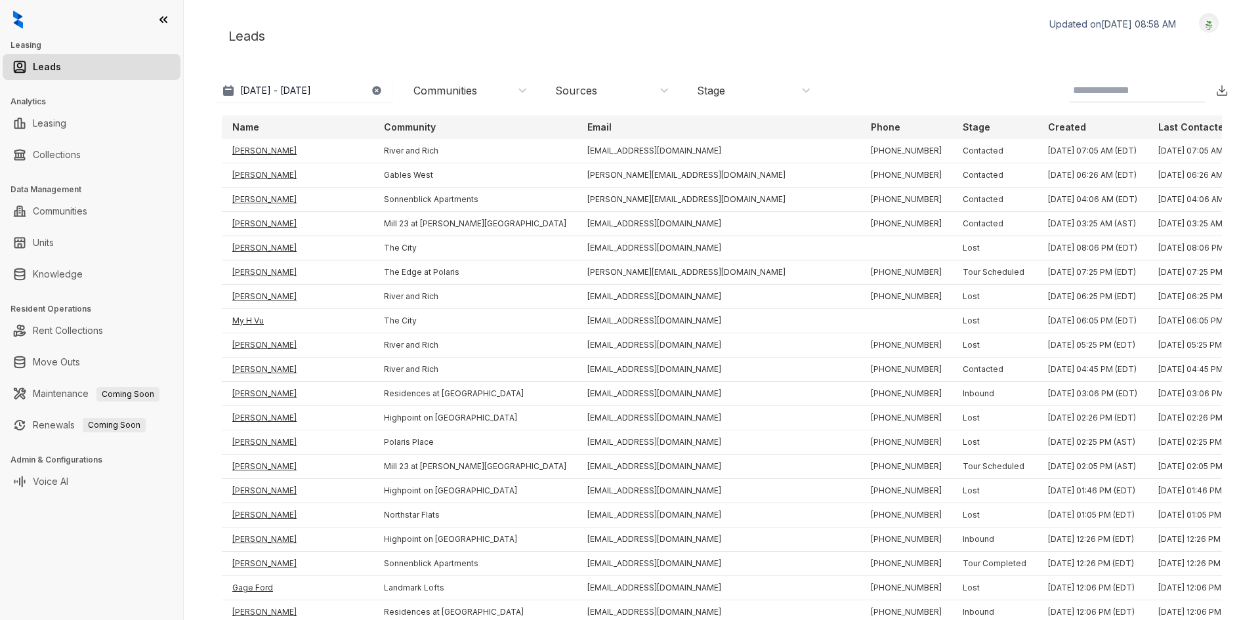
scroll to position [776, 0]
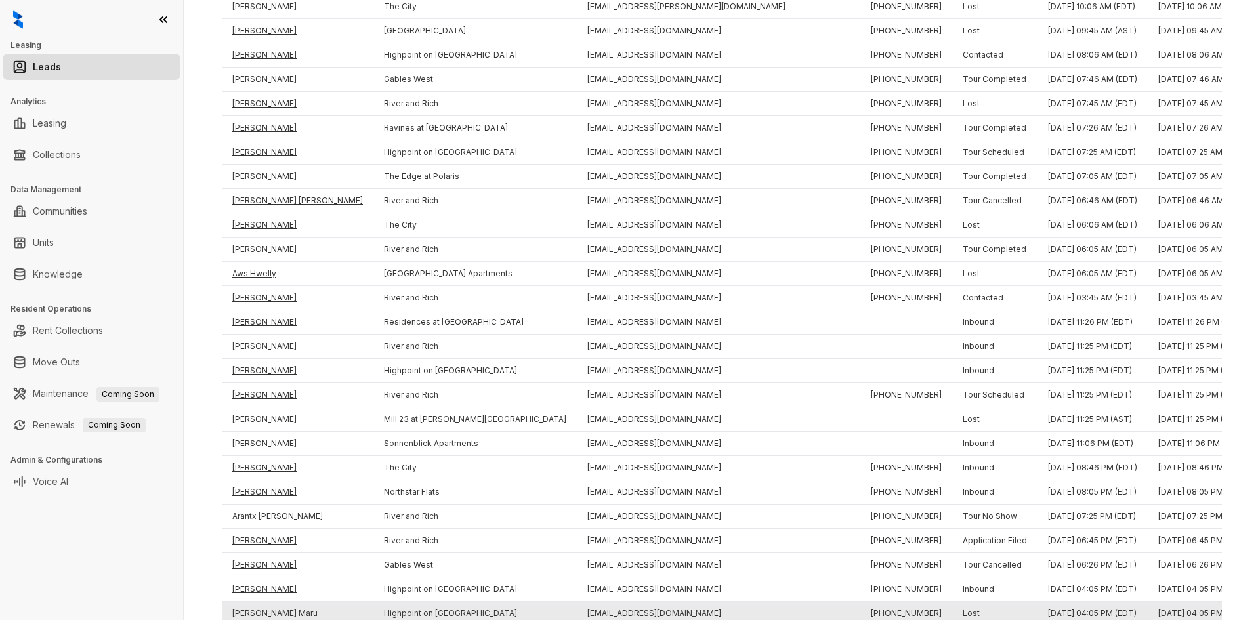
click at [260, 603] on td "[PERSON_NAME] Maru" at bounding box center [298, 614] width 152 height 24
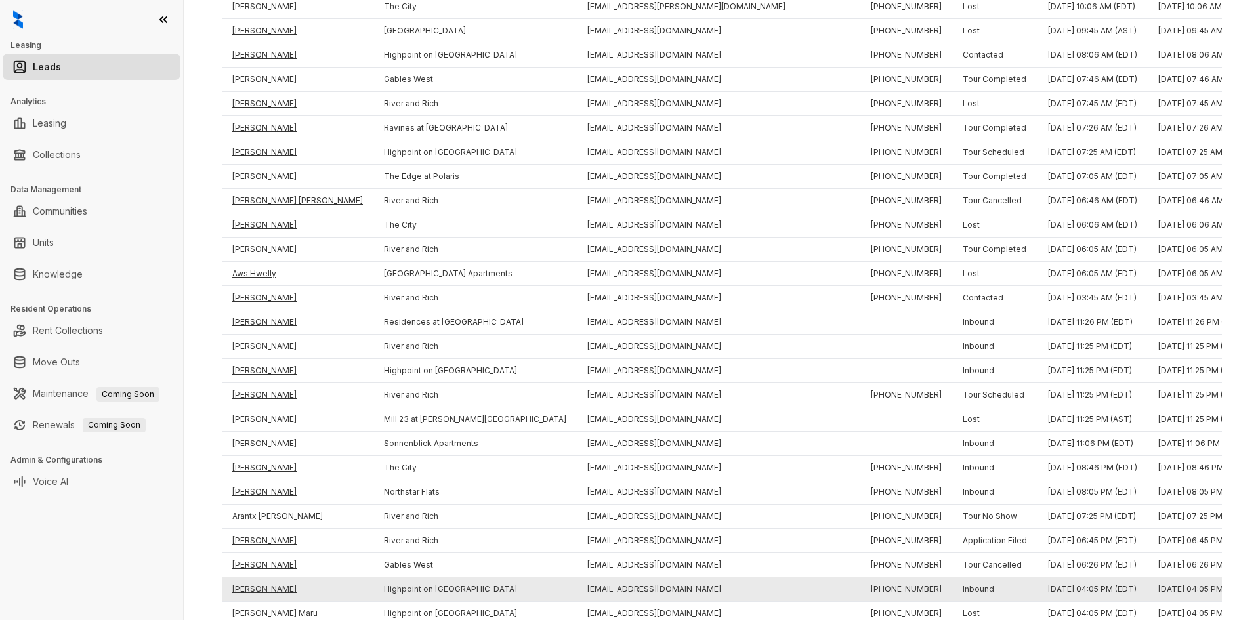
click at [258, 595] on td "[PERSON_NAME]" at bounding box center [298, 589] width 152 height 24
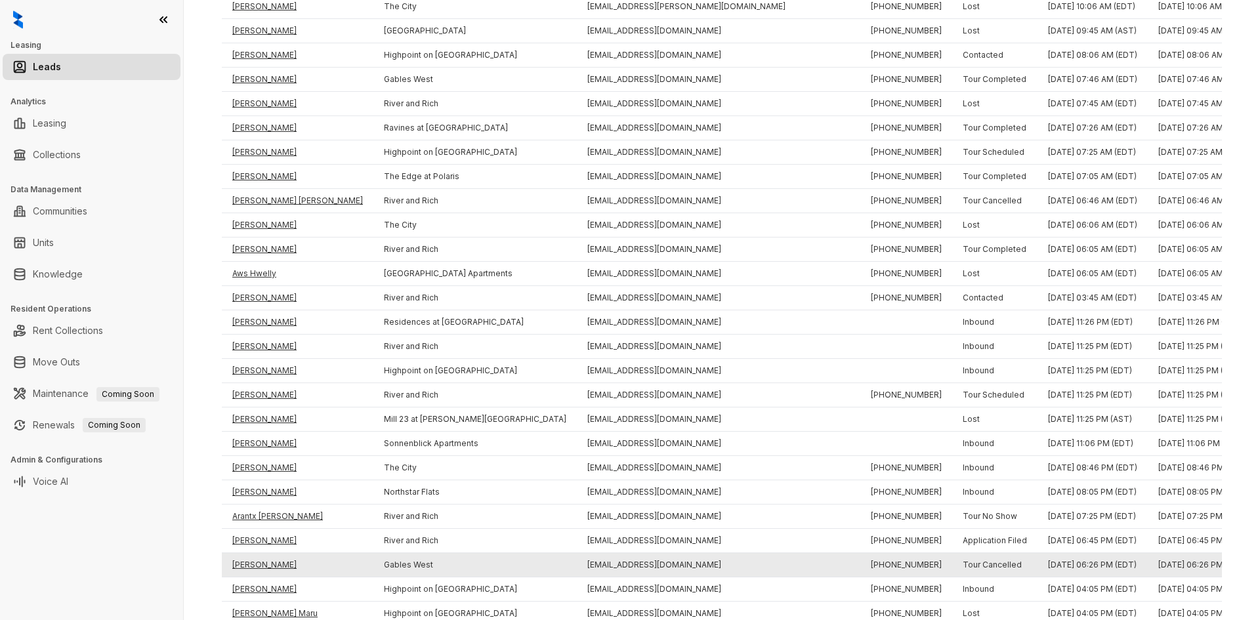
click at [255, 560] on td "[PERSON_NAME]" at bounding box center [298, 565] width 152 height 24
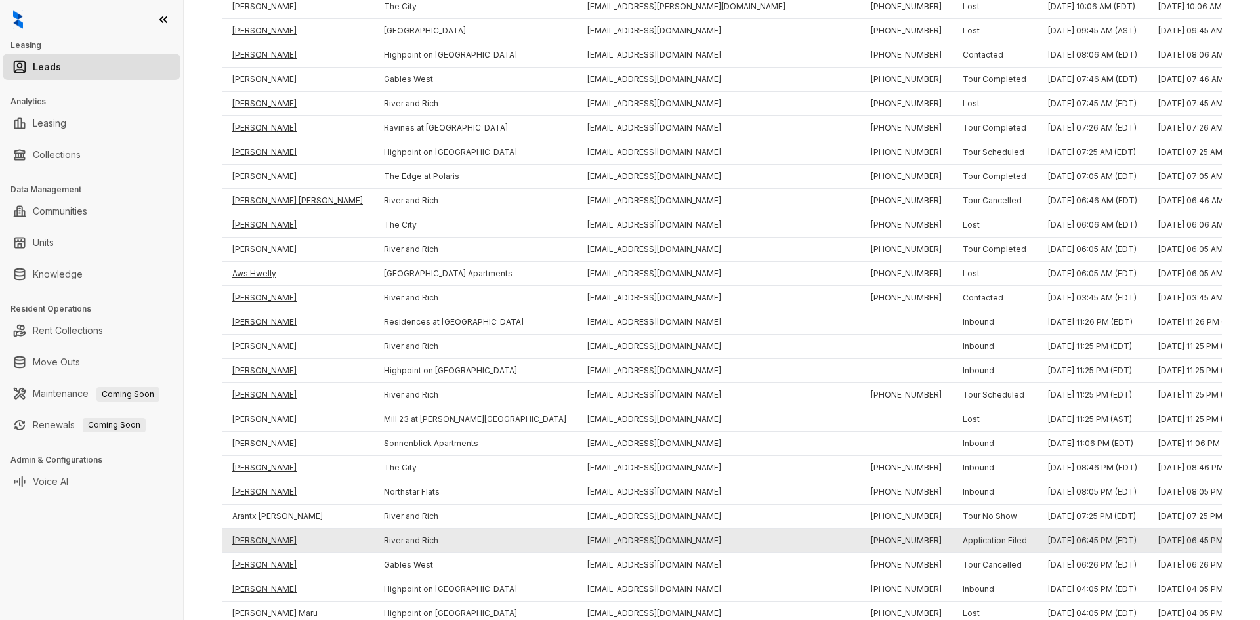
click at [242, 542] on td "[PERSON_NAME]" at bounding box center [298, 541] width 152 height 24
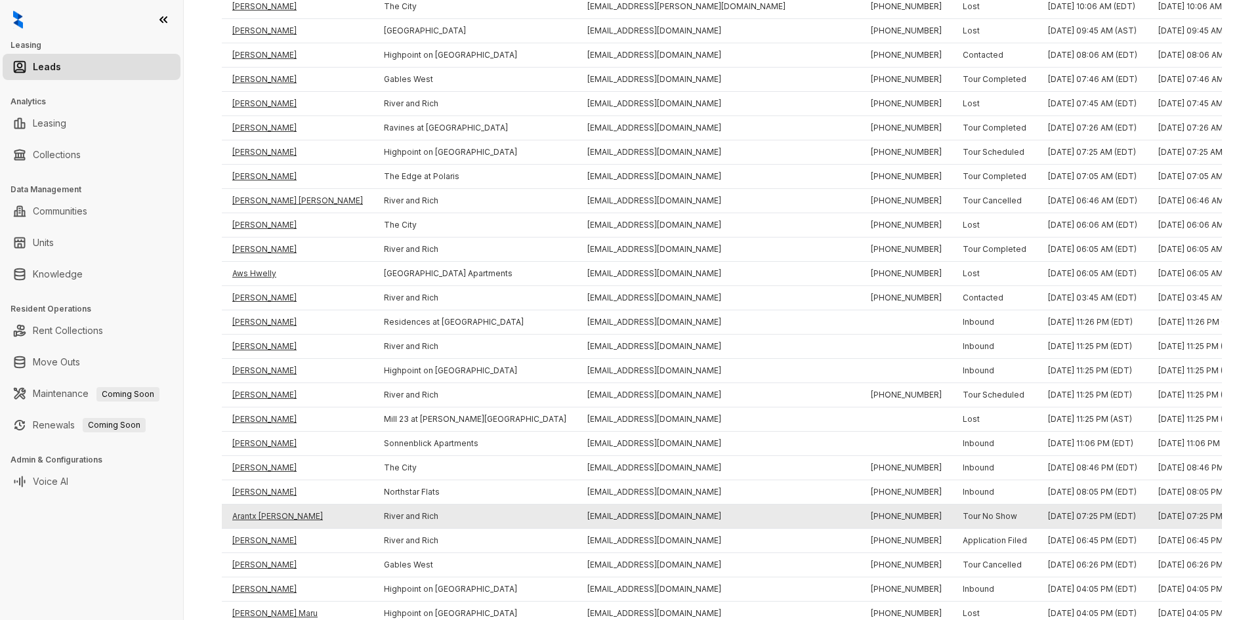
click at [242, 516] on td "Arantx [PERSON_NAME]" at bounding box center [298, 517] width 152 height 24
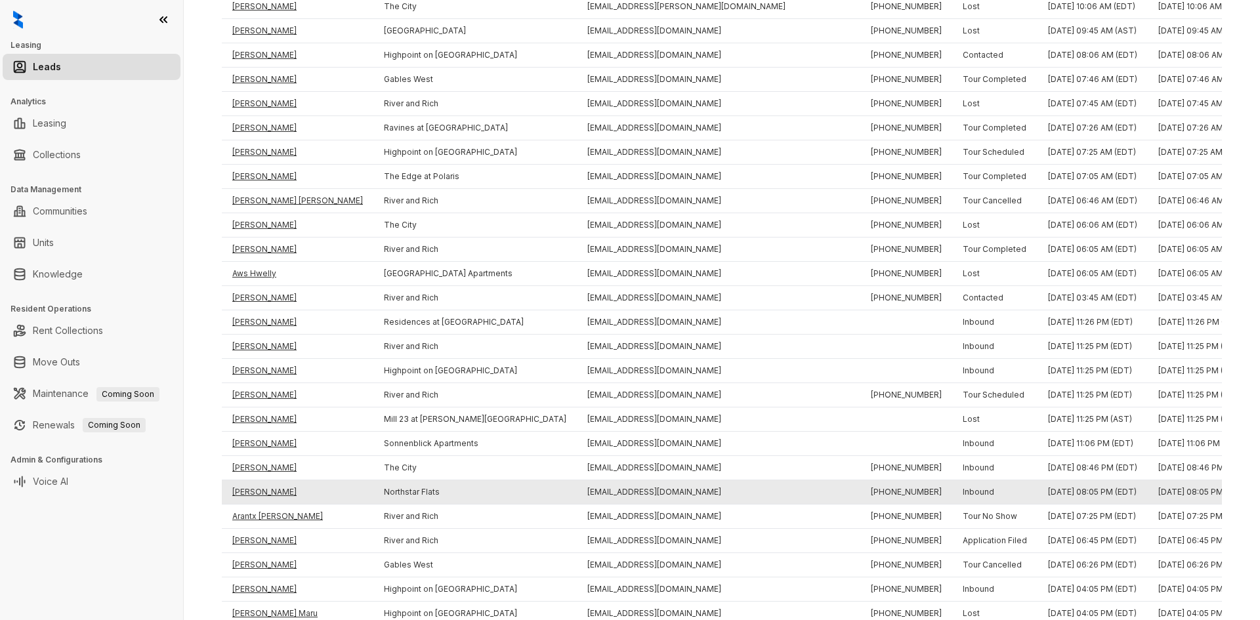
click at [249, 488] on td "[PERSON_NAME]" at bounding box center [298, 492] width 152 height 24
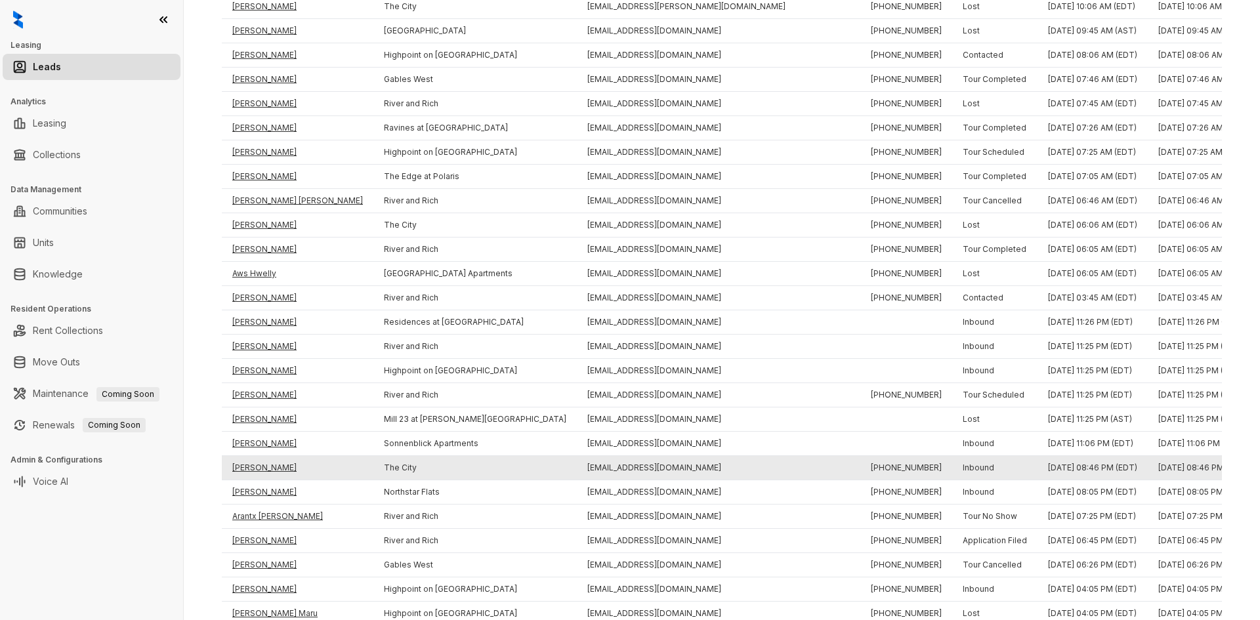
click at [249, 465] on td "[PERSON_NAME]" at bounding box center [298, 468] width 152 height 24
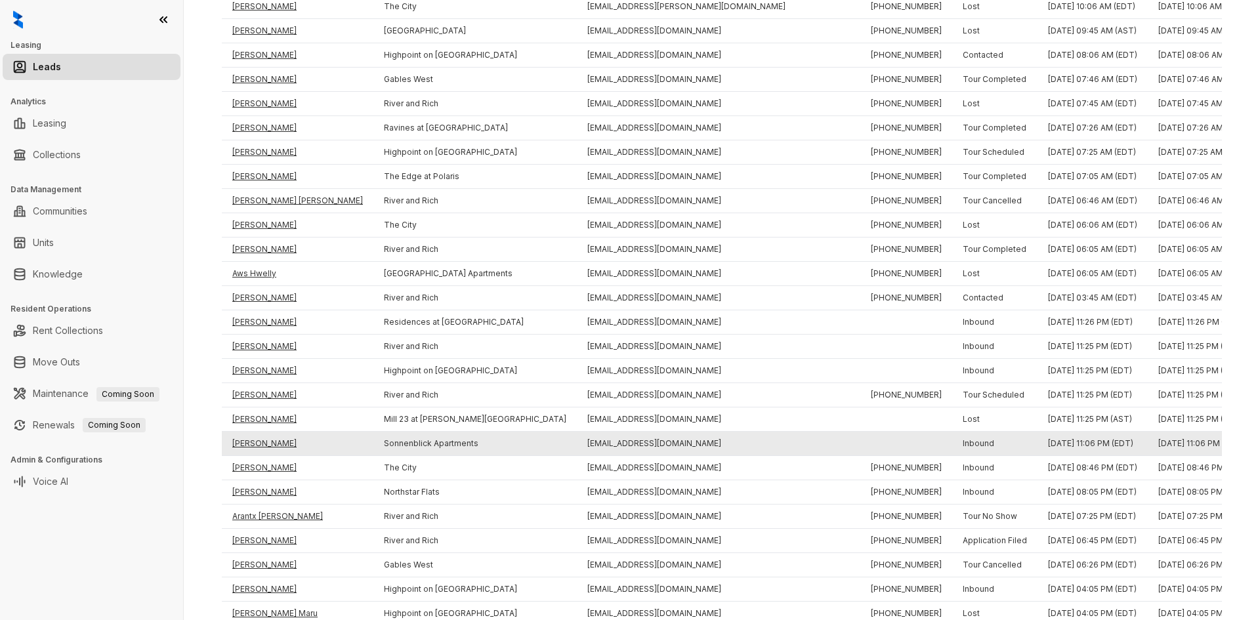
click at [250, 443] on td "[PERSON_NAME]" at bounding box center [298, 444] width 152 height 24
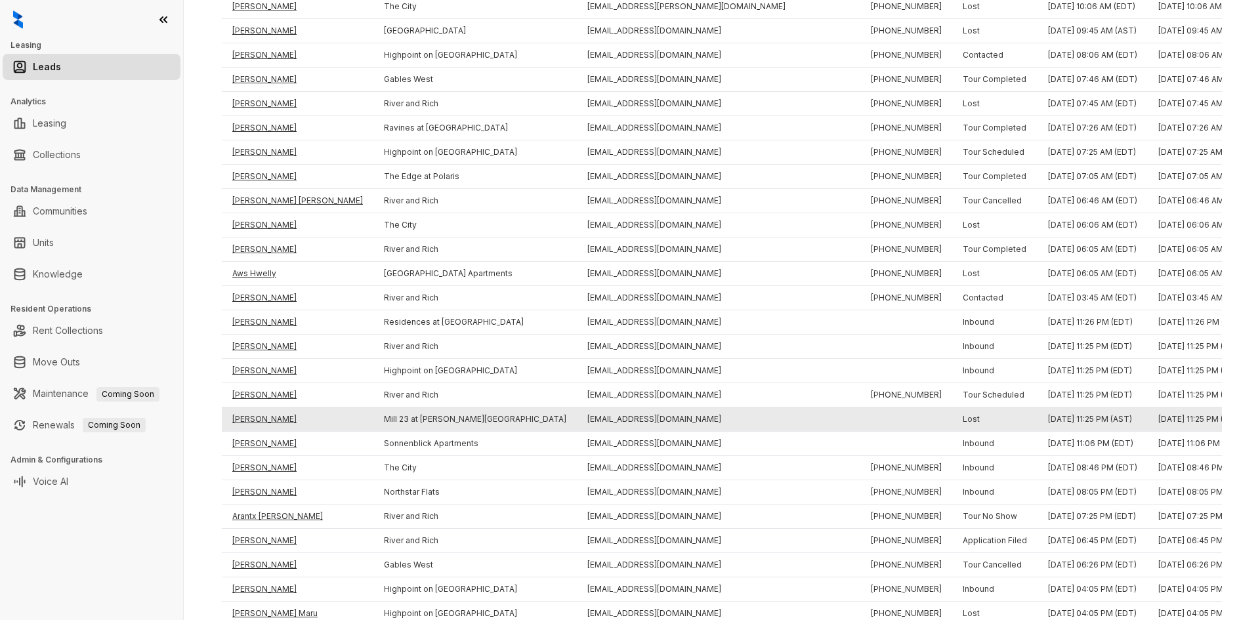
click at [250, 419] on td "[PERSON_NAME]" at bounding box center [298, 420] width 152 height 24
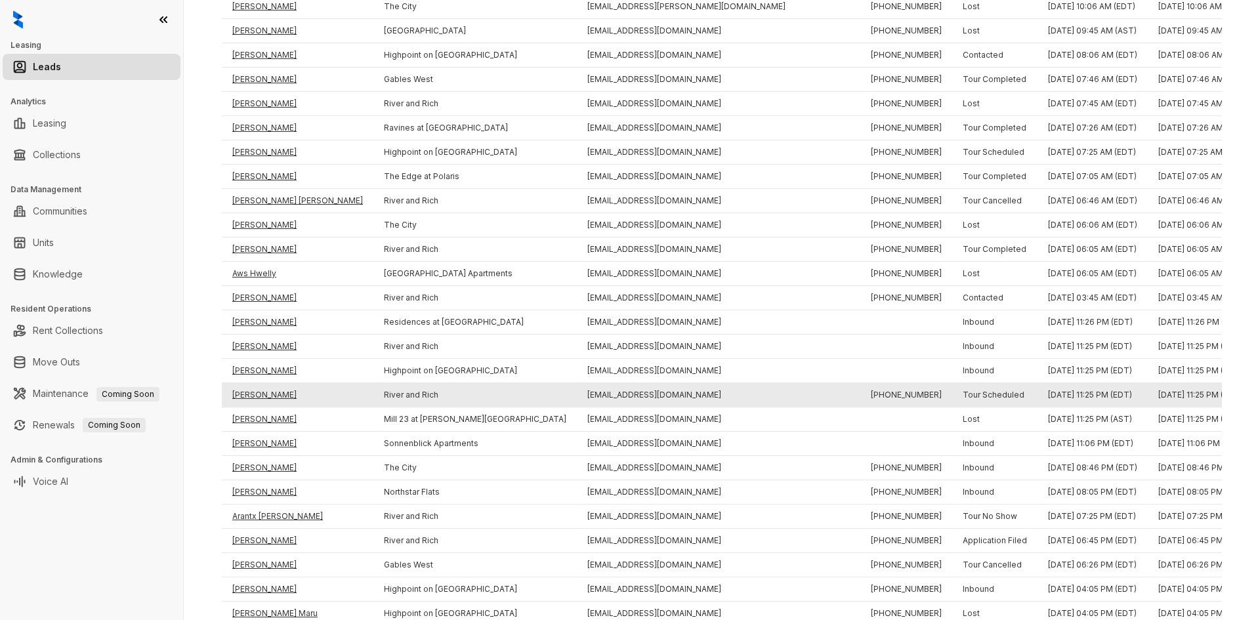
click at [249, 394] on td "[PERSON_NAME]" at bounding box center [298, 395] width 152 height 24
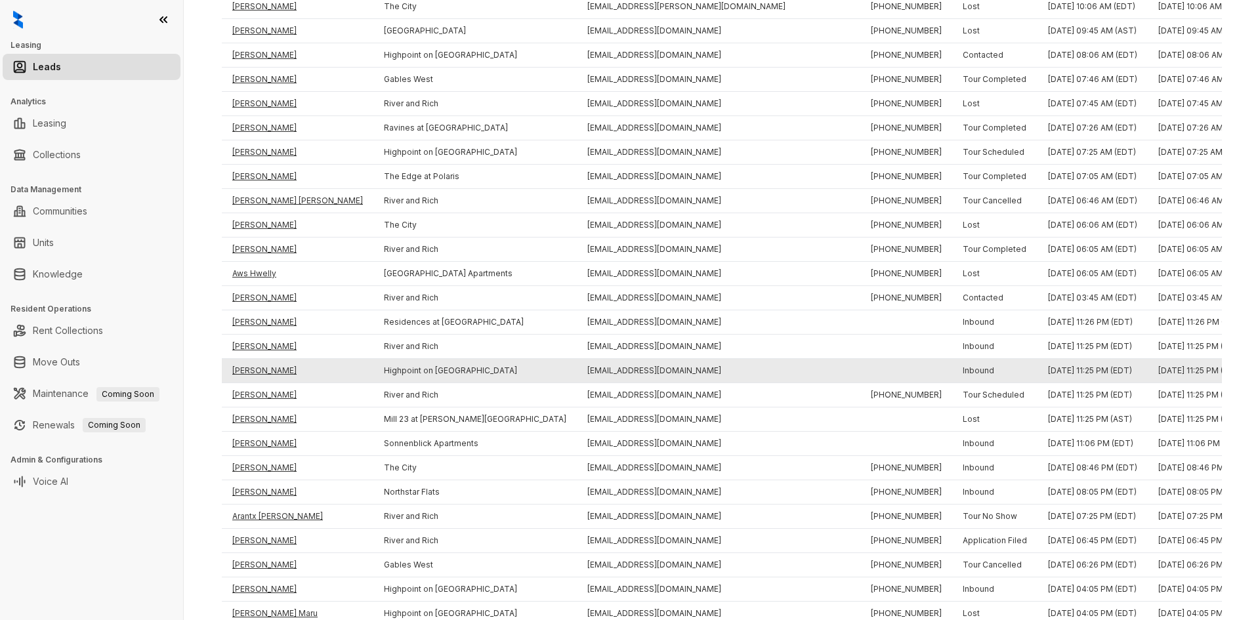
click at [253, 375] on td "[PERSON_NAME]" at bounding box center [298, 371] width 152 height 24
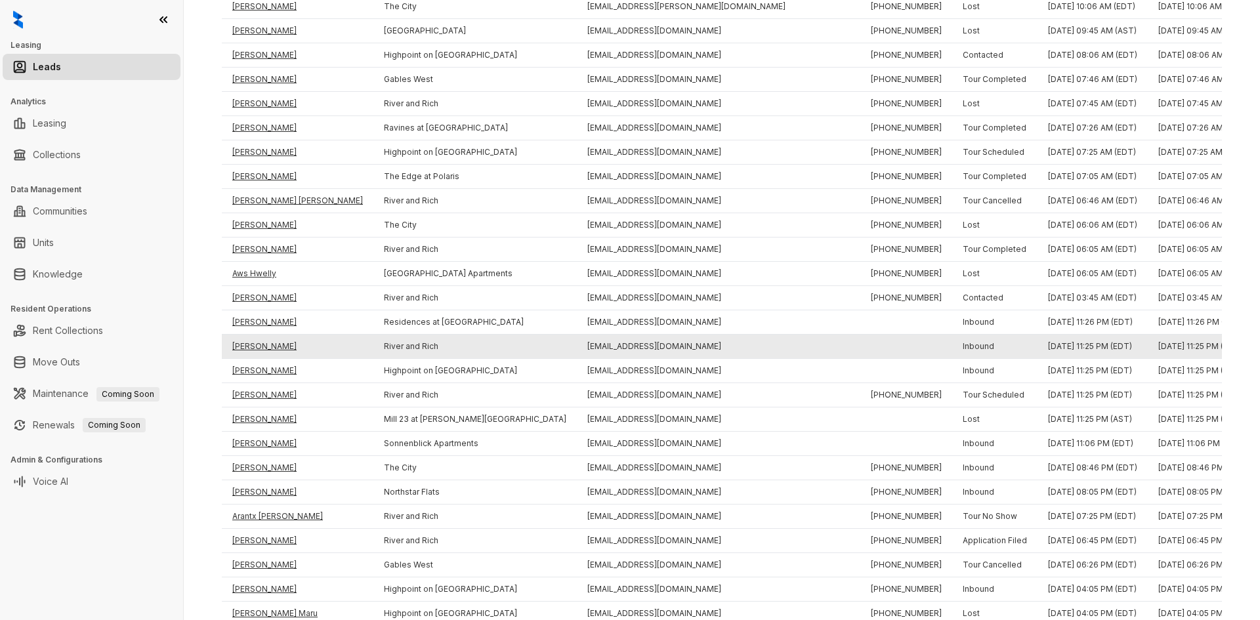
click at [255, 350] on td "[PERSON_NAME]" at bounding box center [298, 347] width 152 height 24
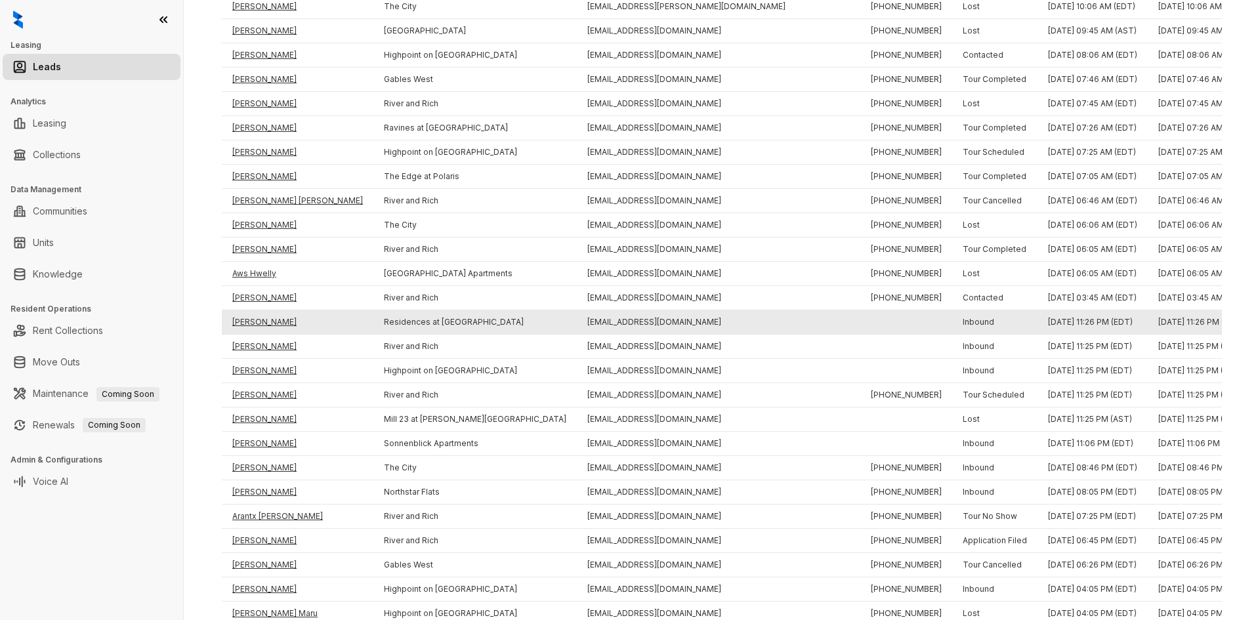
click at [255, 324] on td "[PERSON_NAME]" at bounding box center [298, 322] width 152 height 24
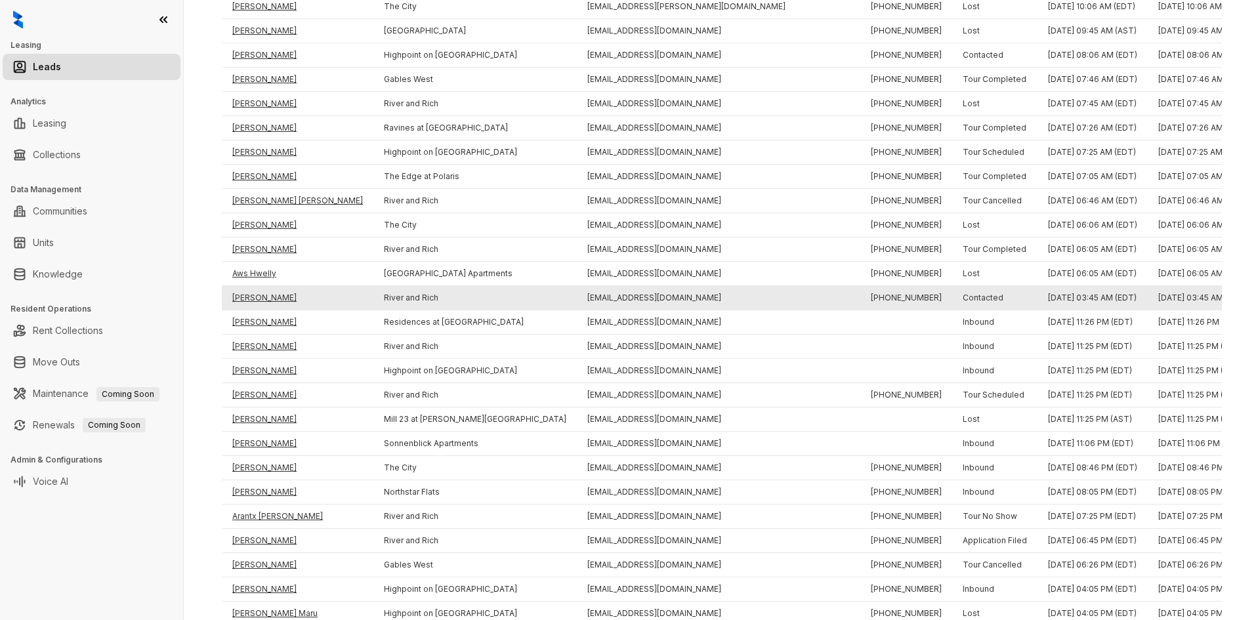
click at [253, 301] on td "[PERSON_NAME]" at bounding box center [298, 298] width 152 height 24
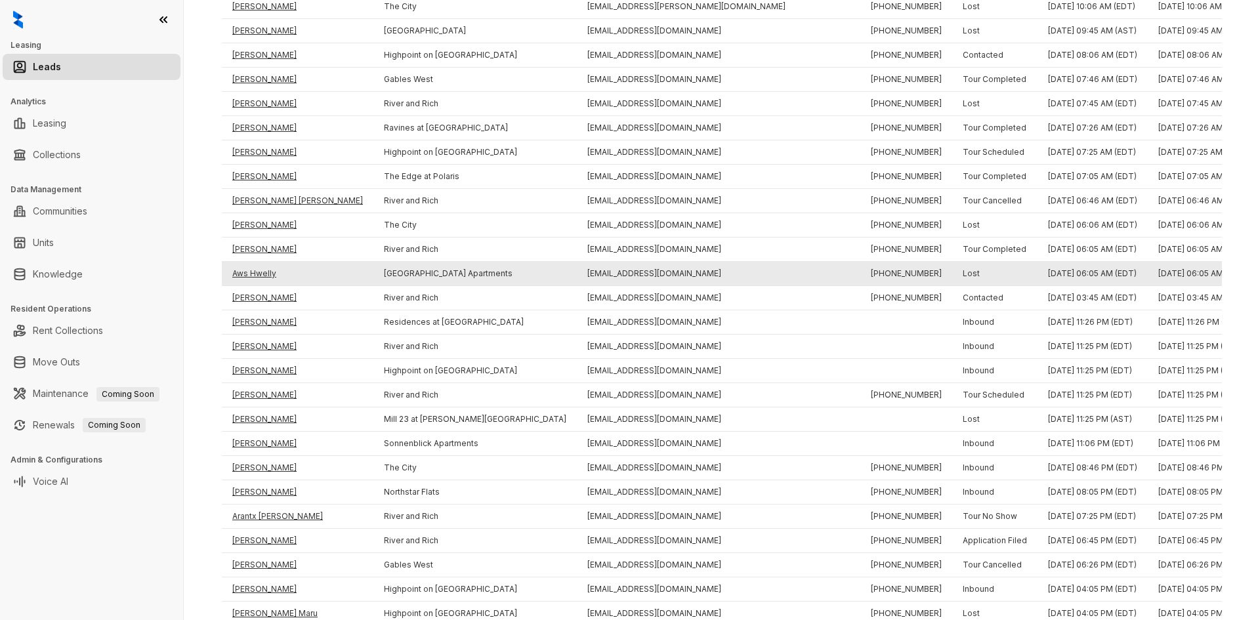
click at [253, 273] on td "Aws Hwelly" at bounding box center [298, 274] width 152 height 24
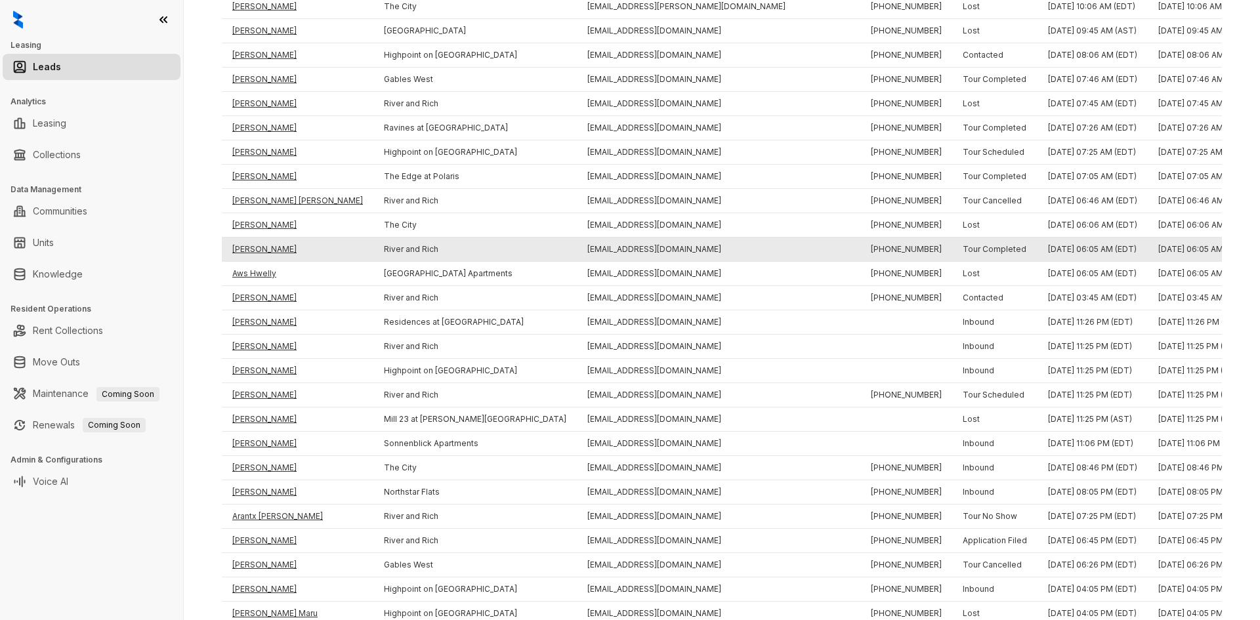
click at [253, 250] on td "[PERSON_NAME]" at bounding box center [298, 250] width 152 height 24
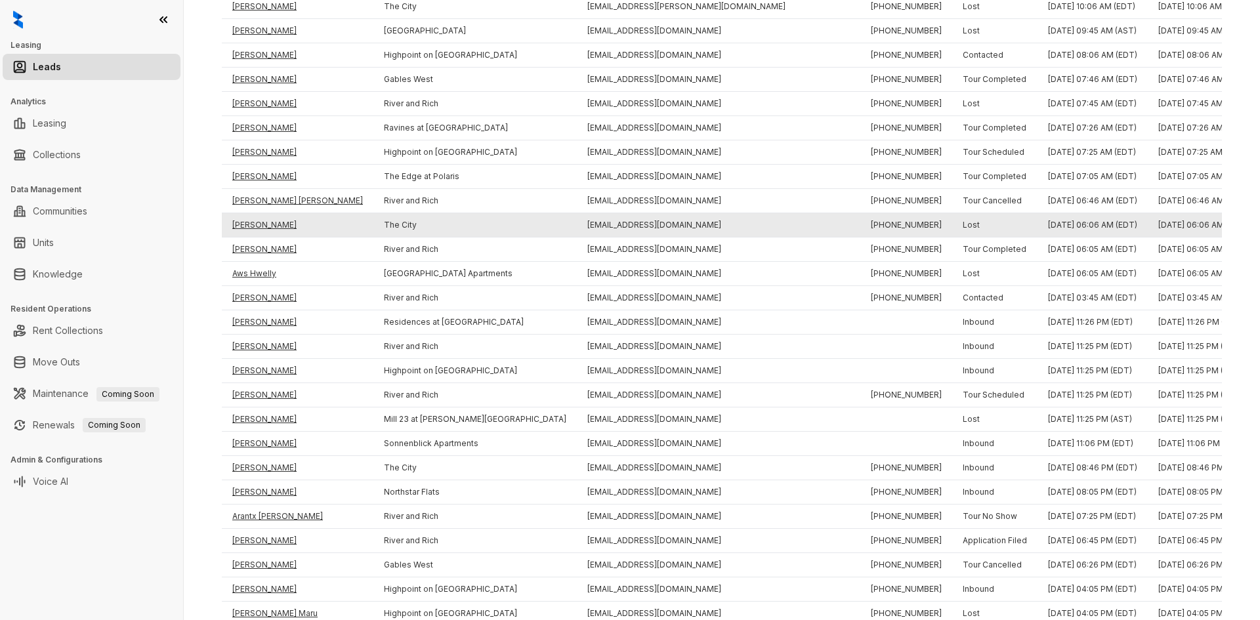
click at [252, 224] on td "[PERSON_NAME]" at bounding box center [298, 225] width 152 height 24
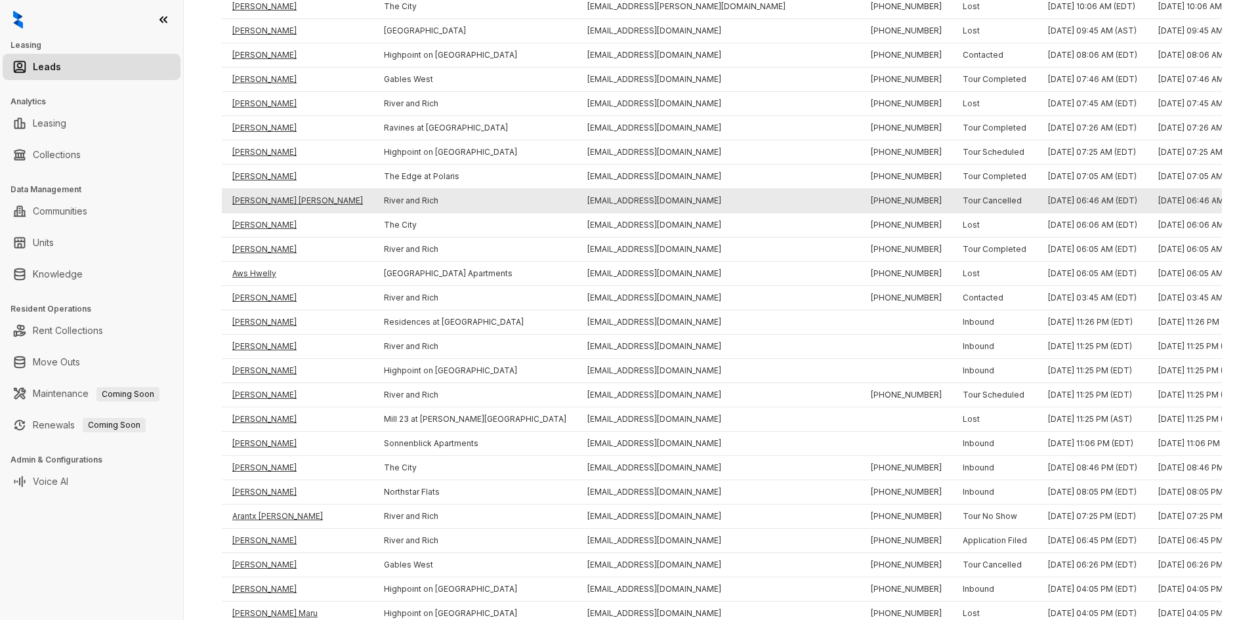
click at [252, 205] on td "[PERSON_NAME] [PERSON_NAME]" at bounding box center [298, 201] width 152 height 24
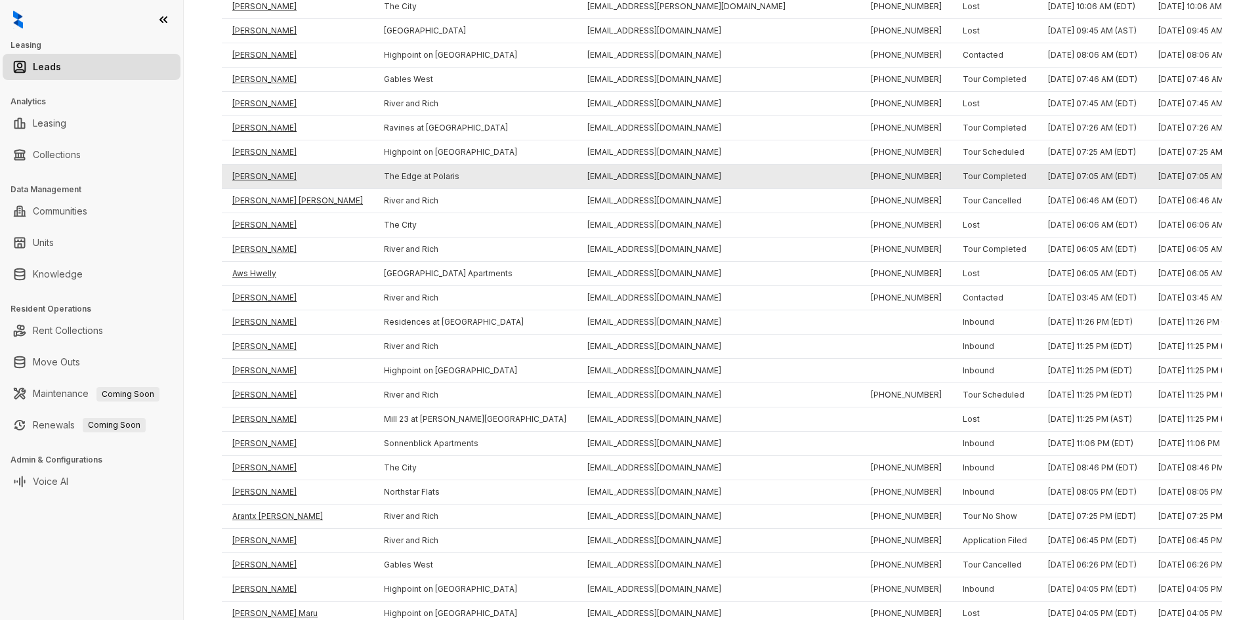
click at [251, 174] on td "[PERSON_NAME]" at bounding box center [298, 177] width 152 height 24
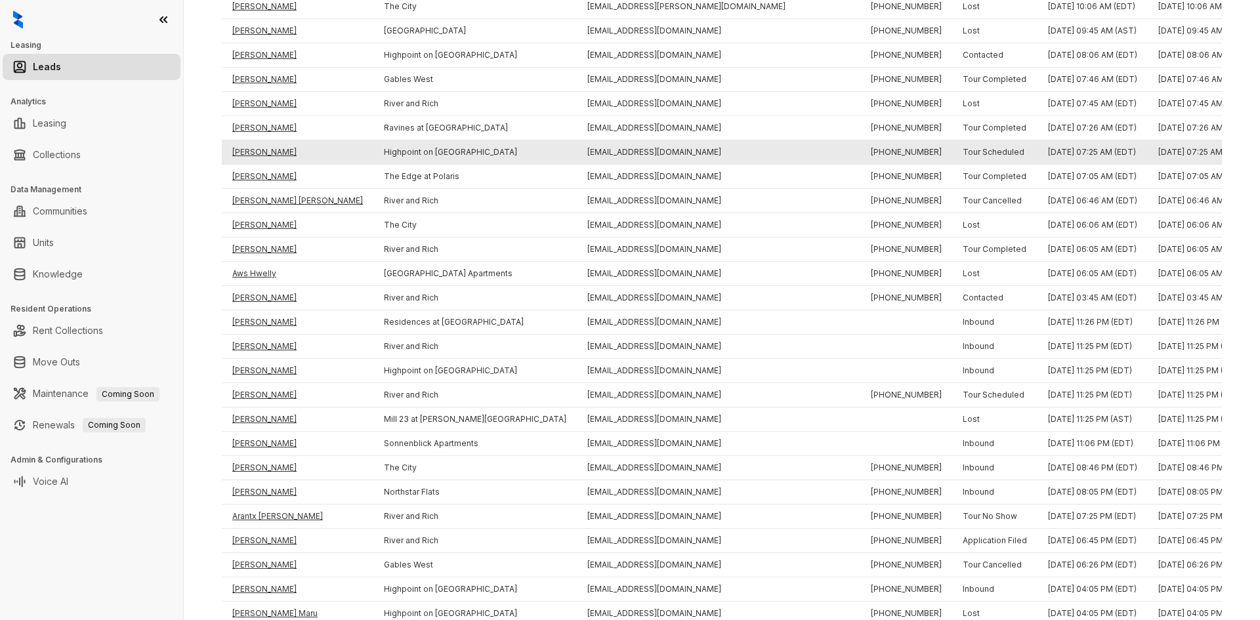
click at [258, 149] on td "[PERSON_NAME]" at bounding box center [298, 152] width 152 height 24
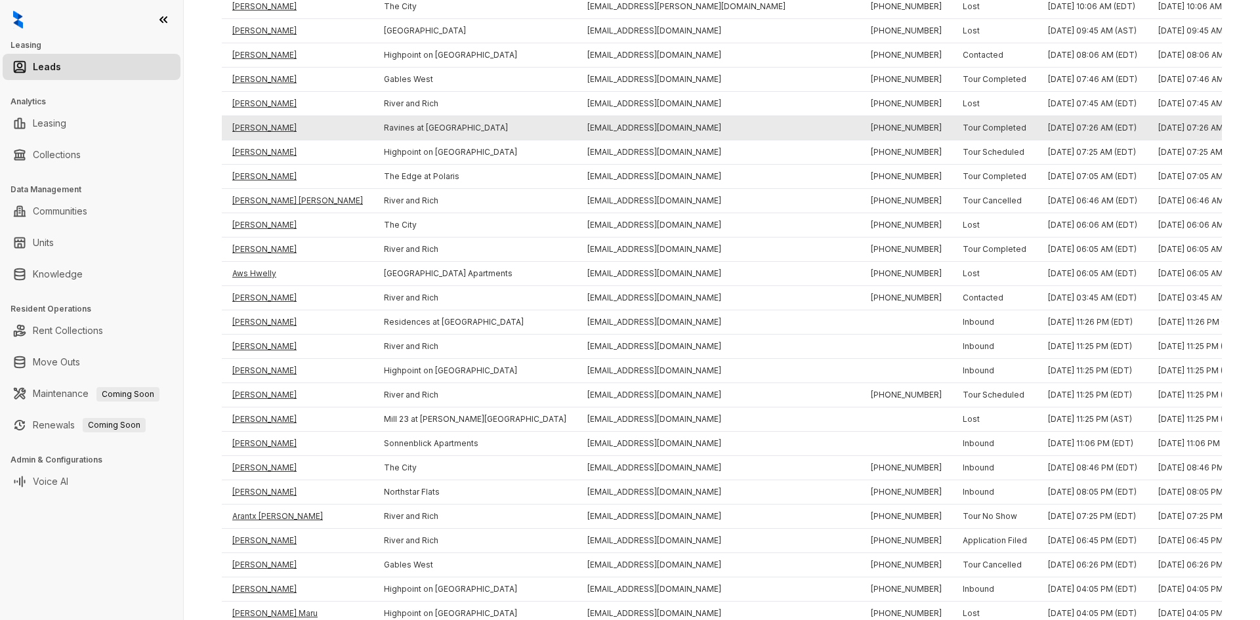
click at [249, 125] on td "[PERSON_NAME]" at bounding box center [298, 128] width 152 height 24
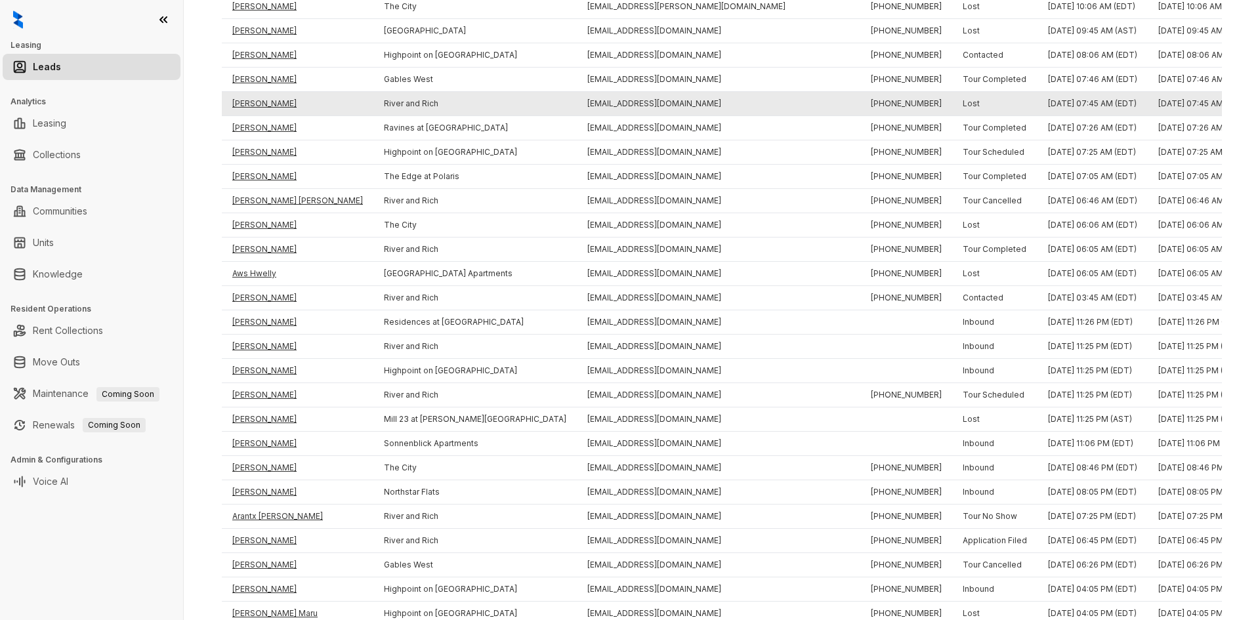
click at [253, 104] on td "[PERSON_NAME]" at bounding box center [298, 104] width 152 height 24
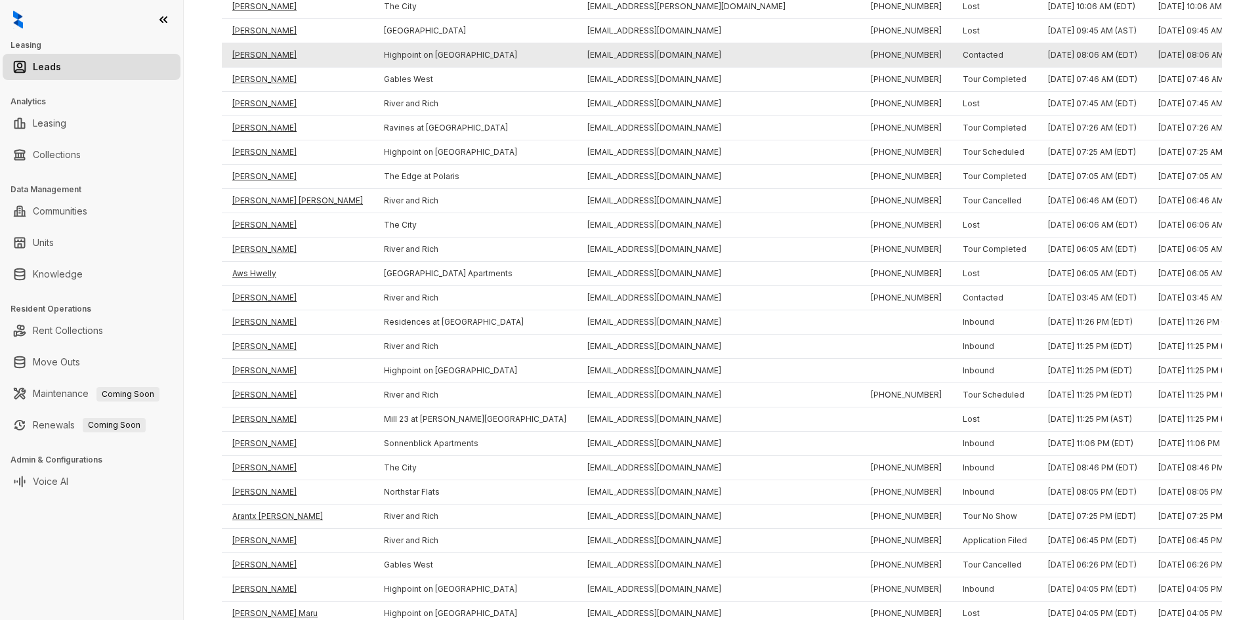
drag, startPoint x: 252, startPoint y: 84, endPoint x: 255, endPoint y: 54, distance: 29.7
click at [252, 83] on td "[PERSON_NAME]" at bounding box center [298, 80] width 152 height 24
click at [255, 49] on td "[PERSON_NAME]" at bounding box center [298, 55] width 152 height 24
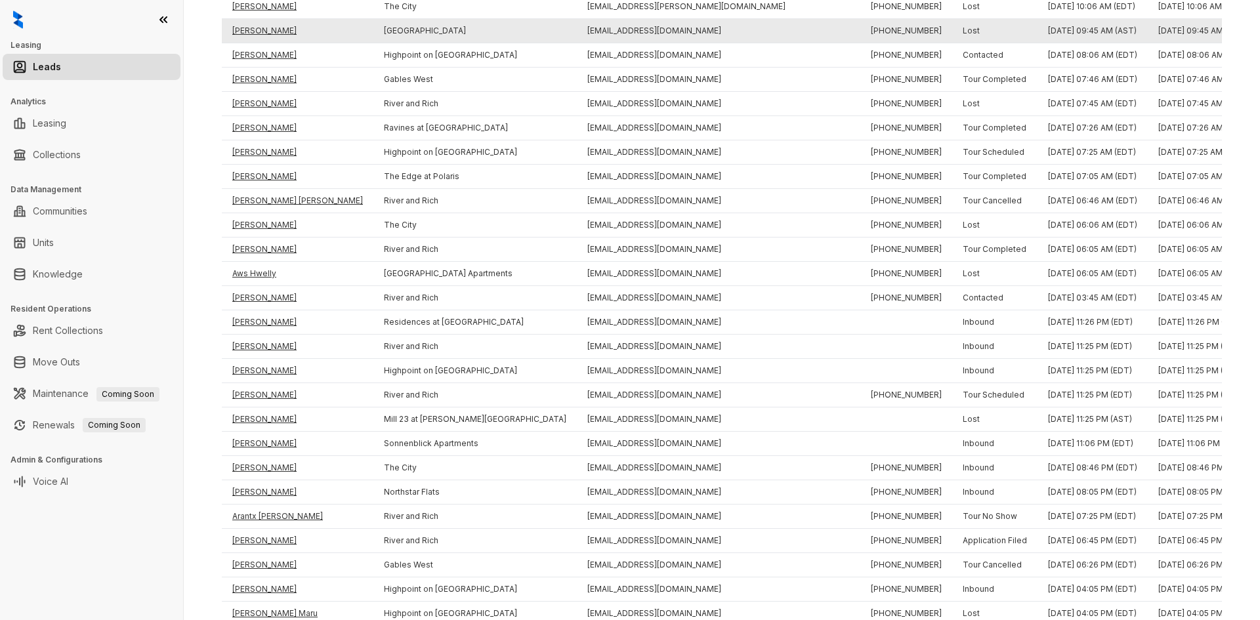
click at [255, 28] on td "[PERSON_NAME]" at bounding box center [298, 31] width 152 height 24
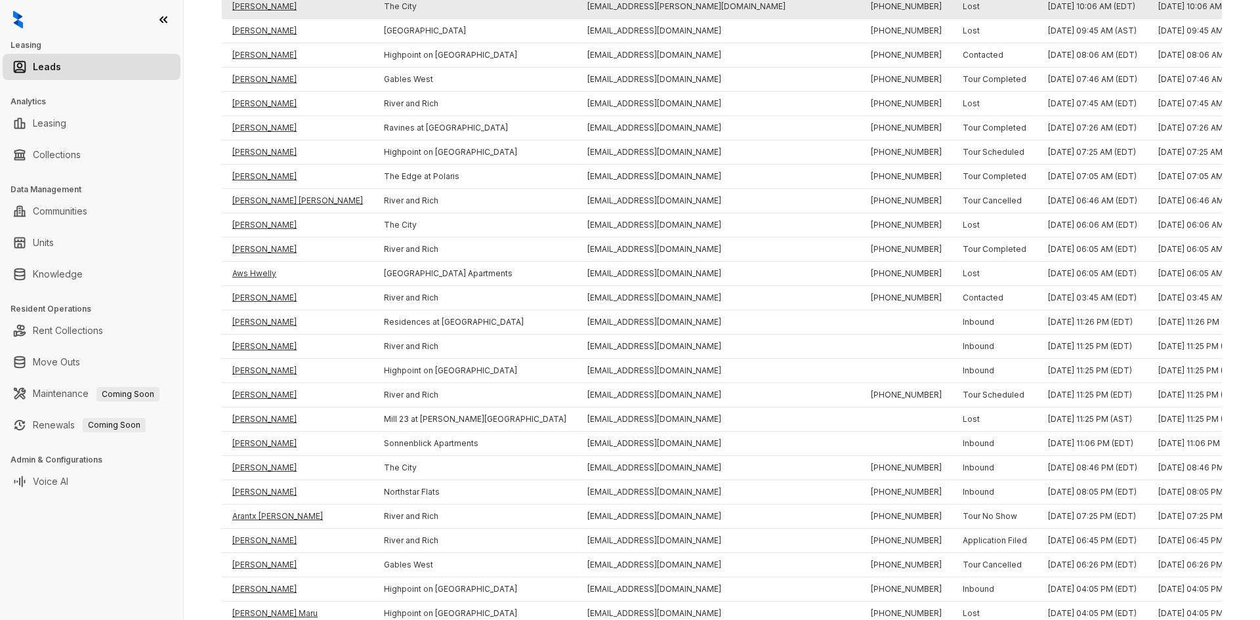
click at [257, 2] on td "[PERSON_NAME]" at bounding box center [298, 7] width 152 height 24
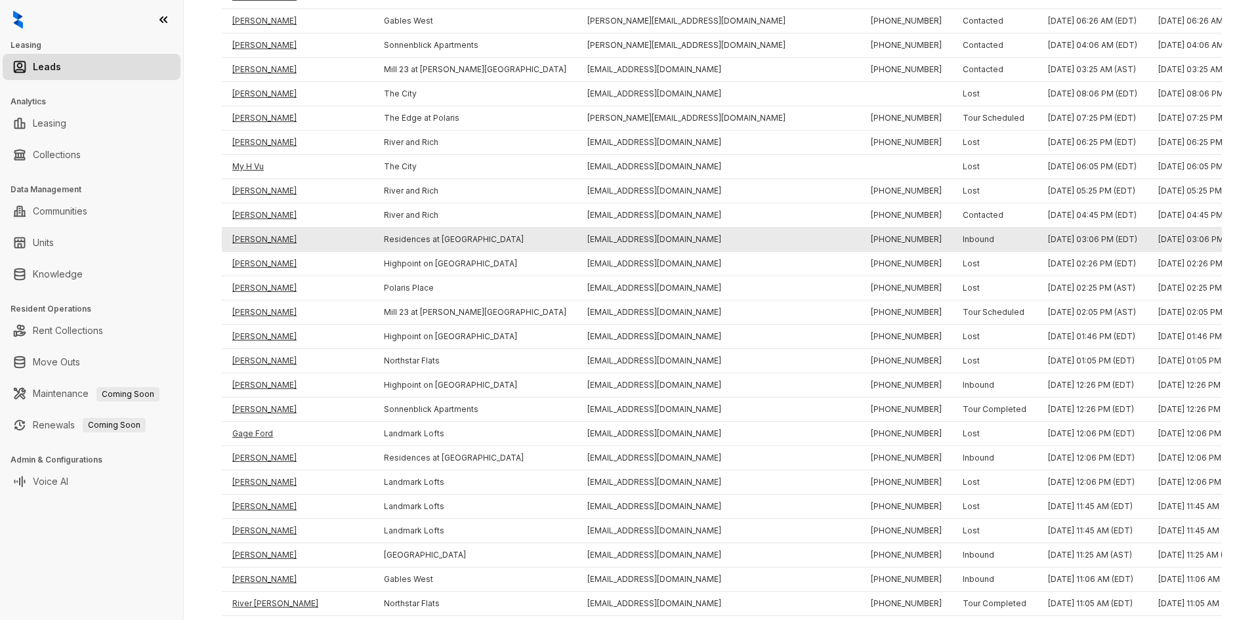
drag, startPoint x: 430, startPoint y: 236, endPoint x: 418, endPoint y: 211, distance: 27.0
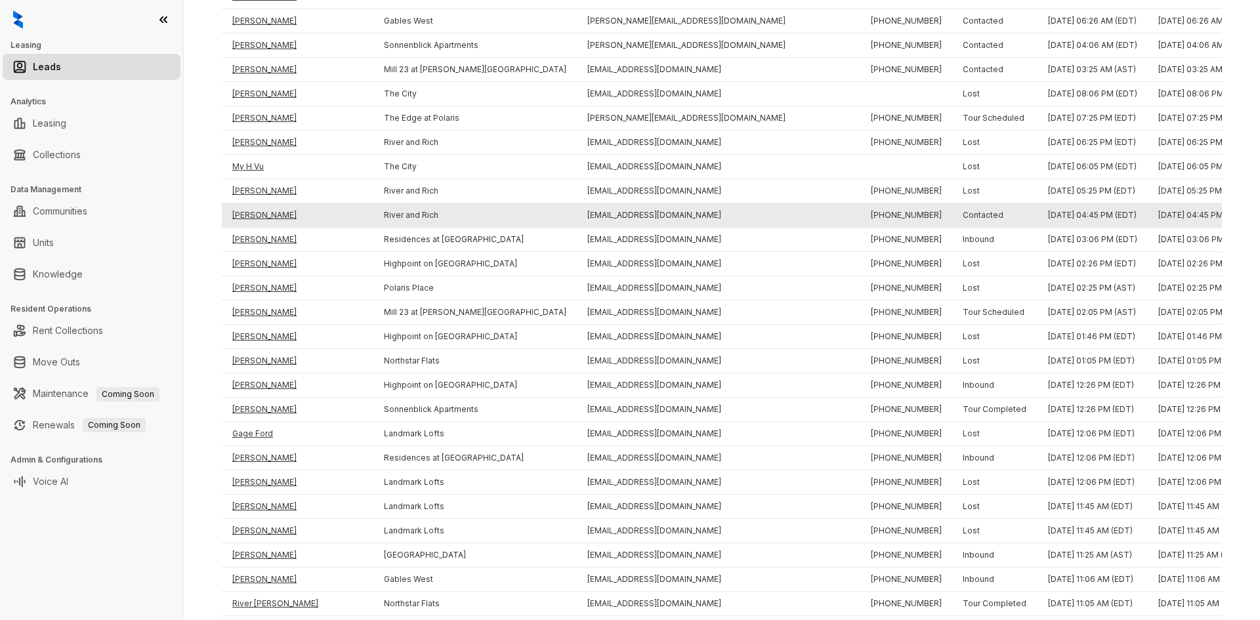
scroll to position [147, 0]
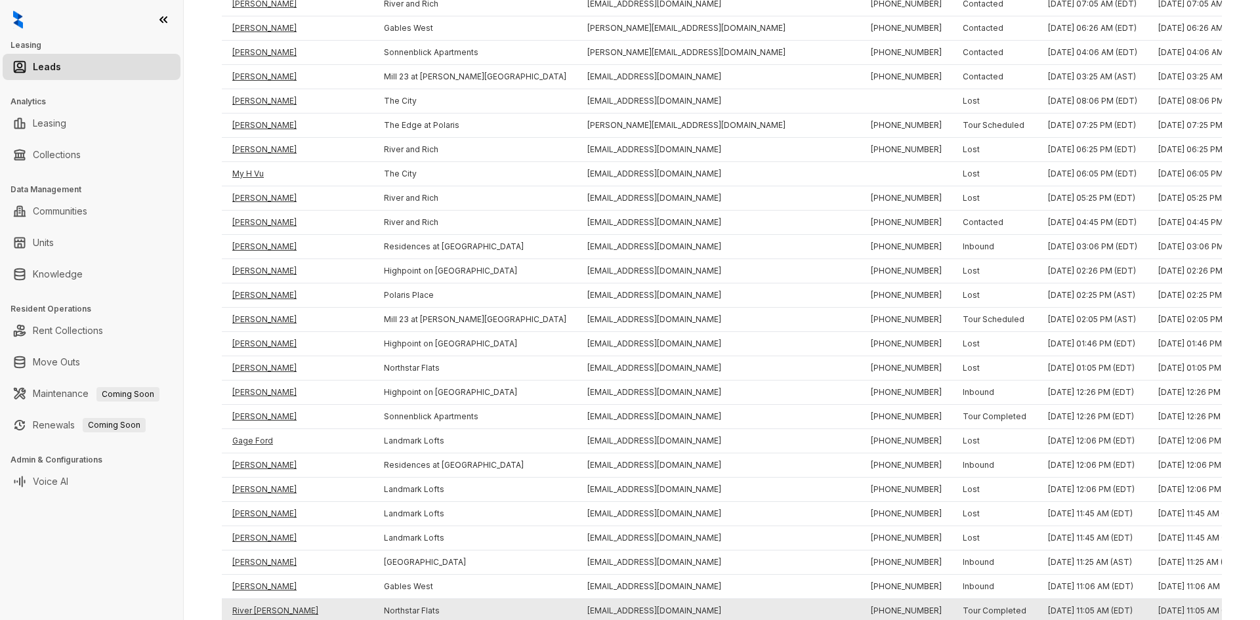
click at [254, 607] on td "River [PERSON_NAME]" at bounding box center [298, 611] width 152 height 24
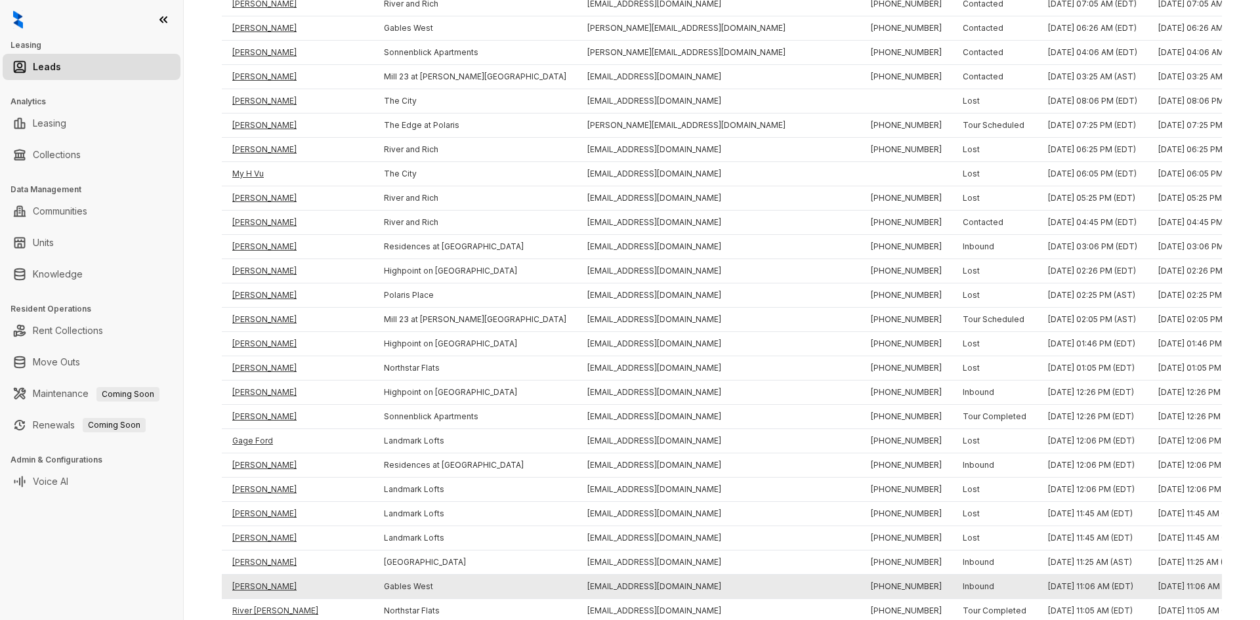
click at [260, 584] on td "[PERSON_NAME]" at bounding box center [298, 587] width 152 height 24
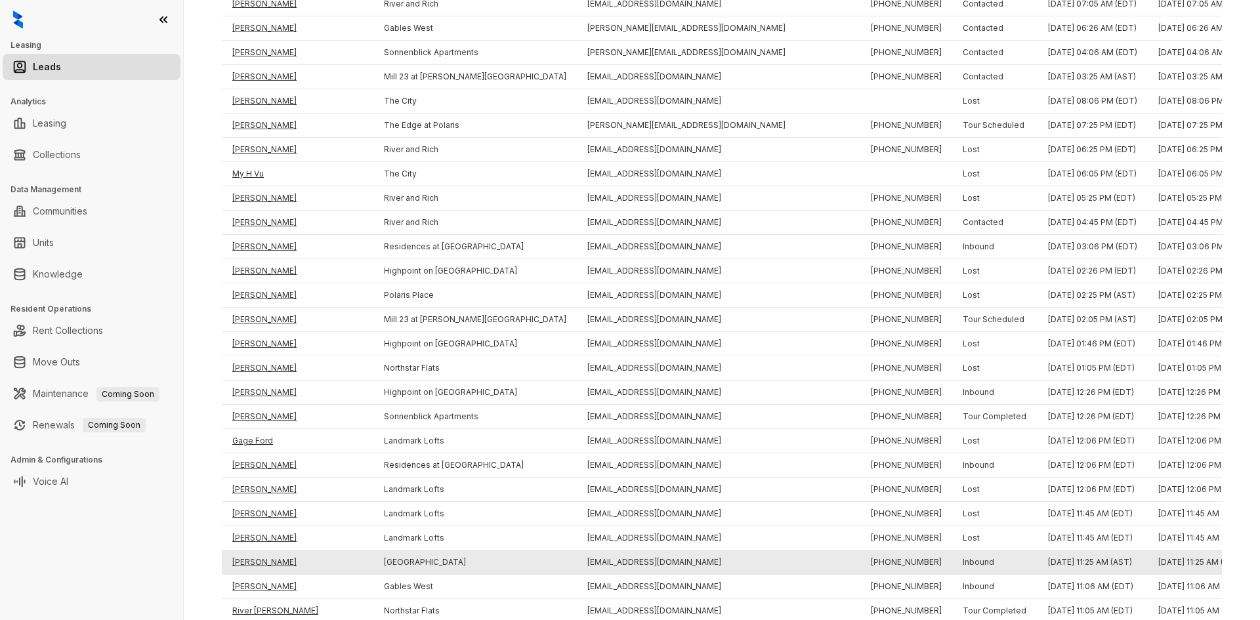
click at [258, 558] on td "[PERSON_NAME]" at bounding box center [298, 563] width 152 height 24
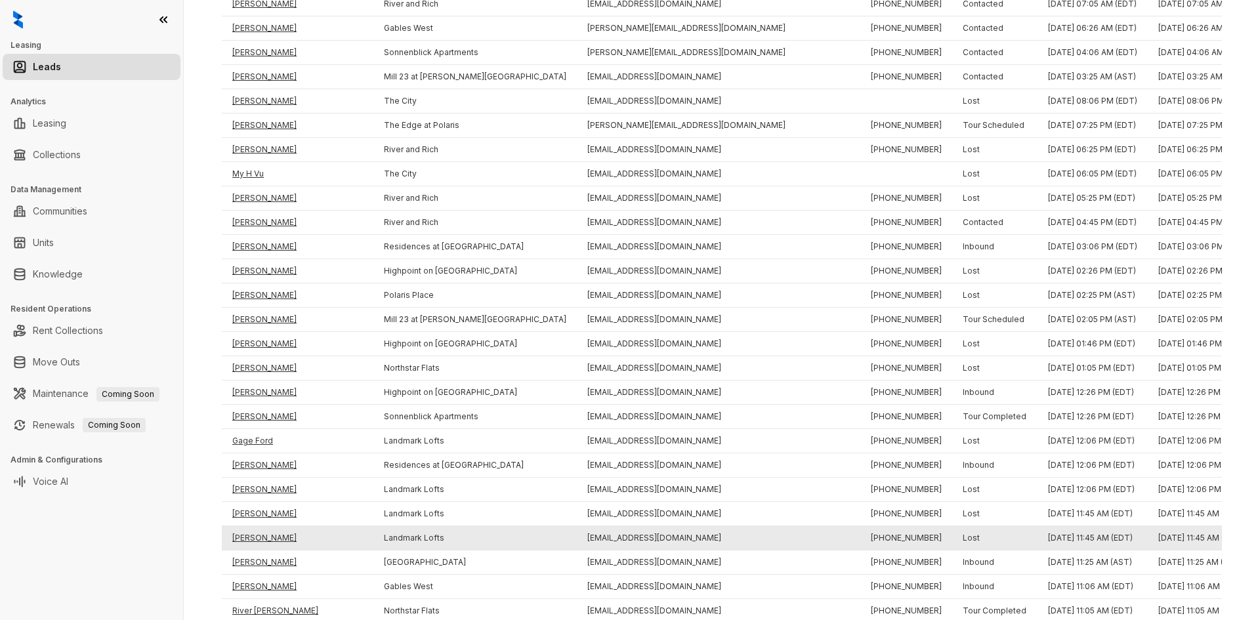
click at [254, 534] on td "[PERSON_NAME]" at bounding box center [298, 538] width 152 height 24
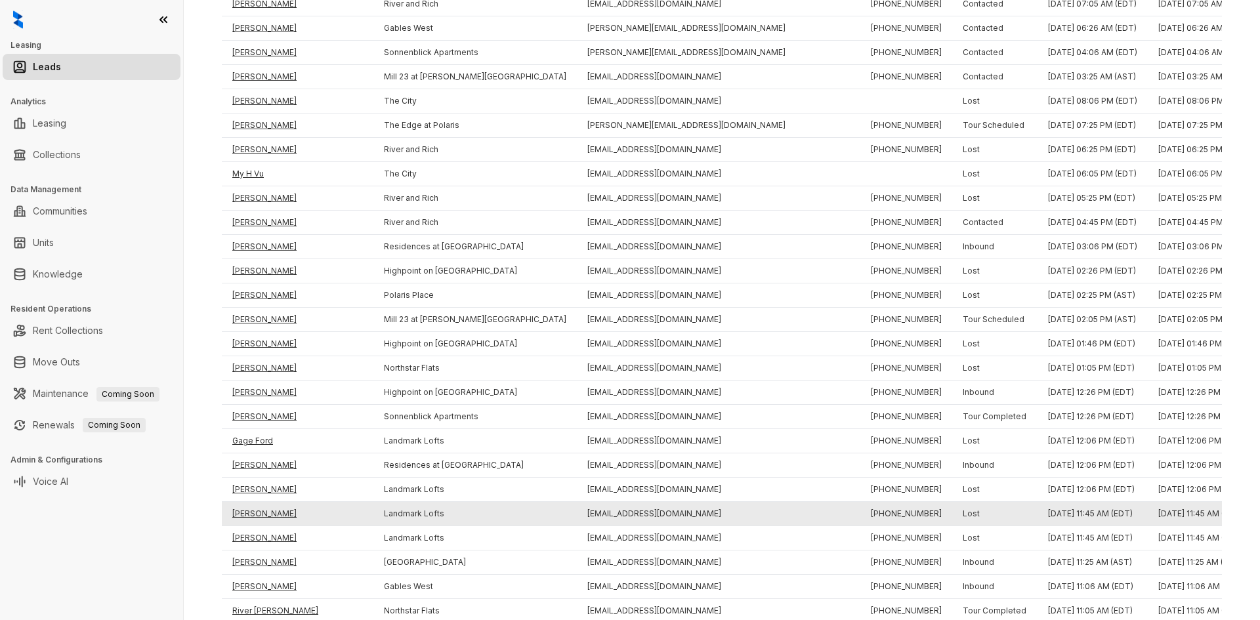
click at [250, 511] on td "[PERSON_NAME]" at bounding box center [298, 514] width 152 height 24
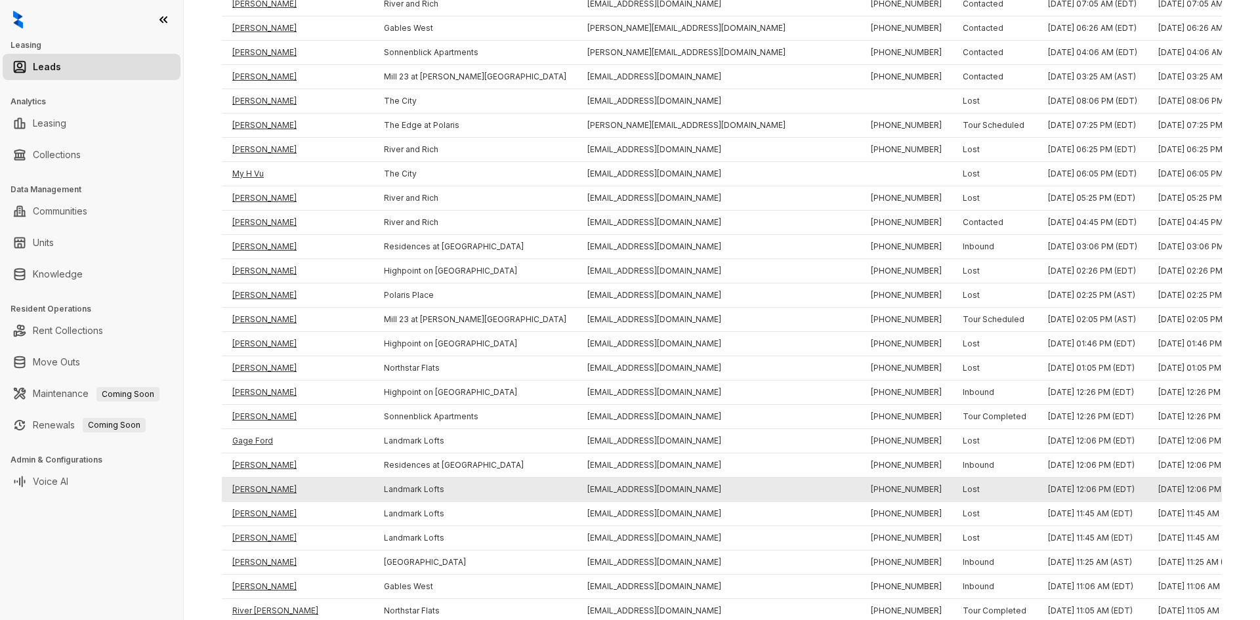
click at [247, 486] on td "[PERSON_NAME]" at bounding box center [298, 490] width 152 height 24
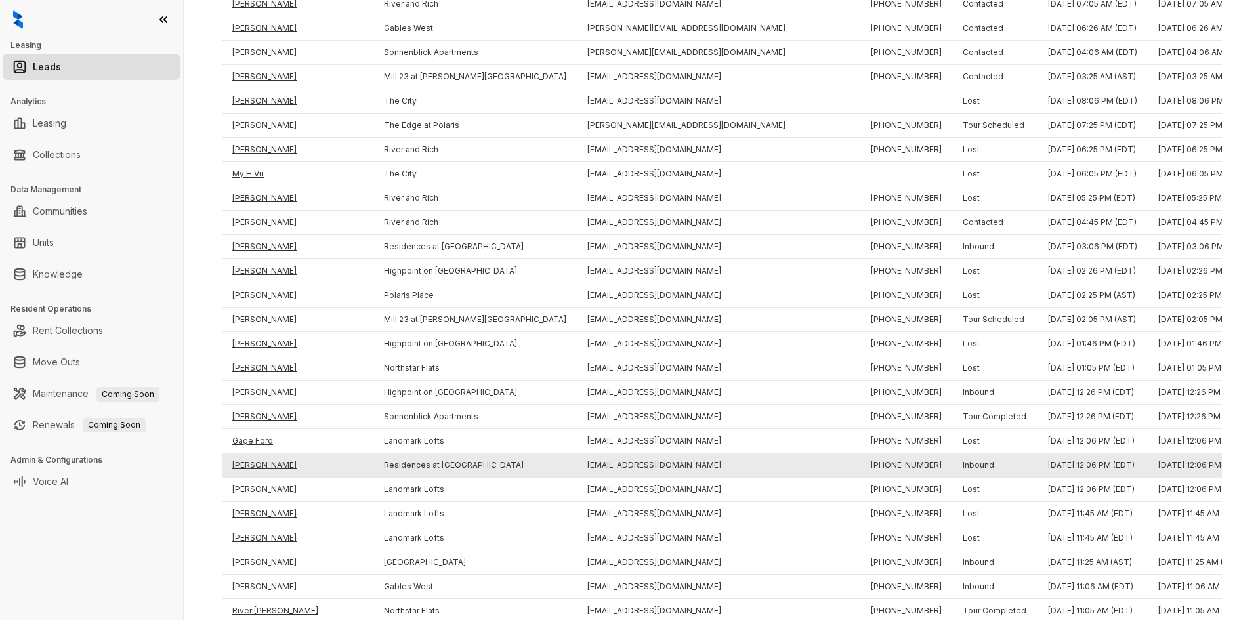
click at [249, 464] on td "[PERSON_NAME]" at bounding box center [298, 465] width 152 height 24
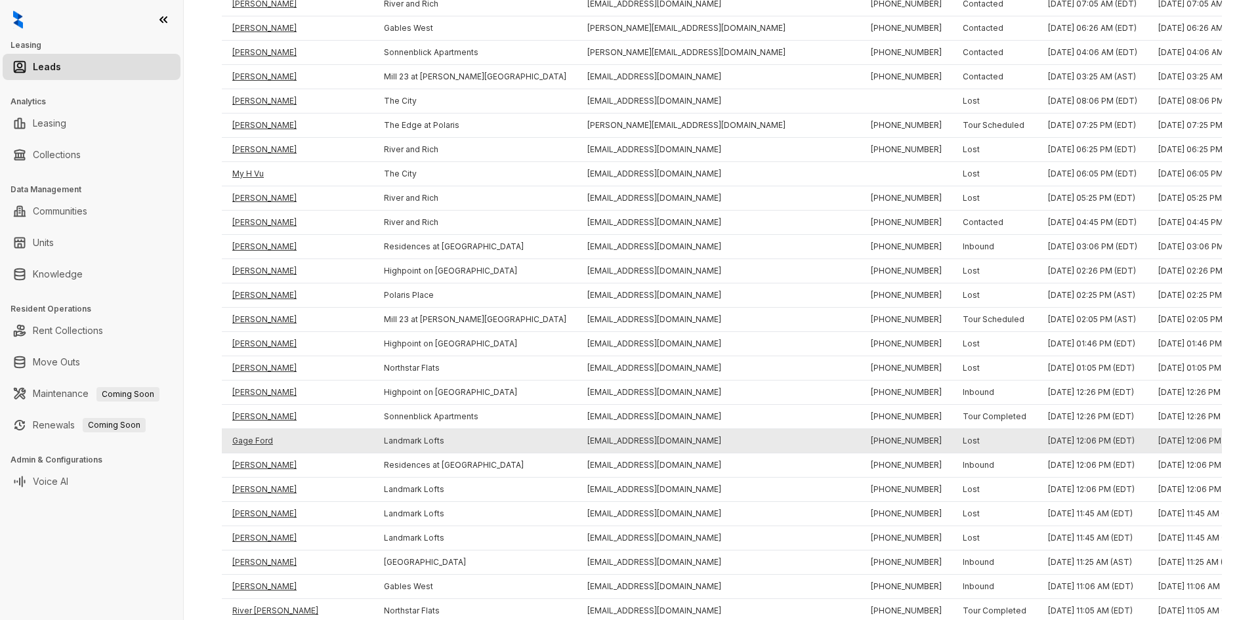
click at [247, 443] on td "Gage Ford" at bounding box center [298, 441] width 152 height 24
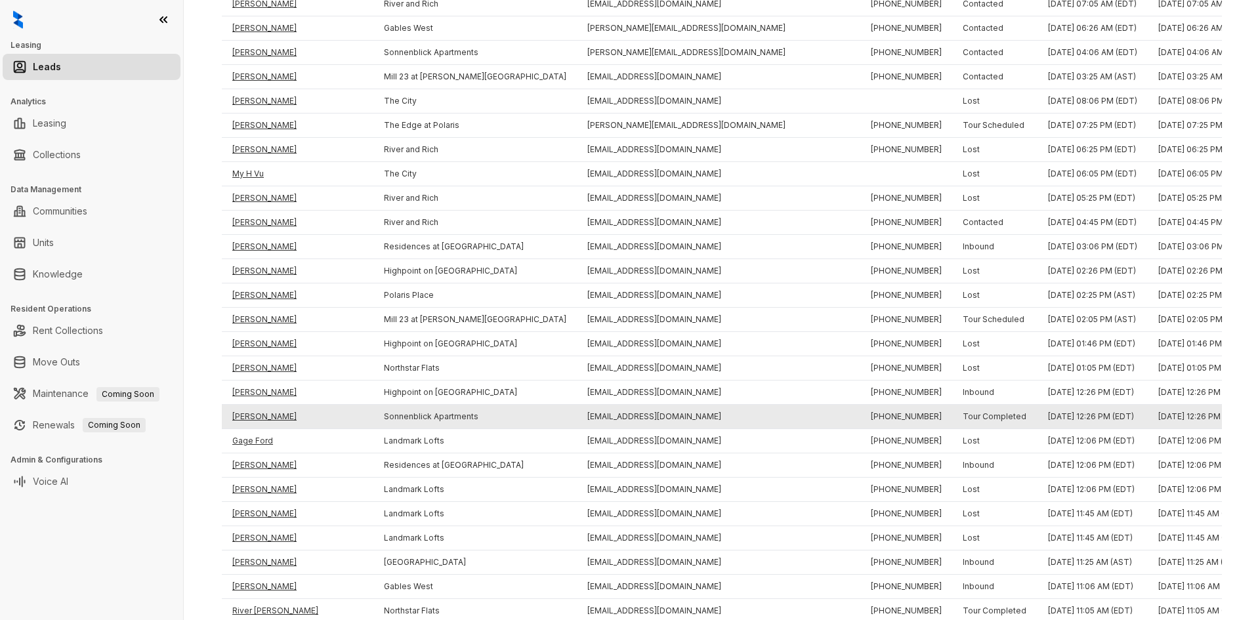
click at [249, 413] on td "[PERSON_NAME]" at bounding box center [298, 417] width 152 height 24
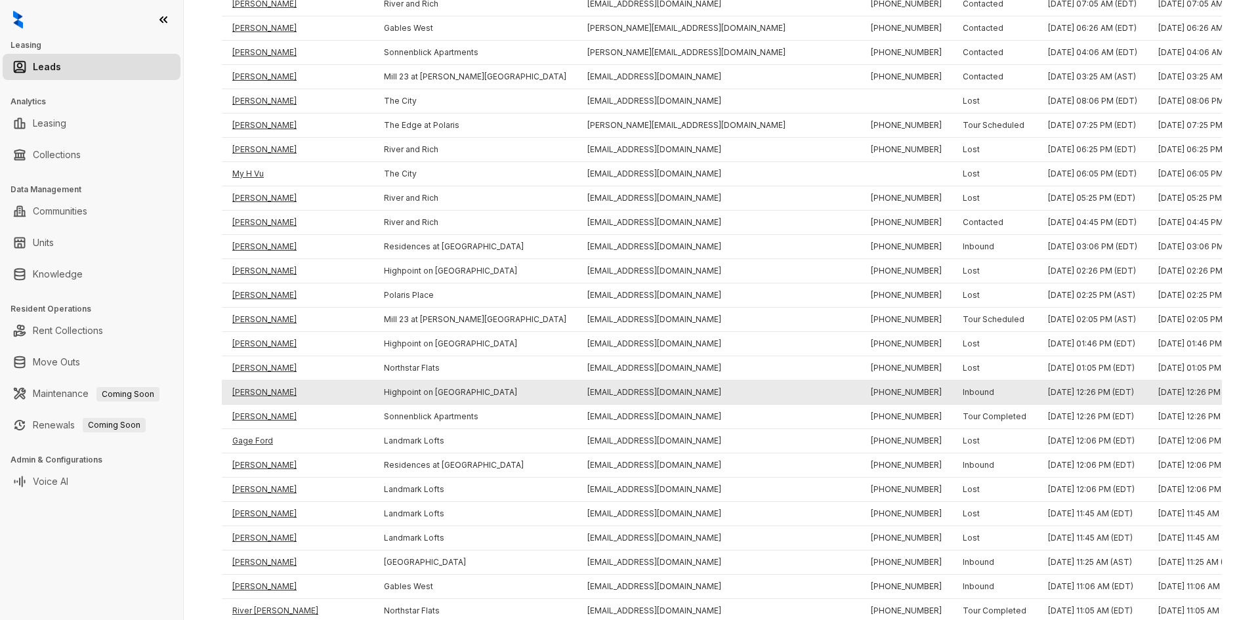
click at [249, 390] on td "[PERSON_NAME]" at bounding box center [298, 393] width 152 height 24
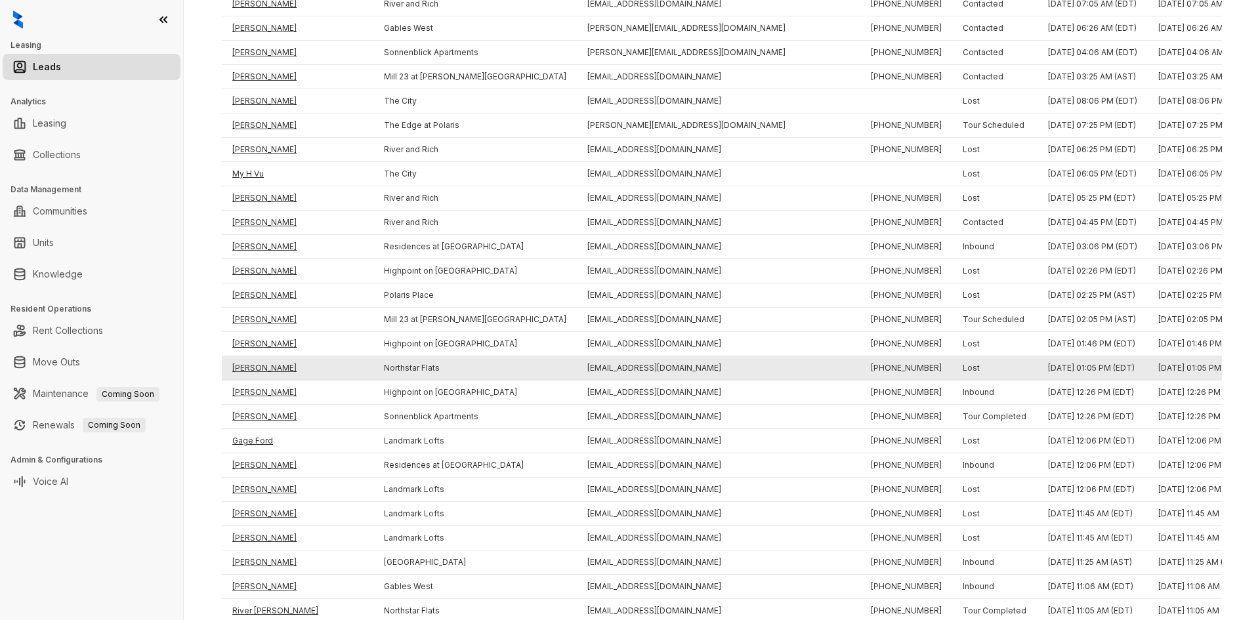
click at [252, 366] on td "[PERSON_NAME]" at bounding box center [298, 368] width 152 height 24
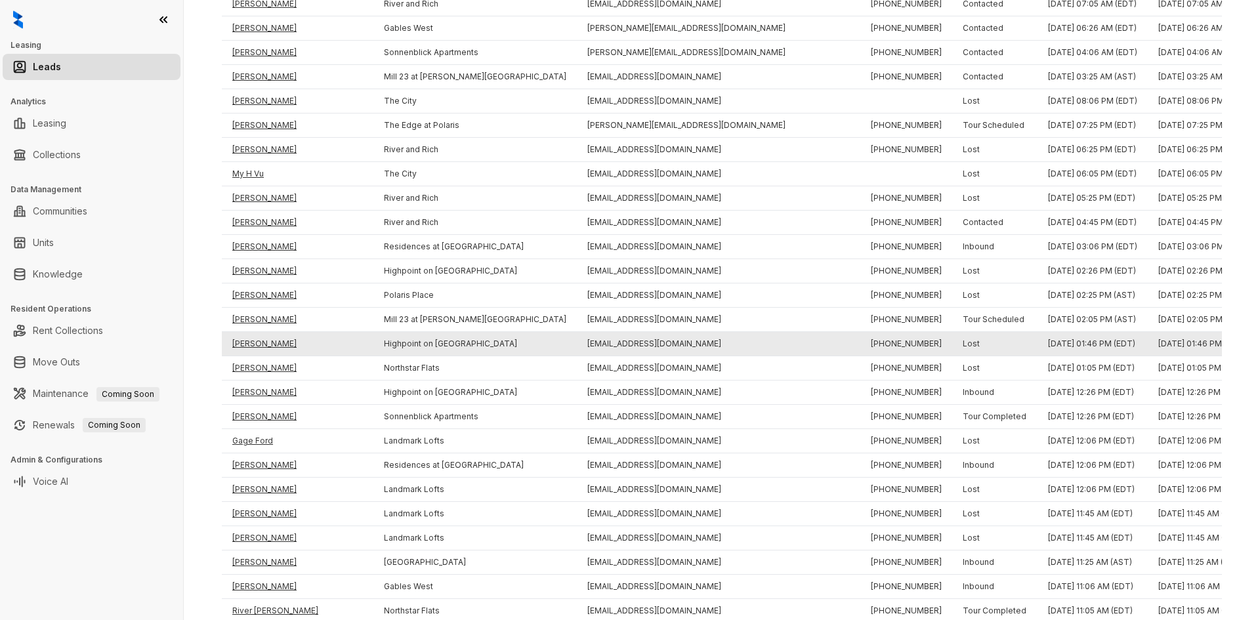
click at [255, 343] on td "[PERSON_NAME]" at bounding box center [298, 344] width 152 height 24
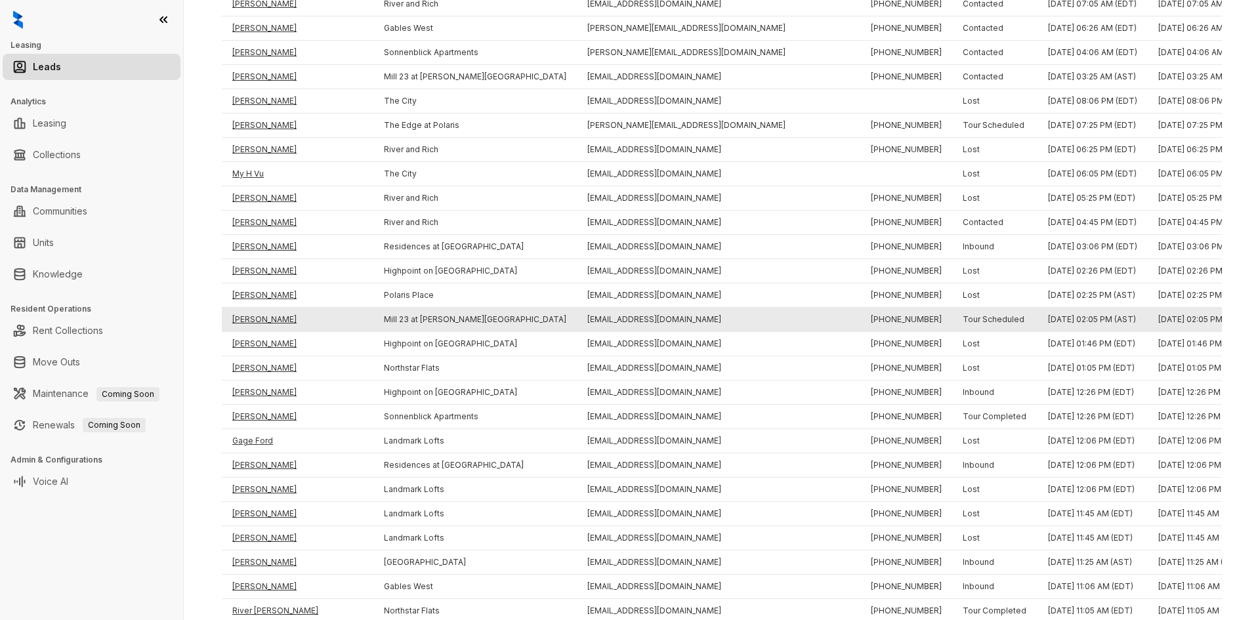
drag, startPoint x: 255, startPoint y: 322, endPoint x: 253, endPoint y: 308, distance: 13.9
click at [255, 321] on td "[PERSON_NAME]" at bounding box center [298, 320] width 152 height 24
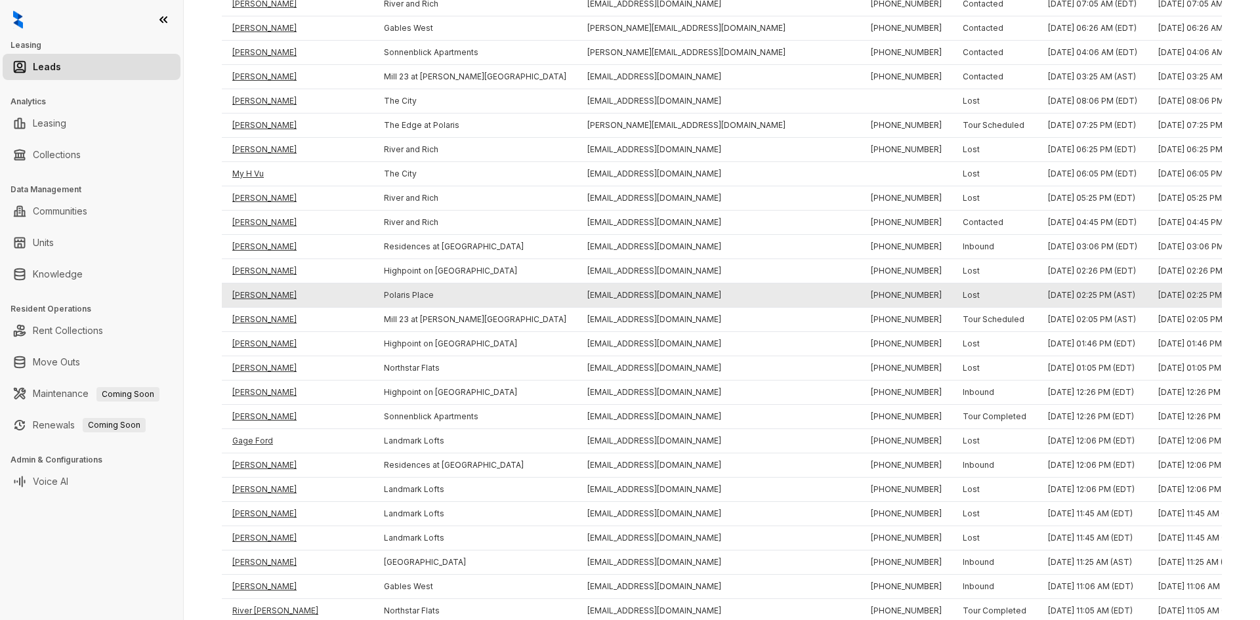
click at [249, 292] on td "[PERSON_NAME]" at bounding box center [298, 295] width 152 height 24
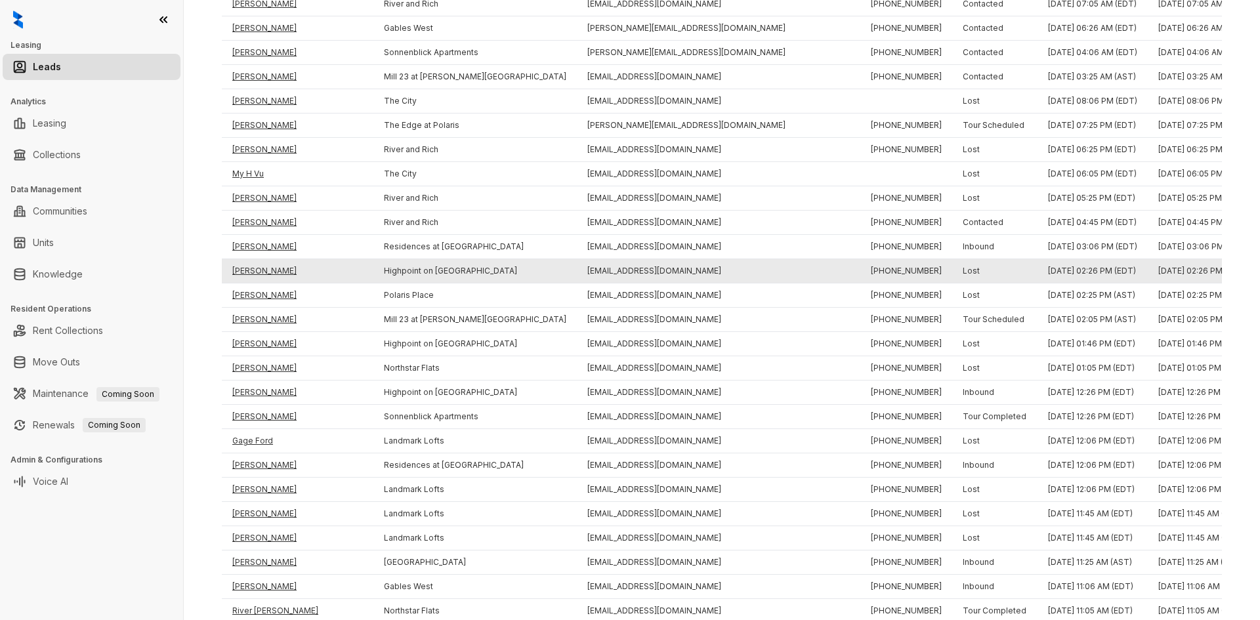
click at [251, 274] on td "[PERSON_NAME]" at bounding box center [298, 271] width 152 height 24
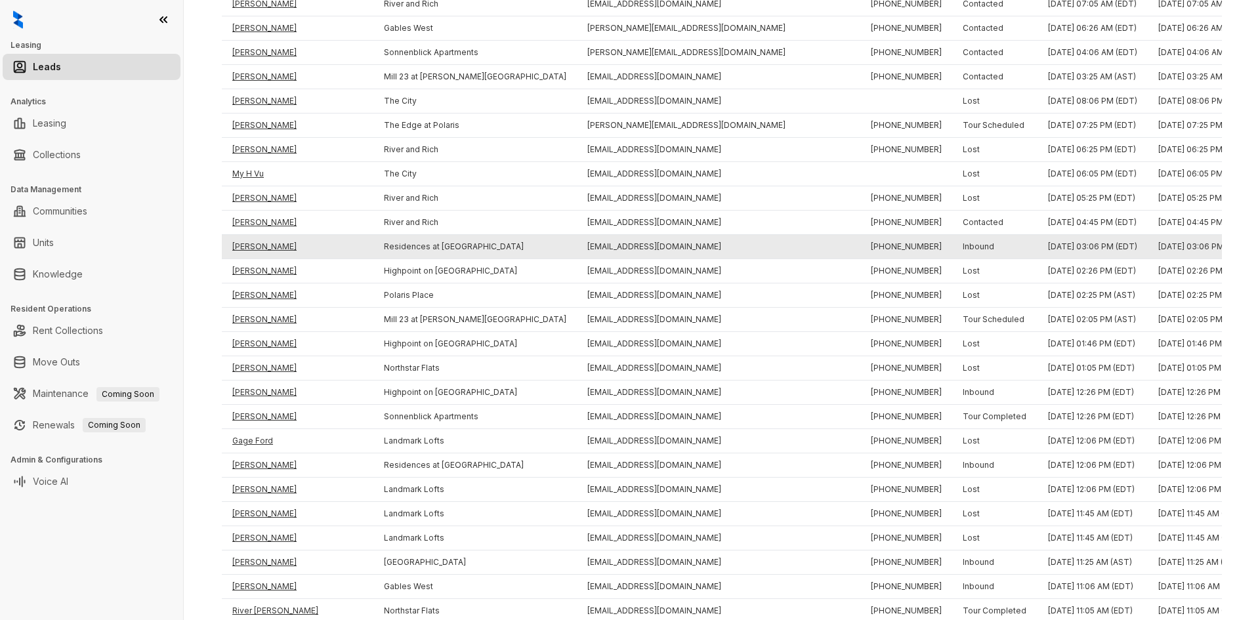
click at [253, 247] on td "[PERSON_NAME]" at bounding box center [298, 247] width 152 height 24
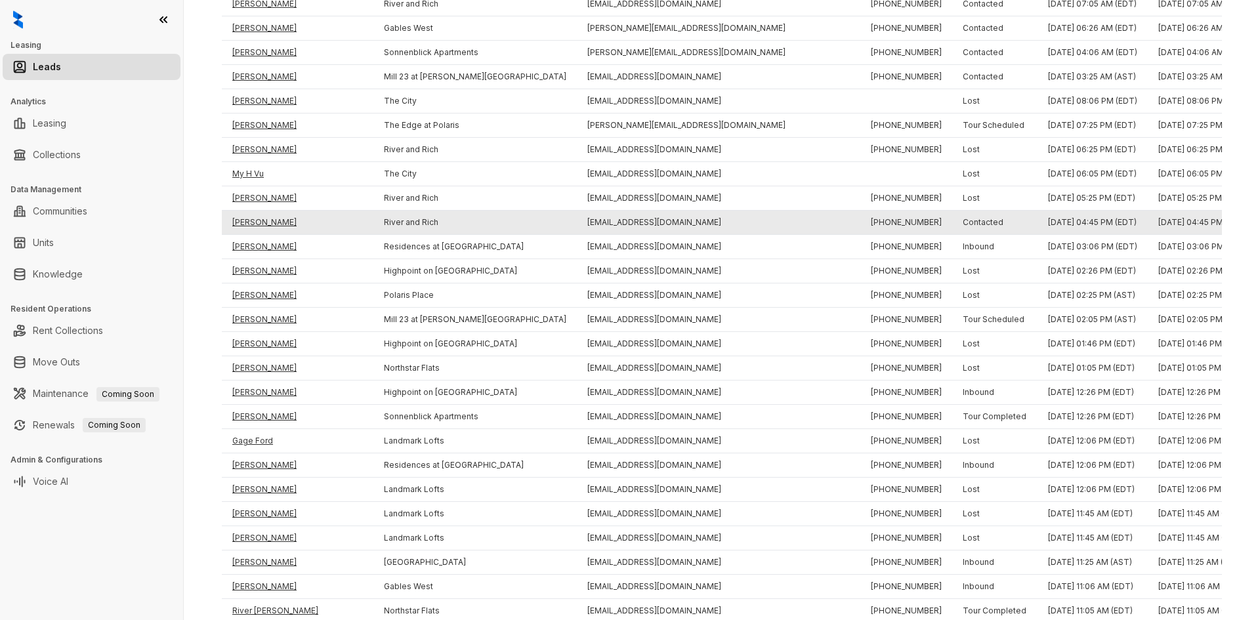
click at [254, 222] on td "[PERSON_NAME]" at bounding box center [298, 223] width 152 height 24
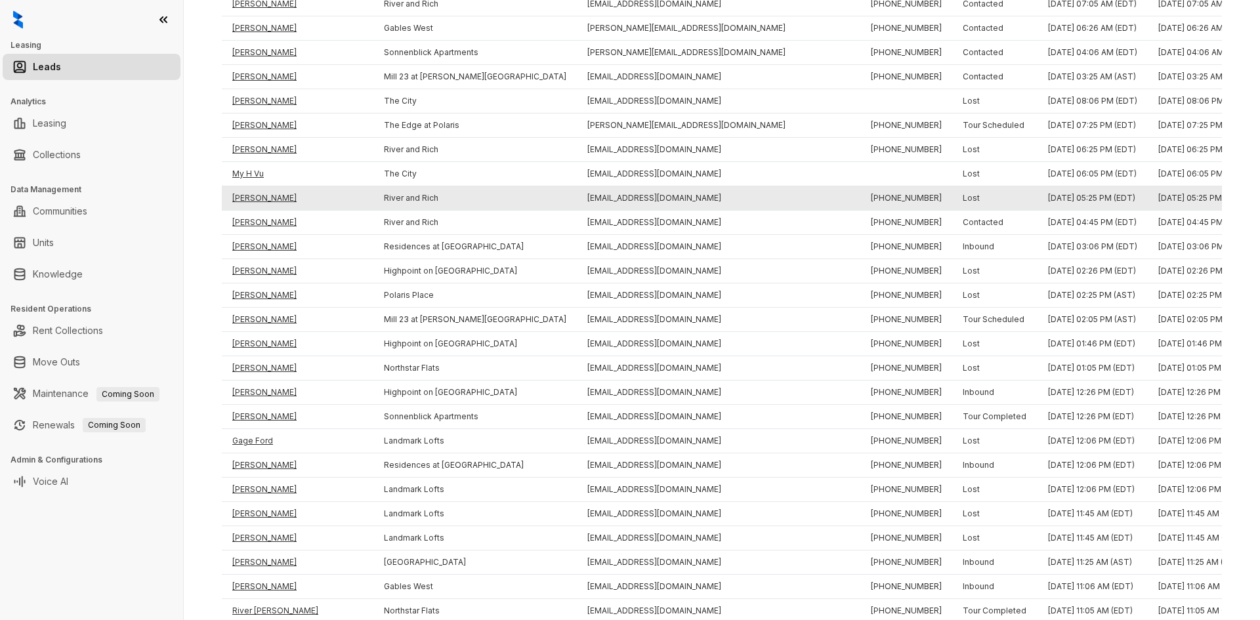
click at [256, 199] on td "[PERSON_NAME]" at bounding box center [298, 198] width 152 height 24
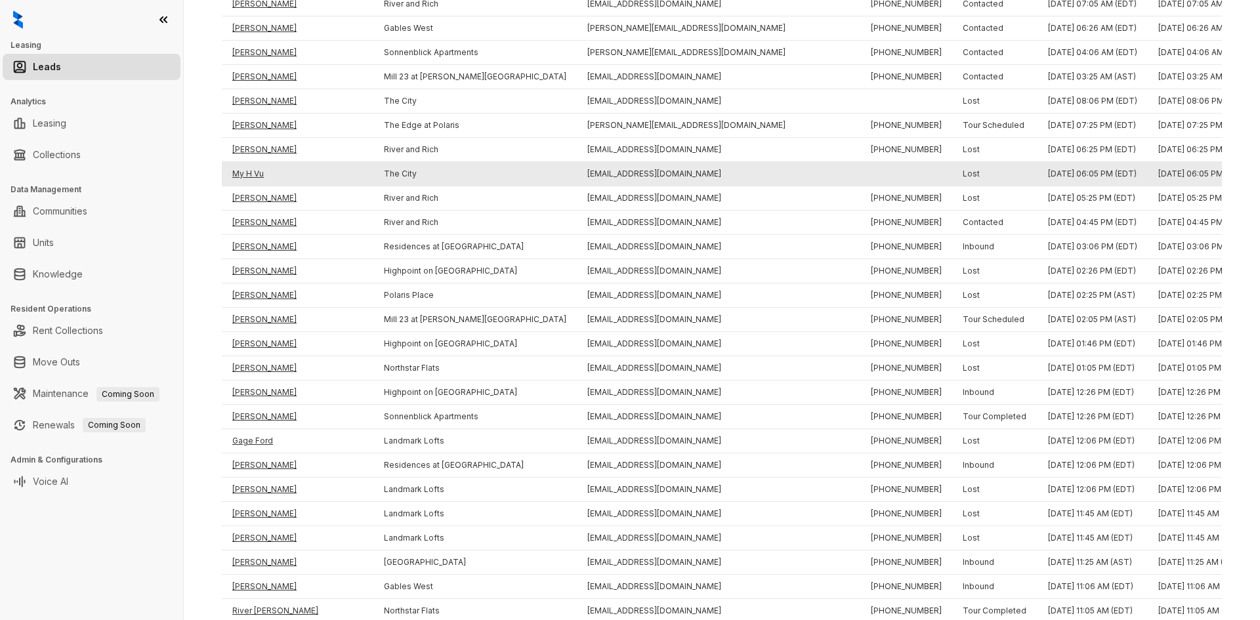
click at [252, 171] on td "My H Vu" at bounding box center [298, 174] width 152 height 24
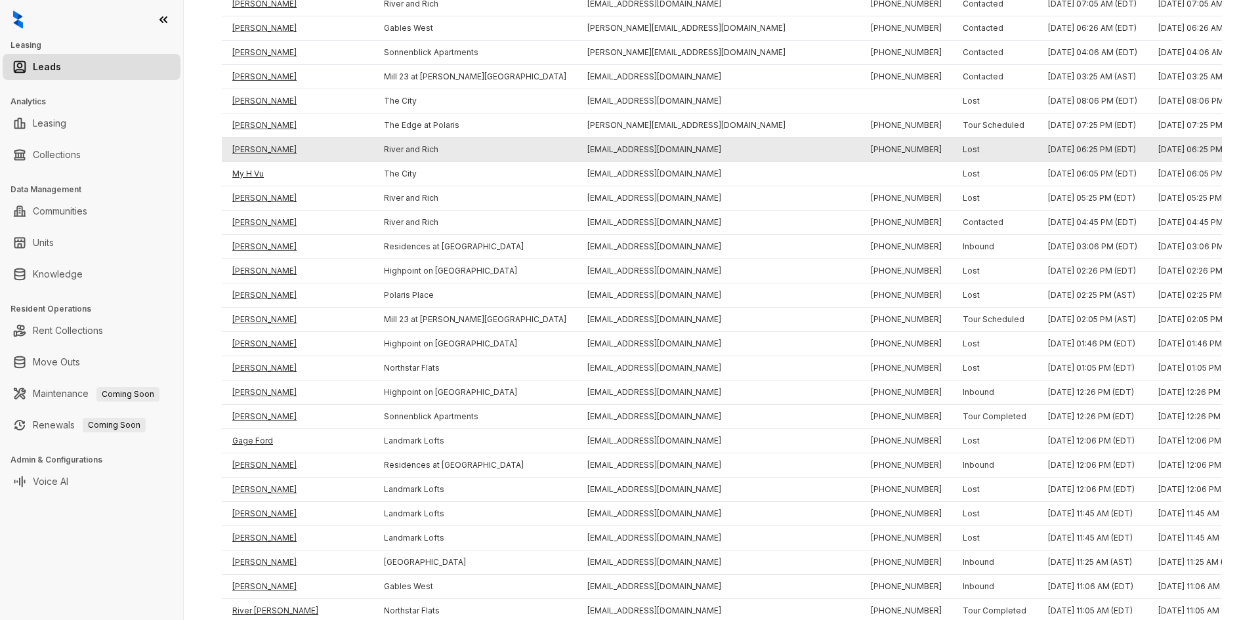
click at [253, 148] on td "[PERSON_NAME]" at bounding box center [298, 150] width 152 height 24
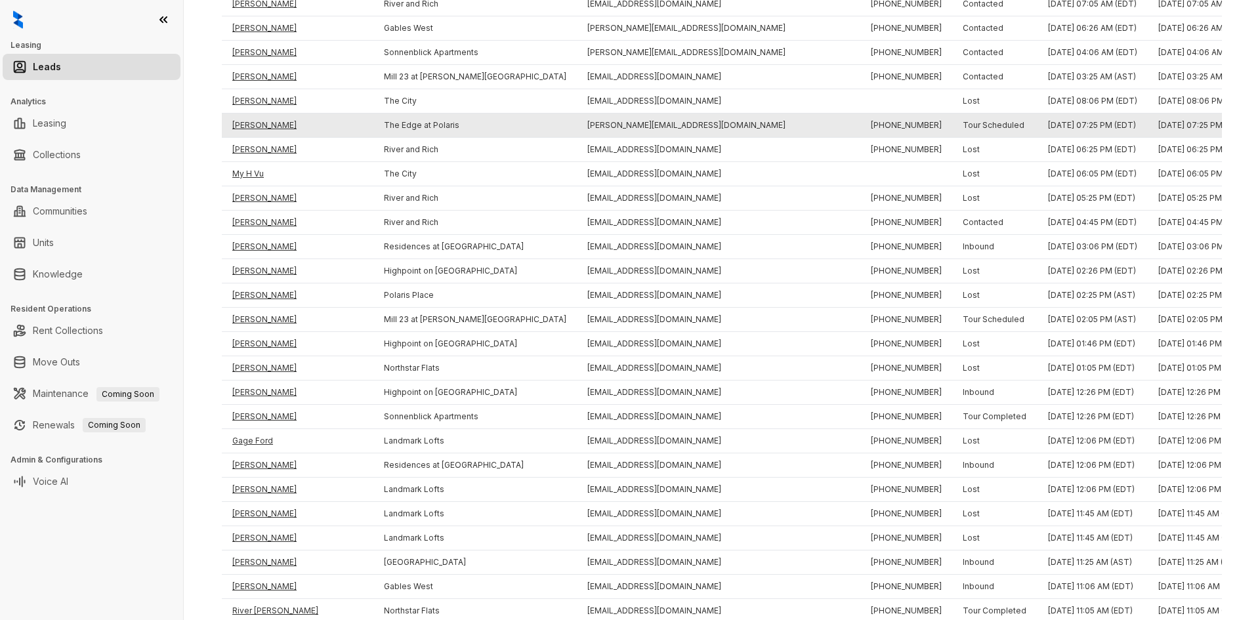
click at [258, 123] on td "[PERSON_NAME]" at bounding box center [298, 126] width 152 height 24
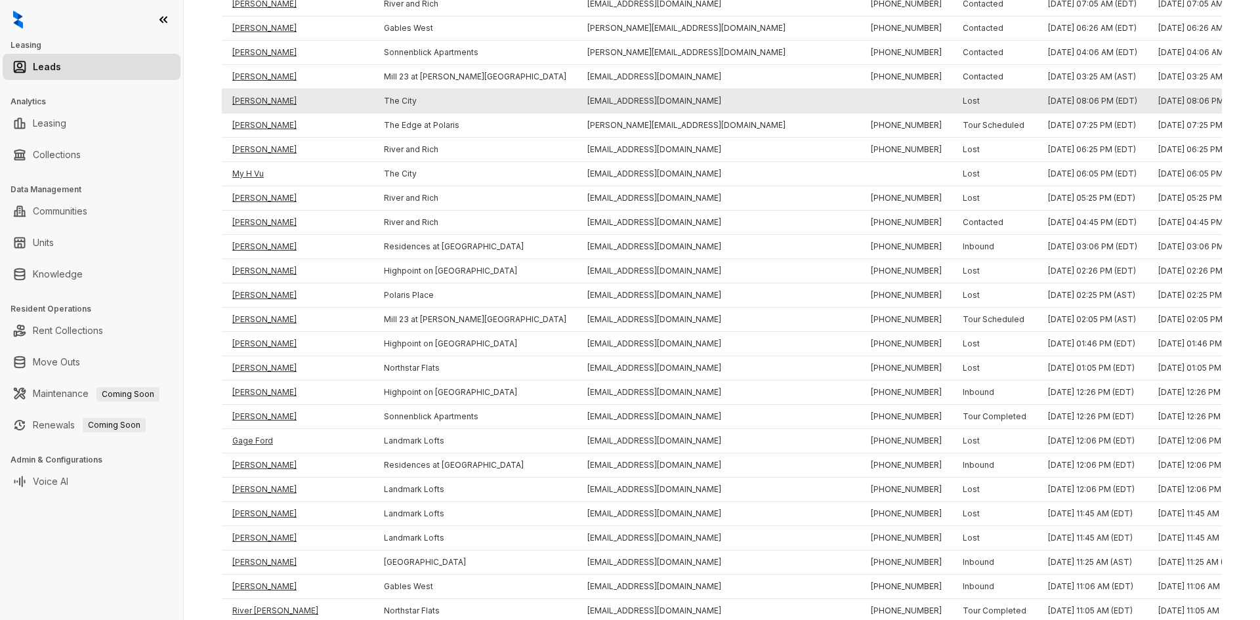
click at [257, 95] on td "[PERSON_NAME]" at bounding box center [298, 101] width 152 height 24
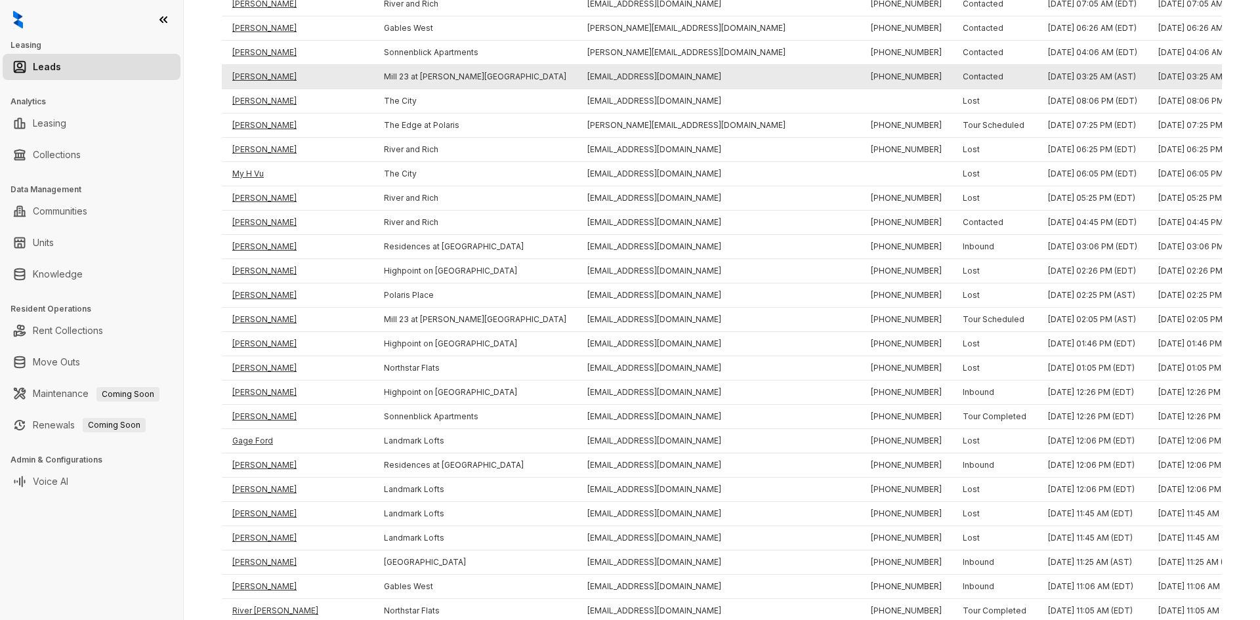
click at [255, 73] on td "[PERSON_NAME]" at bounding box center [298, 77] width 152 height 24
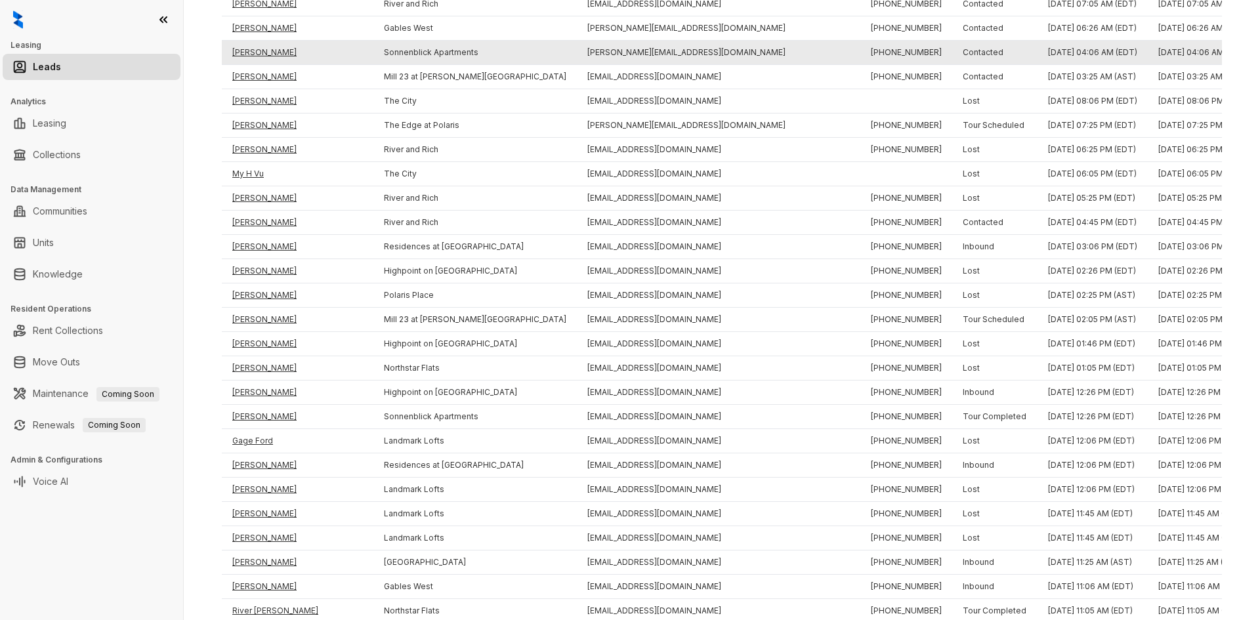
click at [255, 51] on td "[PERSON_NAME]" at bounding box center [298, 53] width 152 height 24
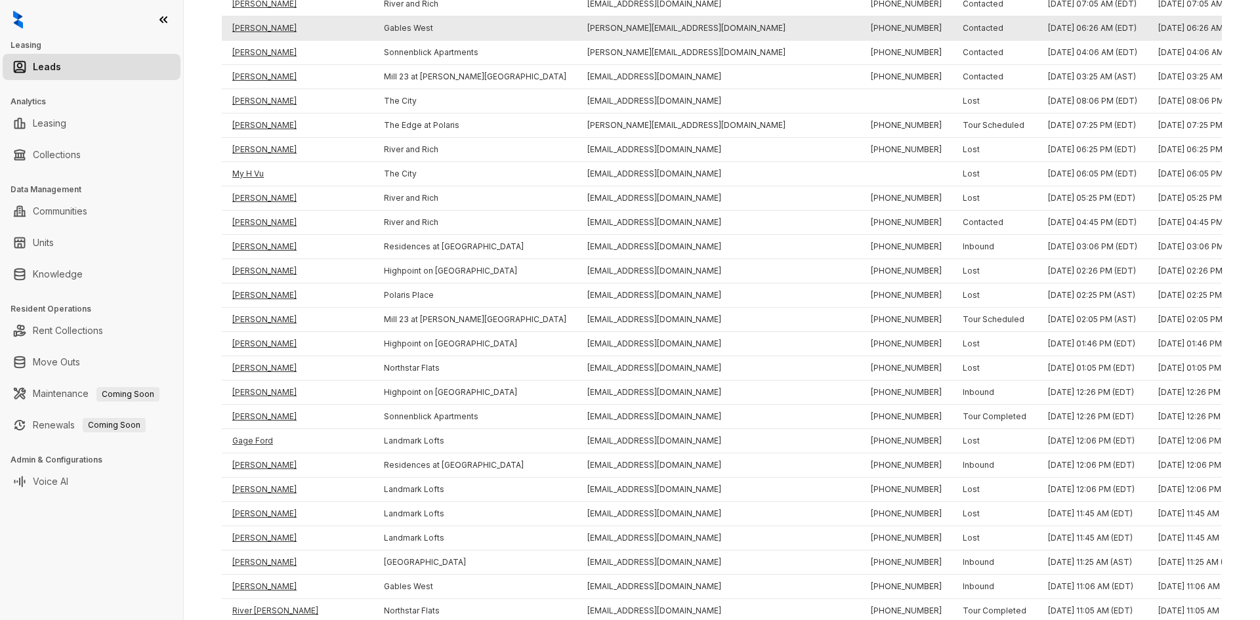
click at [259, 23] on td "[PERSON_NAME]" at bounding box center [298, 28] width 152 height 24
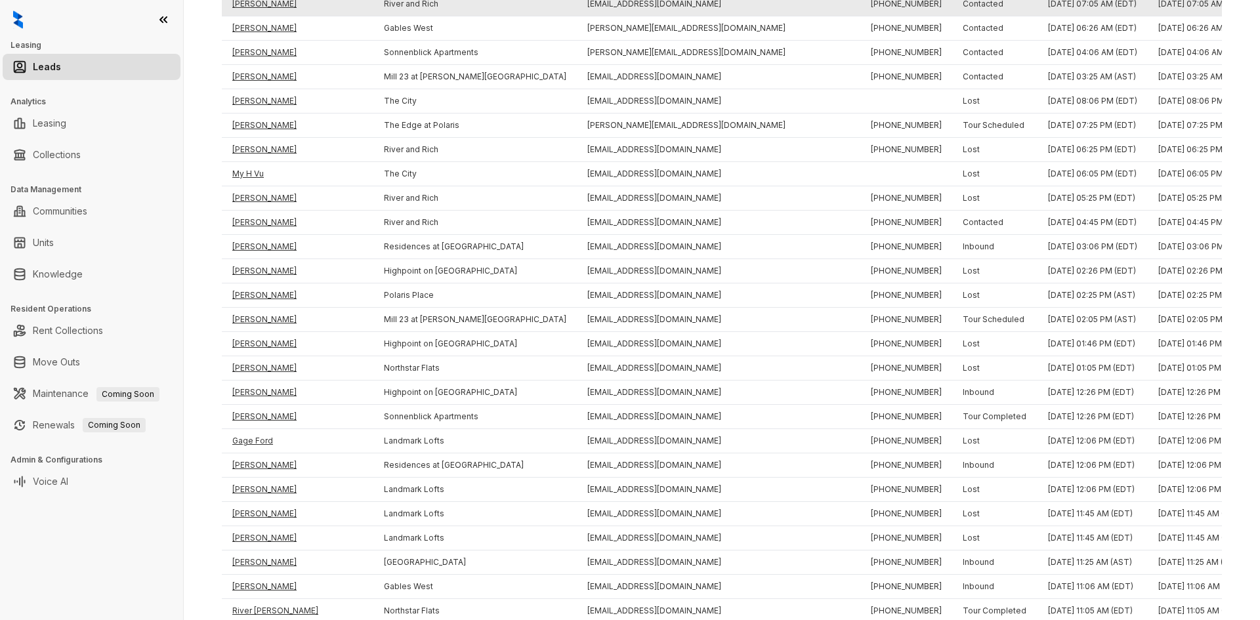
click at [261, 2] on td "[PERSON_NAME]" at bounding box center [298, 4] width 152 height 24
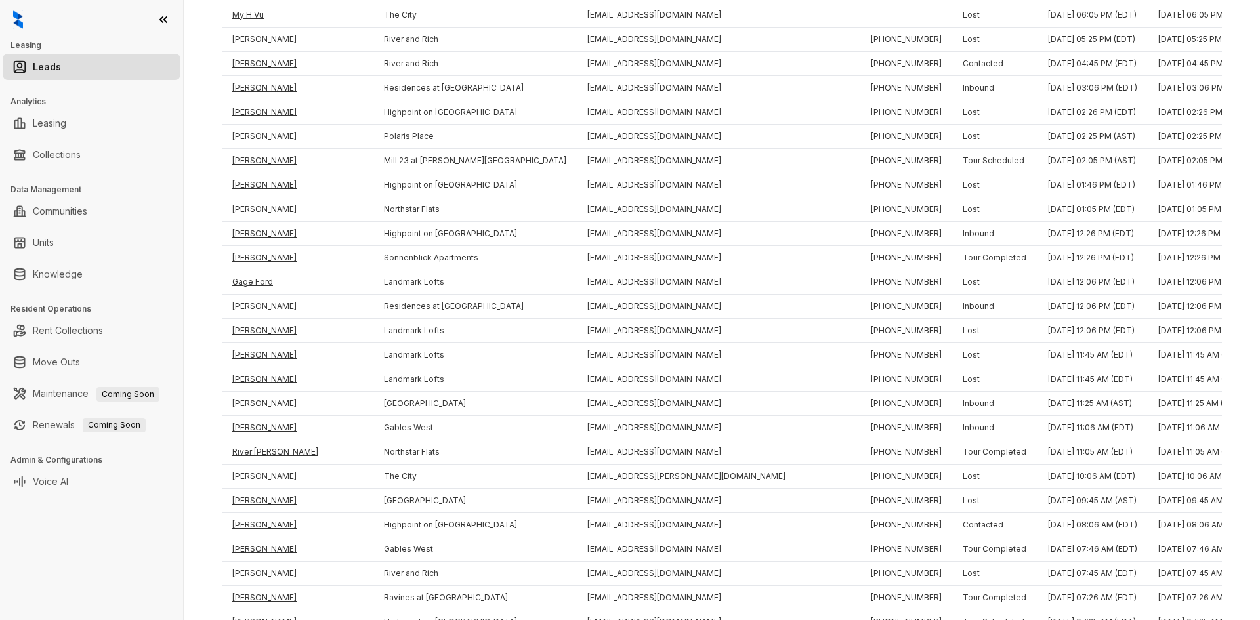
scroll to position [1987, 0]
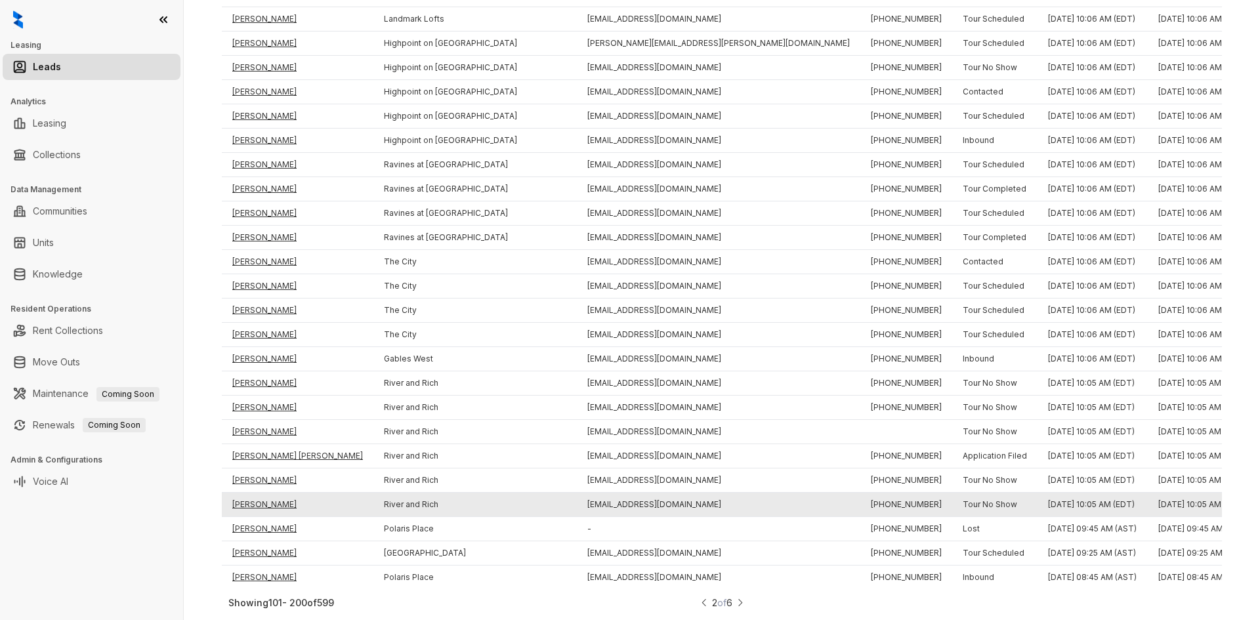
drag, startPoint x: 835, startPoint y: 52, endPoint x: 854, endPoint y: 494, distance: 442.7
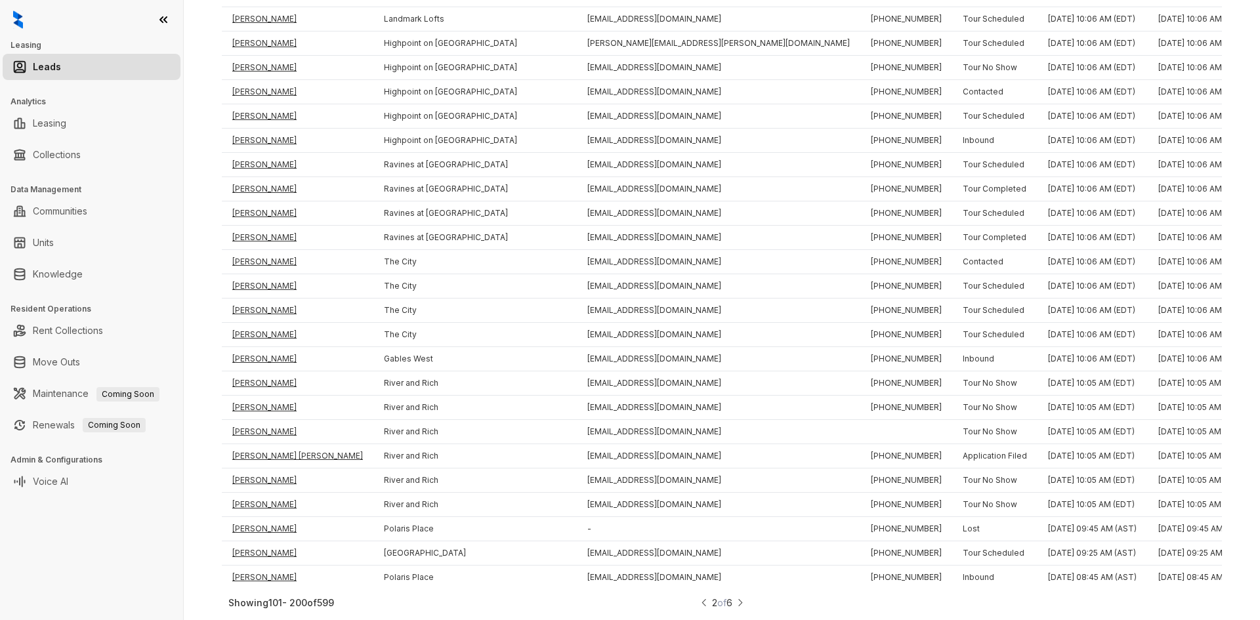
click at [700, 602] on img at bounding box center [704, 603] width 9 height 14
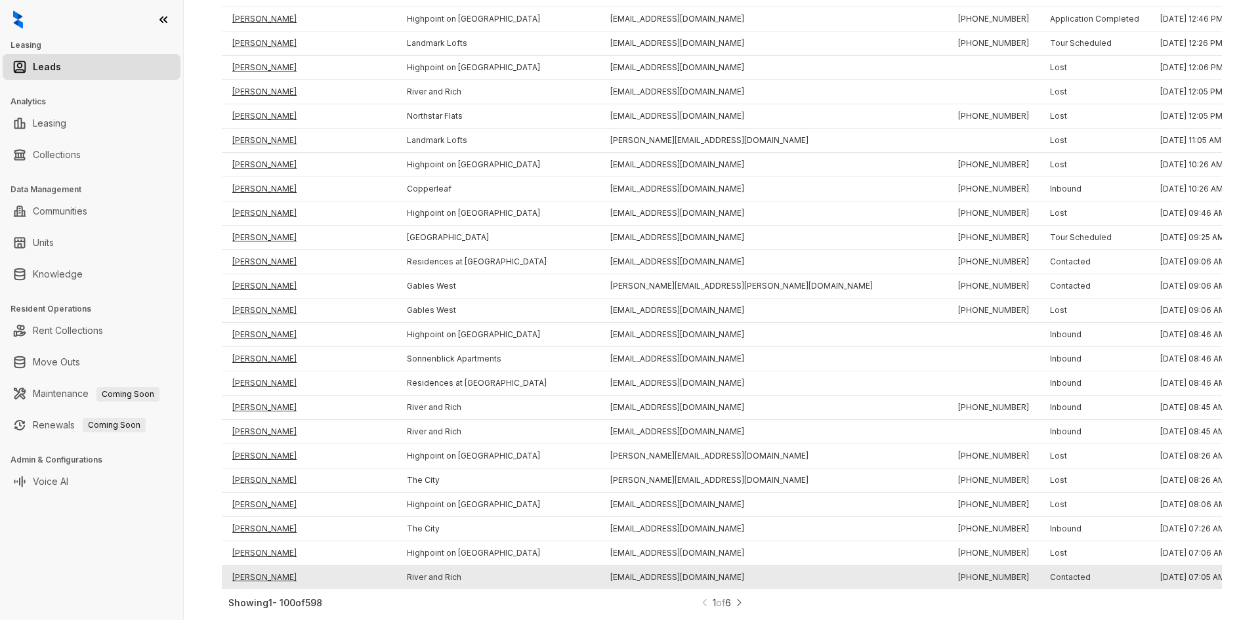
click at [274, 566] on td "[PERSON_NAME]" at bounding box center [309, 578] width 175 height 24
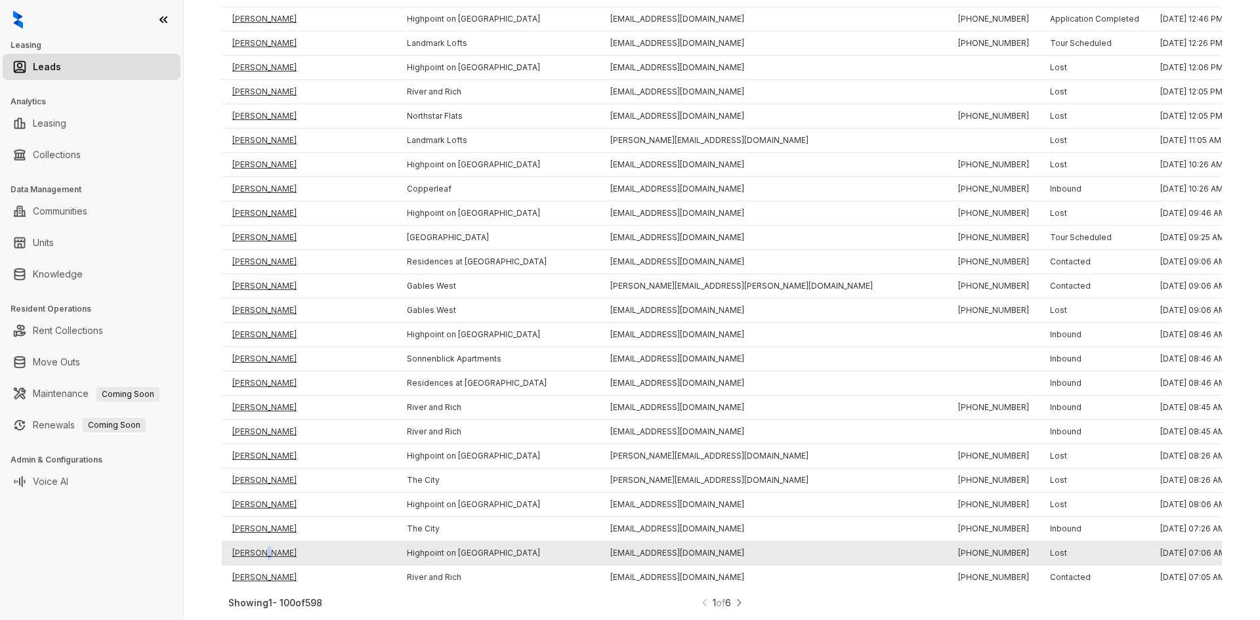
click at [262, 545] on td "[PERSON_NAME]" at bounding box center [309, 553] width 175 height 24
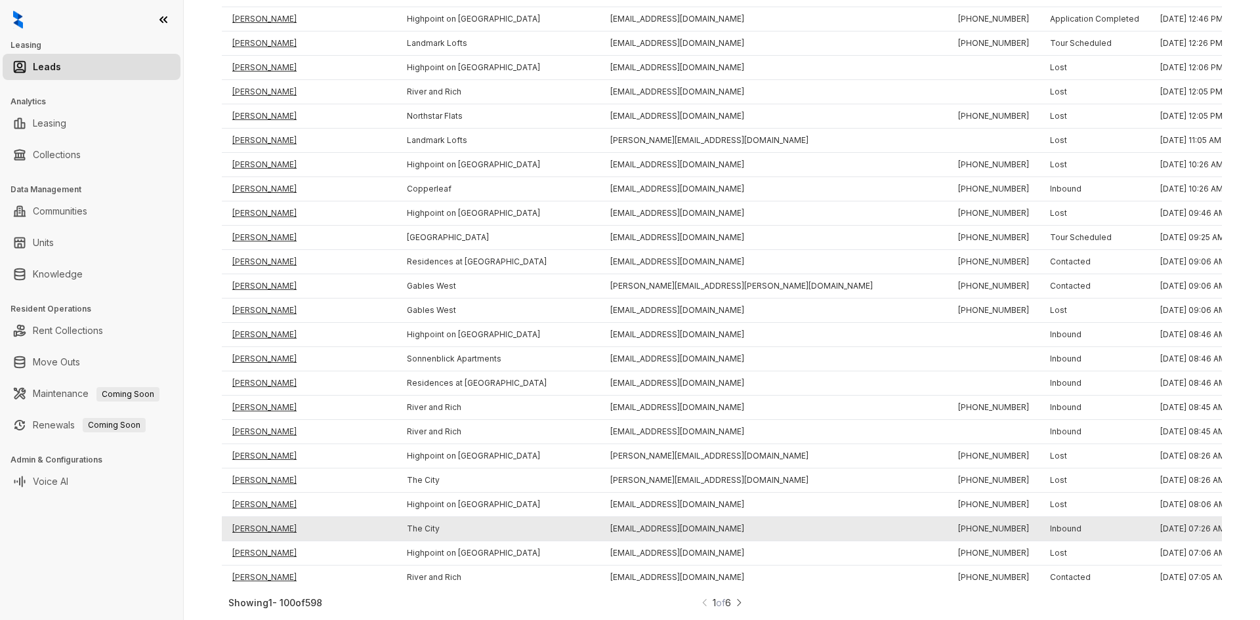
click at [253, 518] on td "[PERSON_NAME]" at bounding box center [309, 529] width 175 height 24
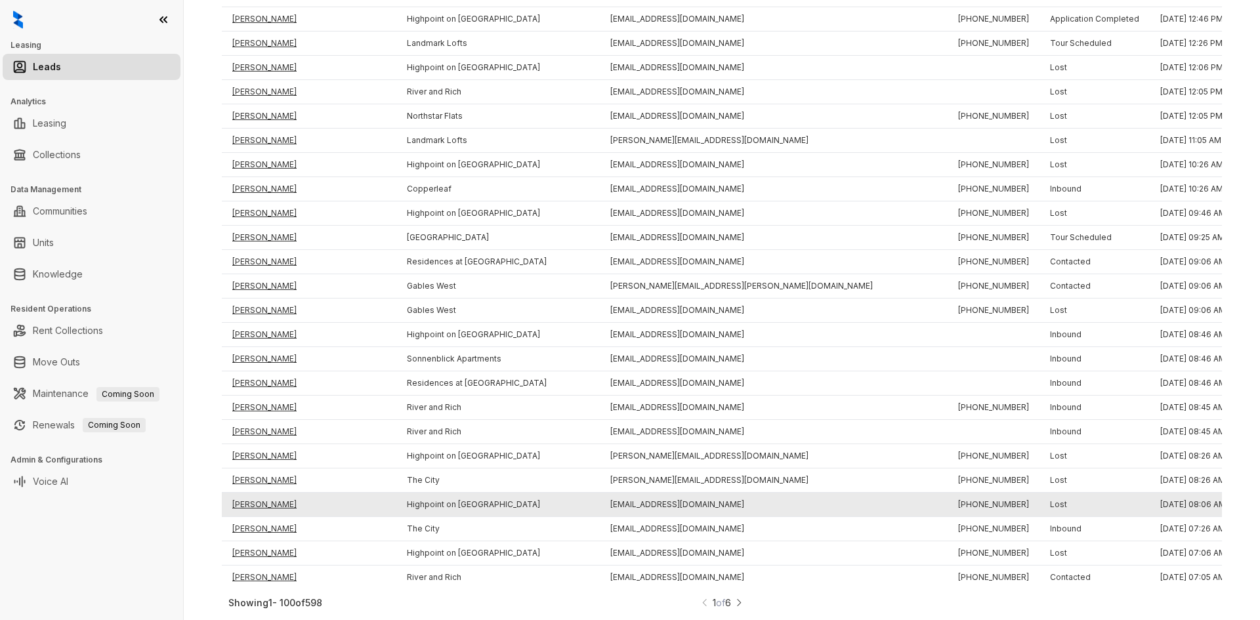
click at [253, 497] on td "[PERSON_NAME]" at bounding box center [309, 505] width 175 height 24
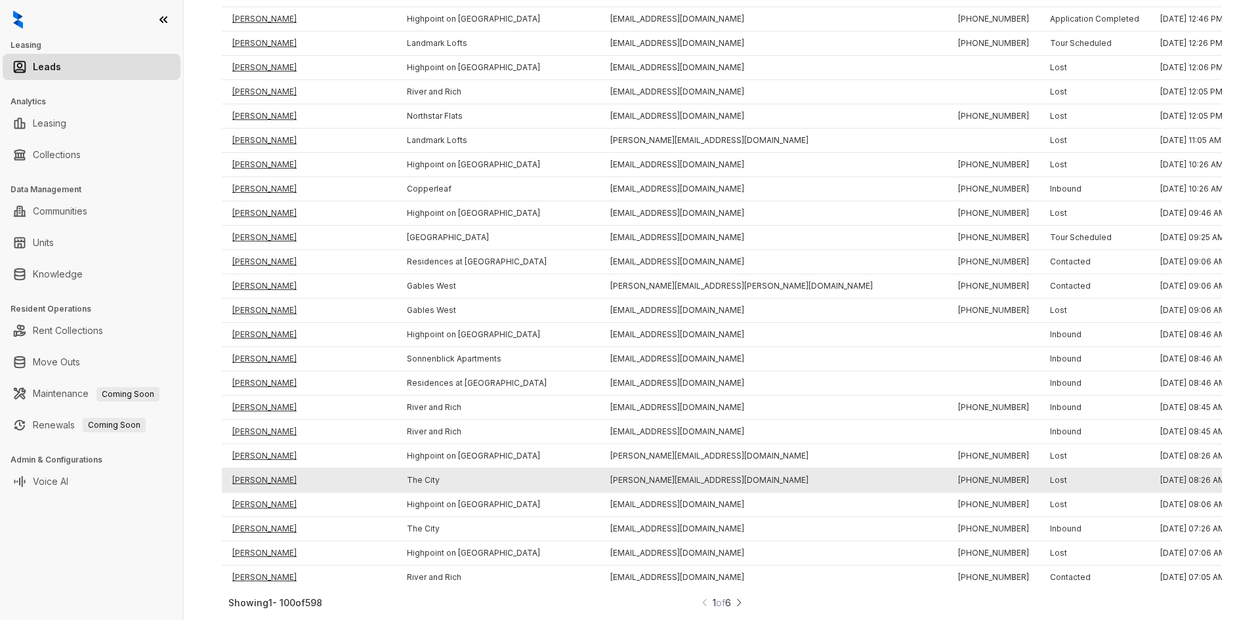
click at [259, 469] on td "[PERSON_NAME]" at bounding box center [309, 481] width 175 height 24
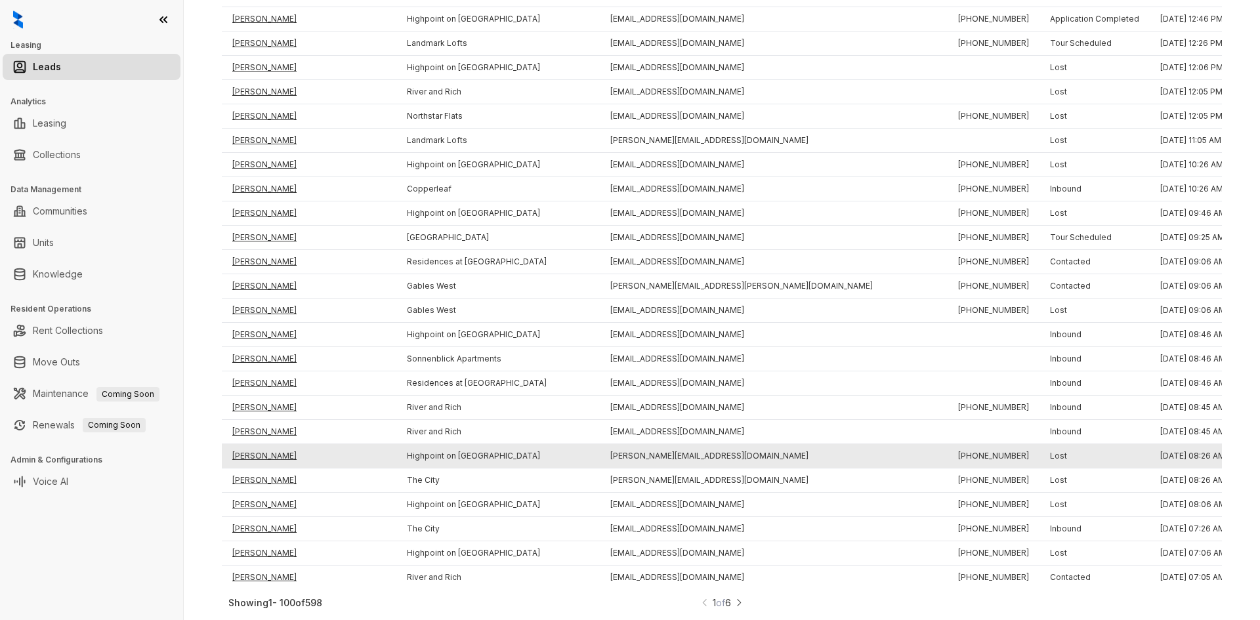
click at [261, 445] on td "[PERSON_NAME]" at bounding box center [309, 456] width 175 height 24
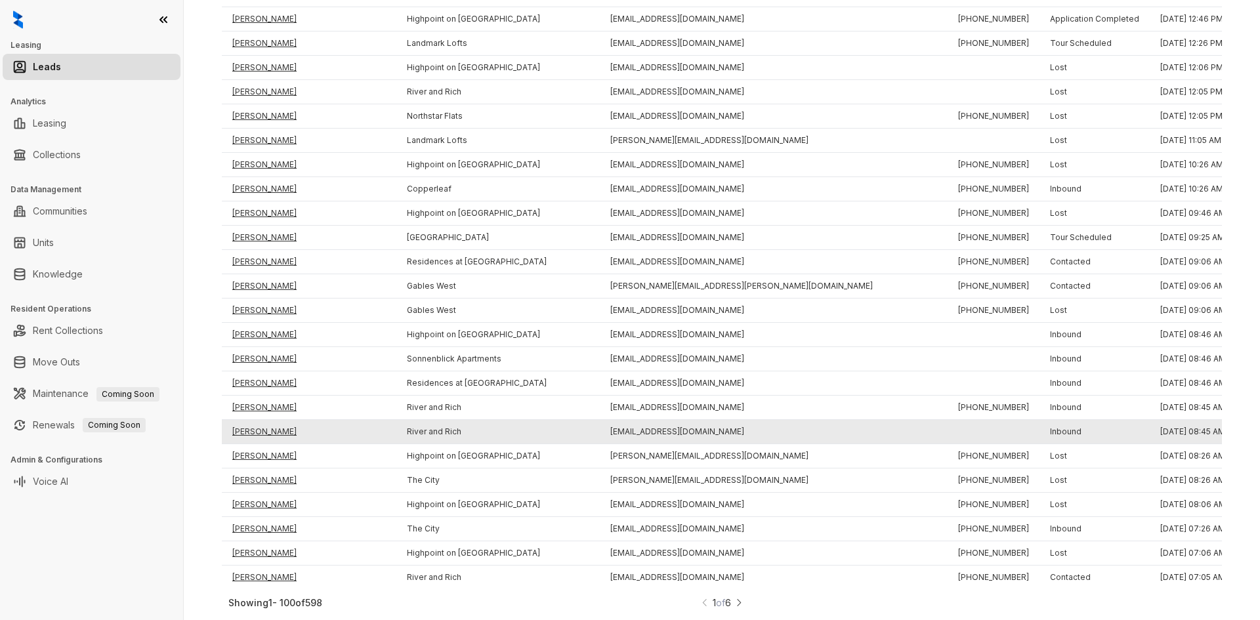
click at [261, 424] on td "[PERSON_NAME]" at bounding box center [309, 432] width 175 height 24
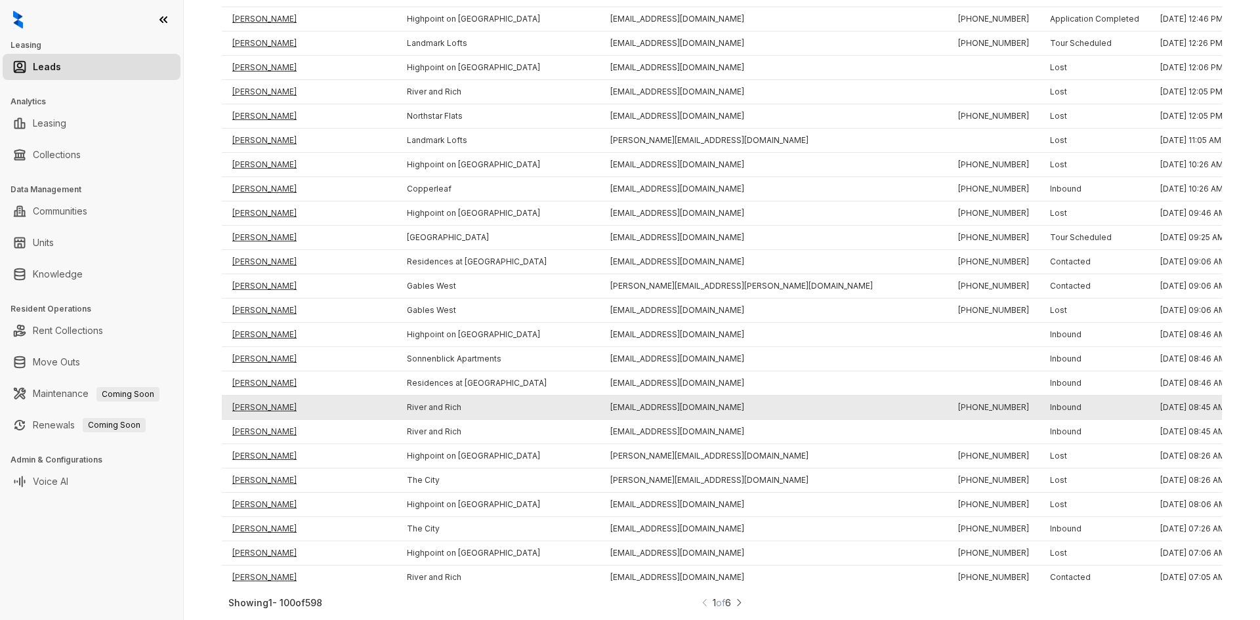
click at [261, 400] on td "[PERSON_NAME]" at bounding box center [309, 408] width 175 height 24
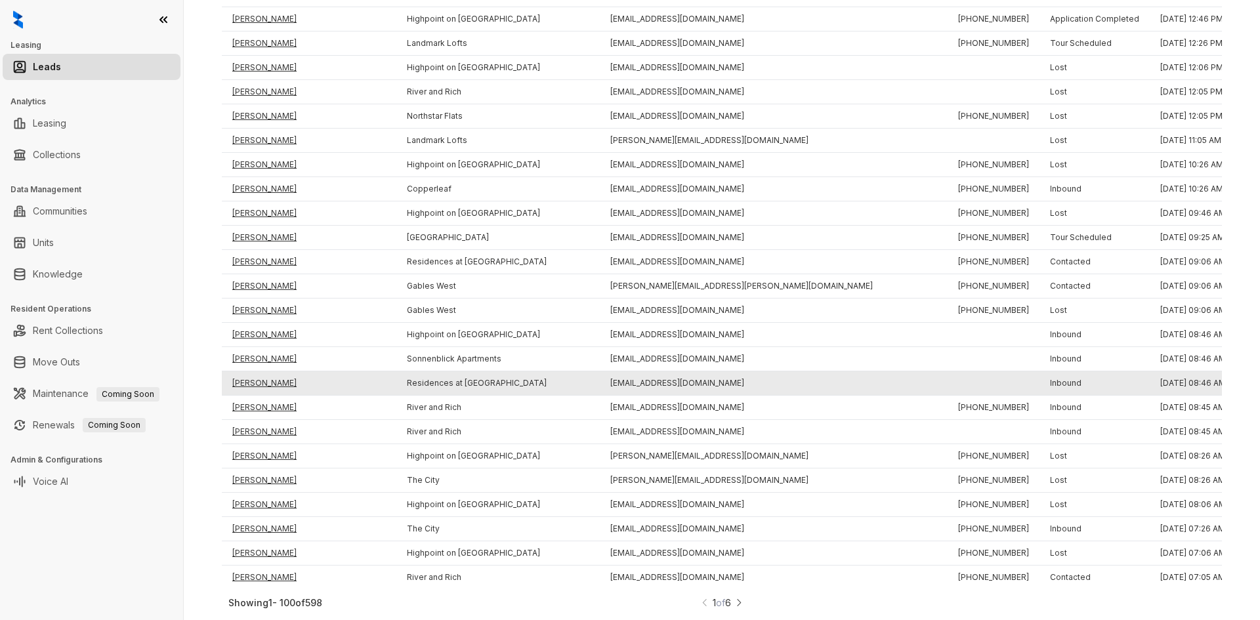
click at [264, 373] on td "[PERSON_NAME]" at bounding box center [309, 383] width 175 height 24
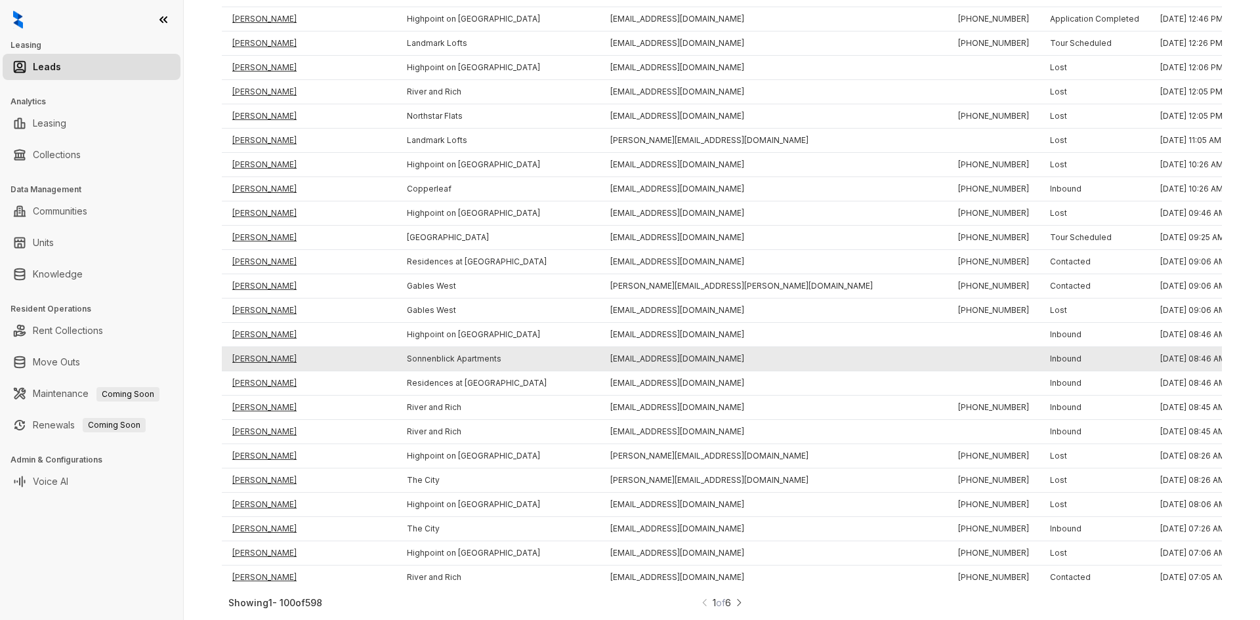
click at [266, 349] on td "[PERSON_NAME]" at bounding box center [309, 359] width 175 height 24
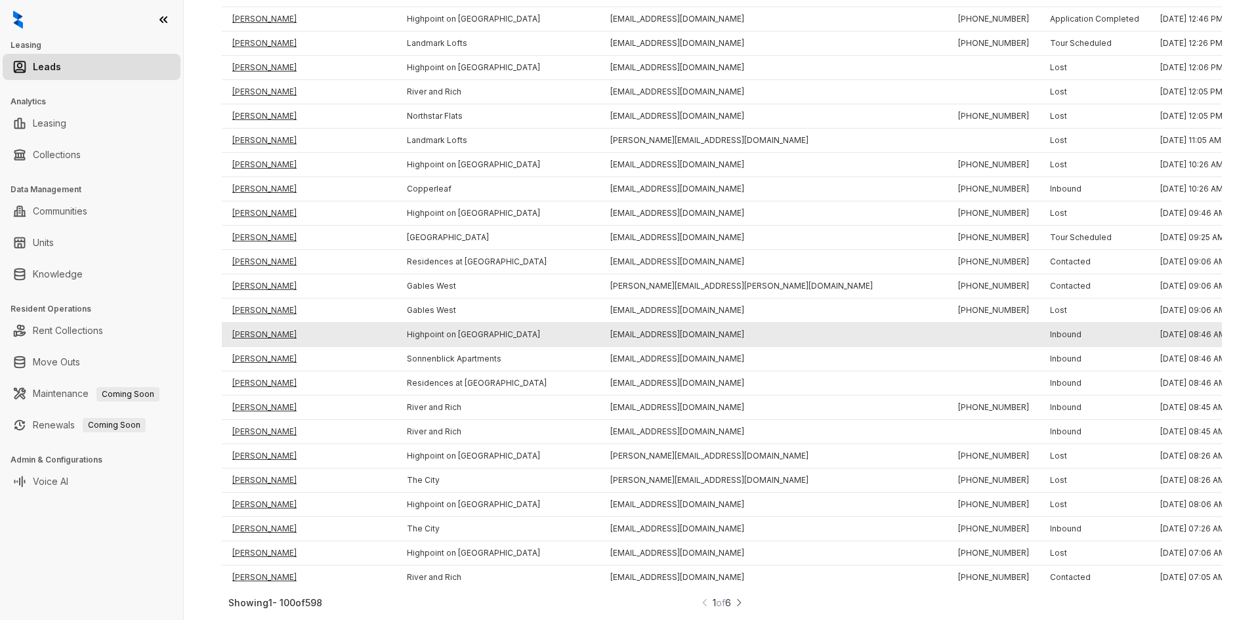
click at [268, 327] on td "[PERSON_NAME]" at bounding box center [309, 335] width 175 height 24
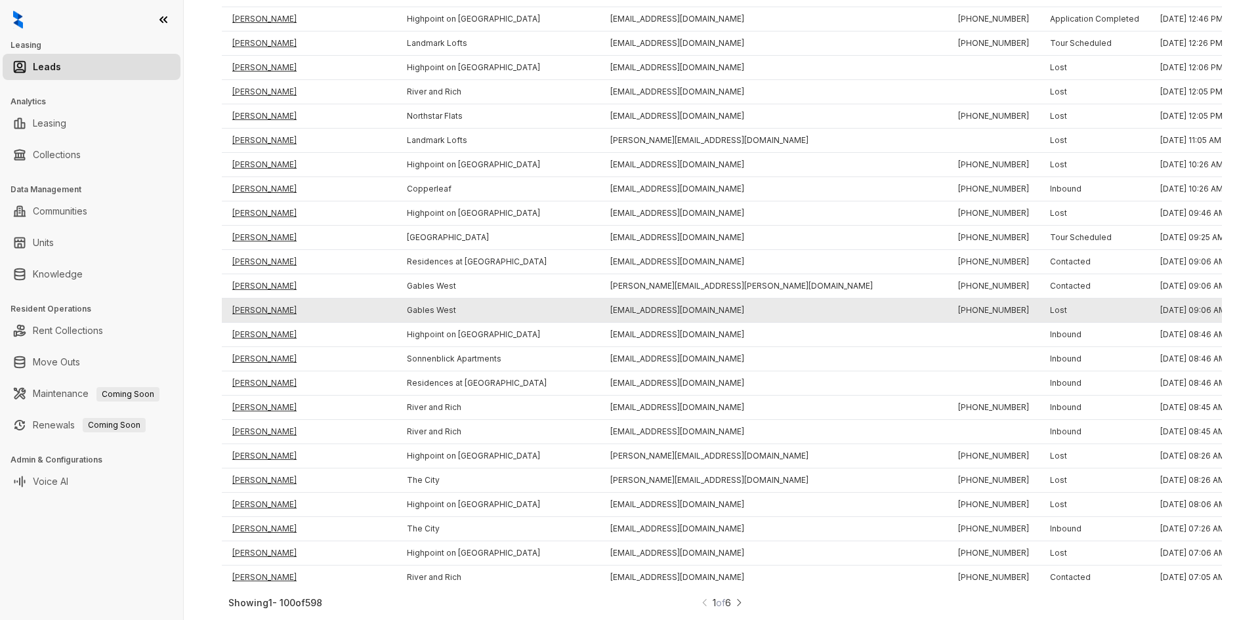
click at [266, 300] on td "[PERSON_NAME]" at bounding box center [309, 311] width 175 height 24
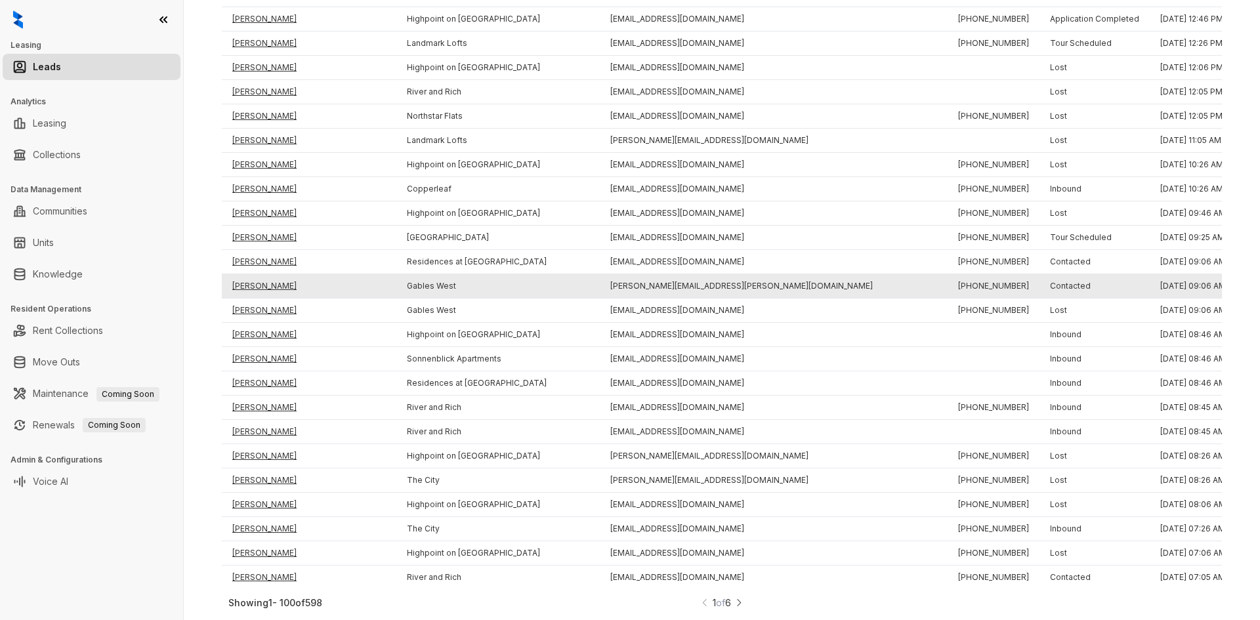
click at [265, 277] on td "[PERSON_NAME]" at bounding box center [309, 286] width 175 height 24
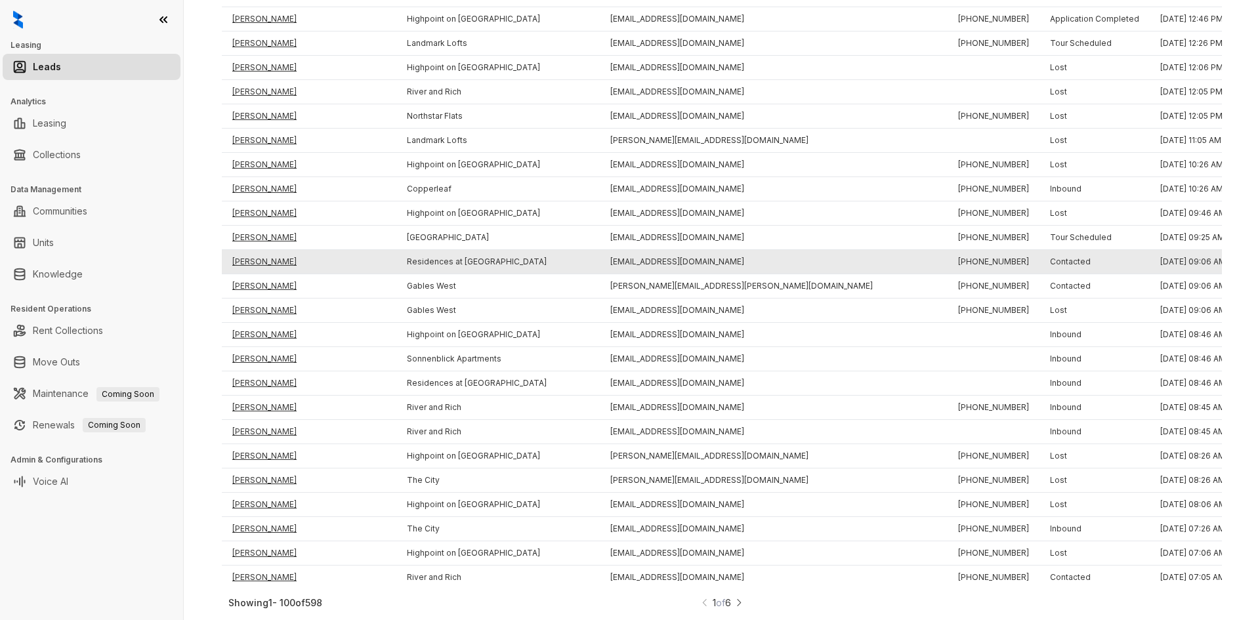
click at [260, 255] on td "[PERSON_NAME]" at bounding box center [309, 262] width 175 height 24
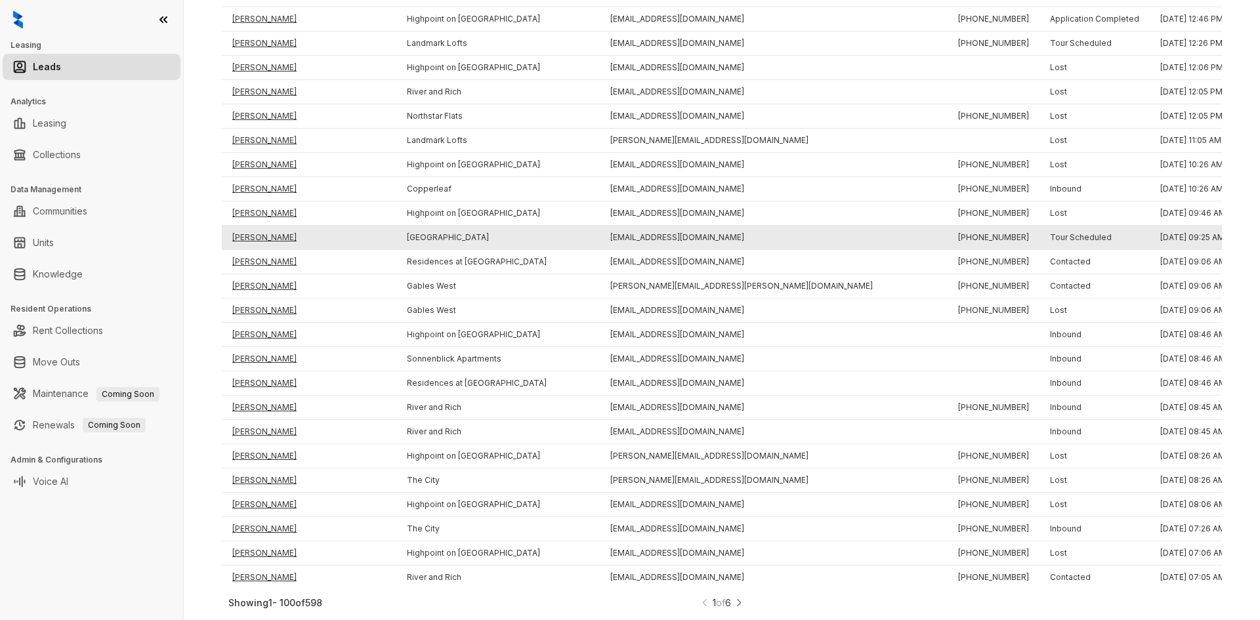
click at [258, 228] on td "[PERSON_NAME]" at bounding box center [309, 238] width 175 height 24
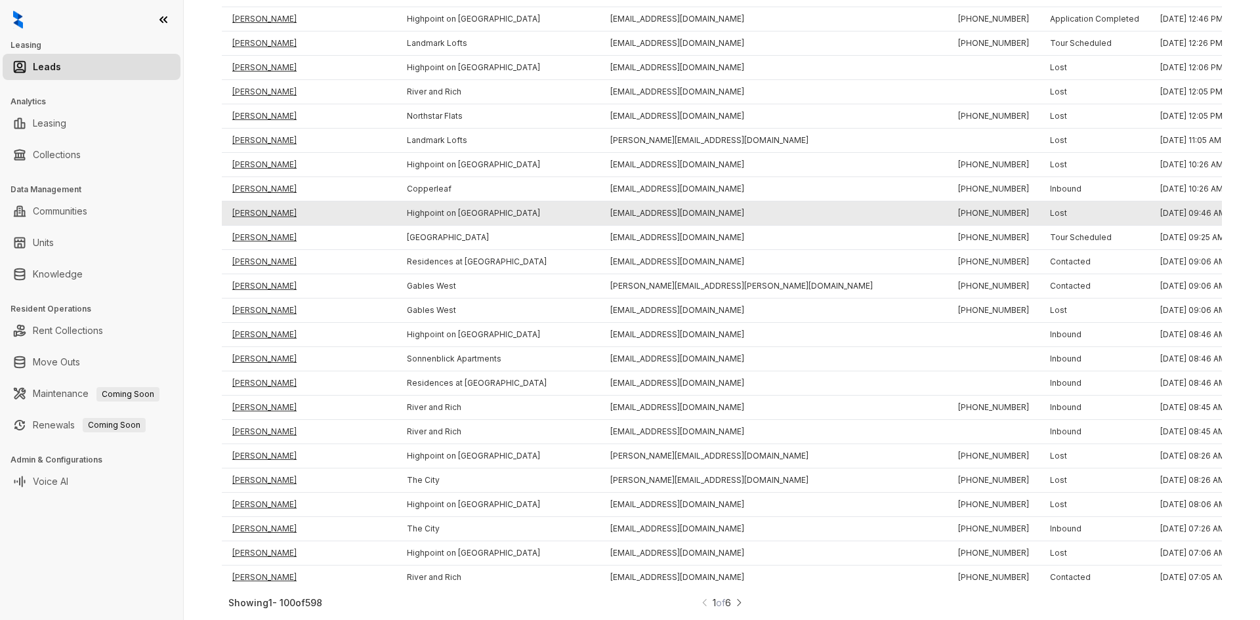
click at [262, 204] on td "[PERSON_NAME]" at bounding box center [309, 213] width 175 height 24
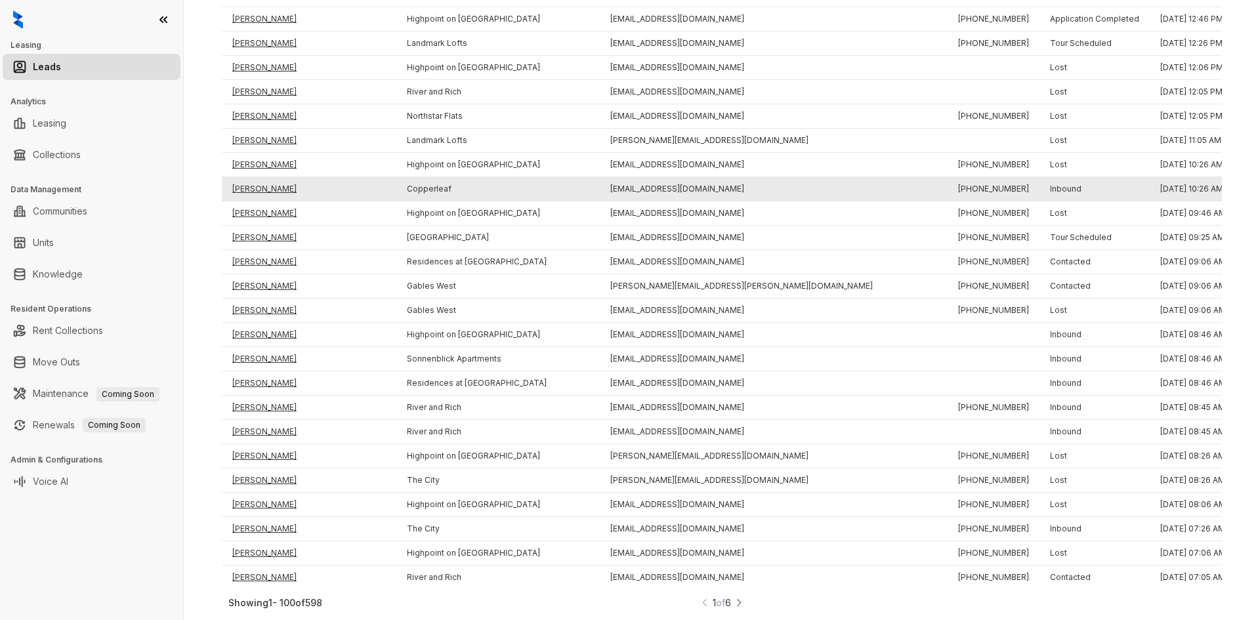
click at [255, 179] on td "[PERSON_NAME]" at bounding box center [309, 189] width 175 height 24
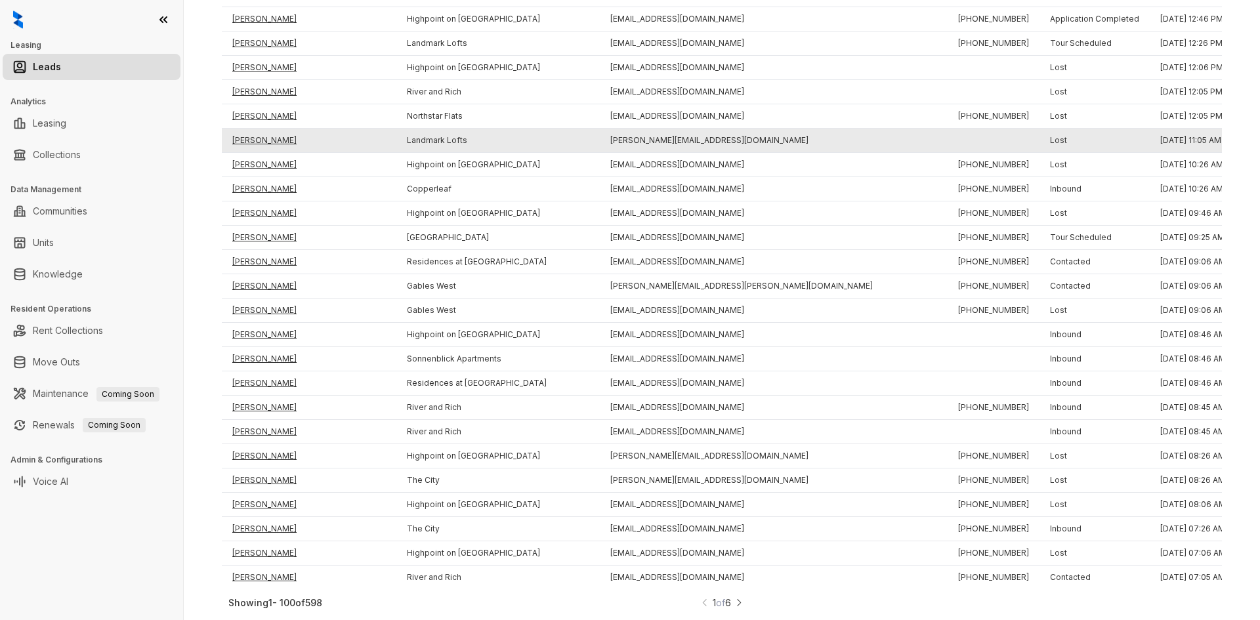
drag, startPoint x: 254, startPoint y: 156, endPoint x: 253, endPoint y: 136, distance: 19.7
click at [254, 155] on td "[PERSON_NAME]" at bounding box center [309, 165] width 175 height 24
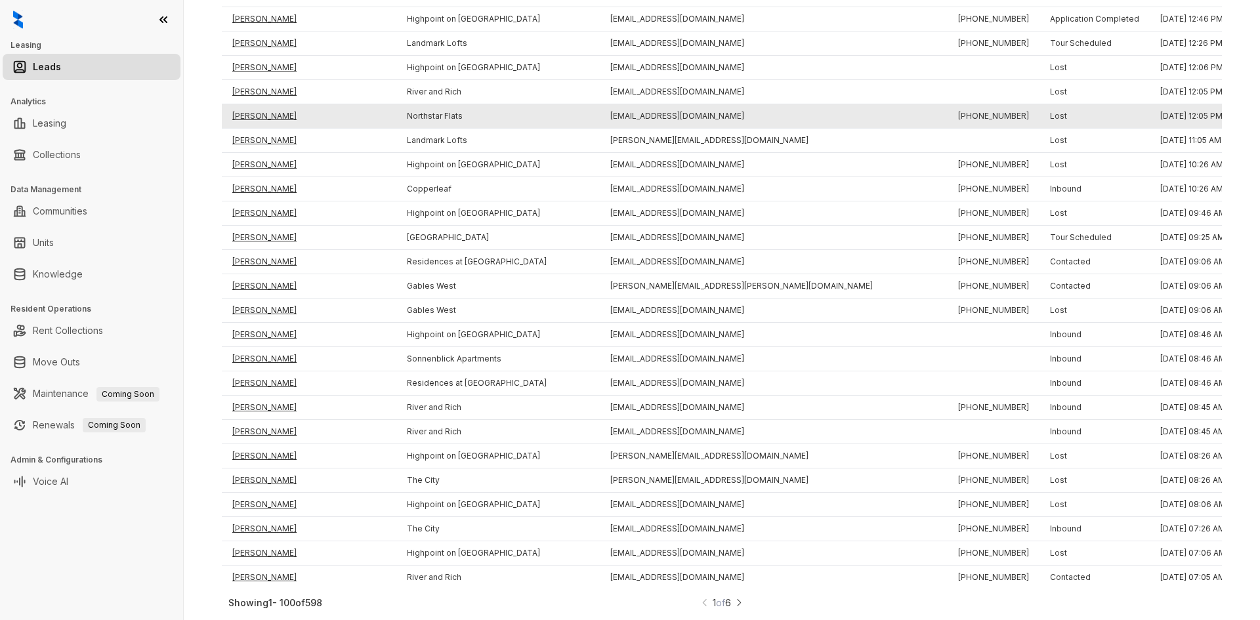
drag, startPoint x: 252, startPoint y: 131, endPoint x: 251, endPoint y: 110, distance: 21.0
click at [252, 131] on td "[PERSON_NAME]" at bounding box center [309, 141] width 175 height 24
drag, startPoint x: 251, startPoint y: 107, endPoint x: 251, endPoint y: 96, distance: 10.5
click at [251, 106] on td "[PERSON_NAME]" at bounding box center [309, 116] width 175 height 24
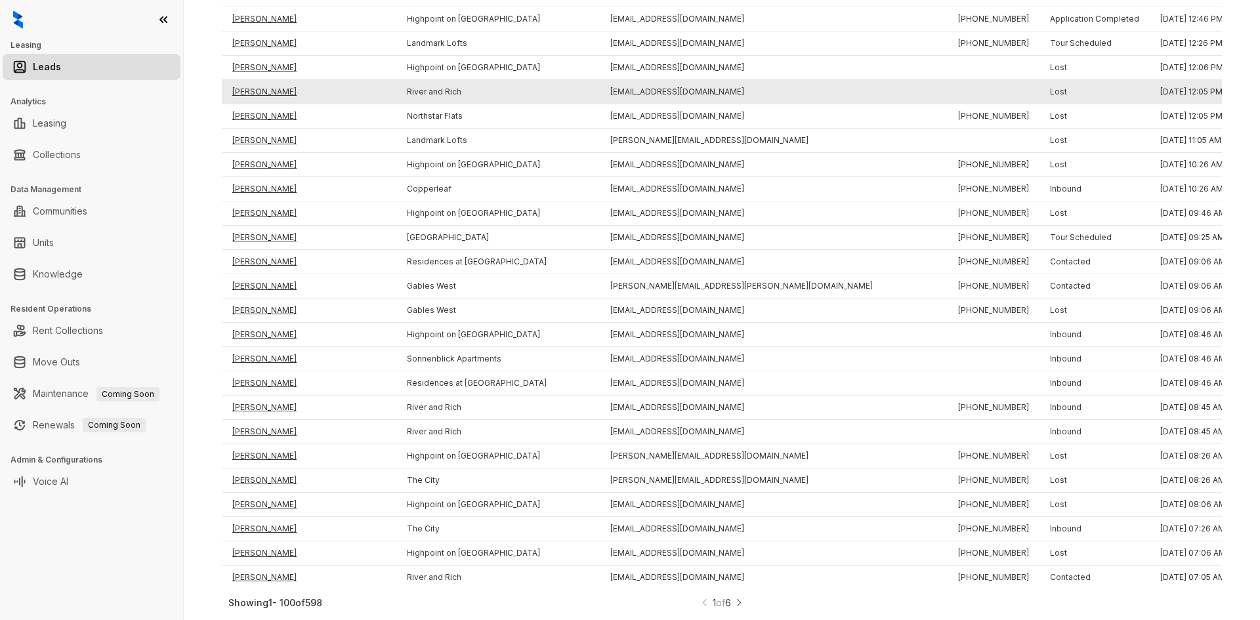
drag, startPoint x: 251, startPoint y: 86, endPoint x: 251, endPoint y: 73, distance: 13.1
click at [251, 85] on td "[PERSON_NAME]" at bounding box center [309, 92] width 175 height 24
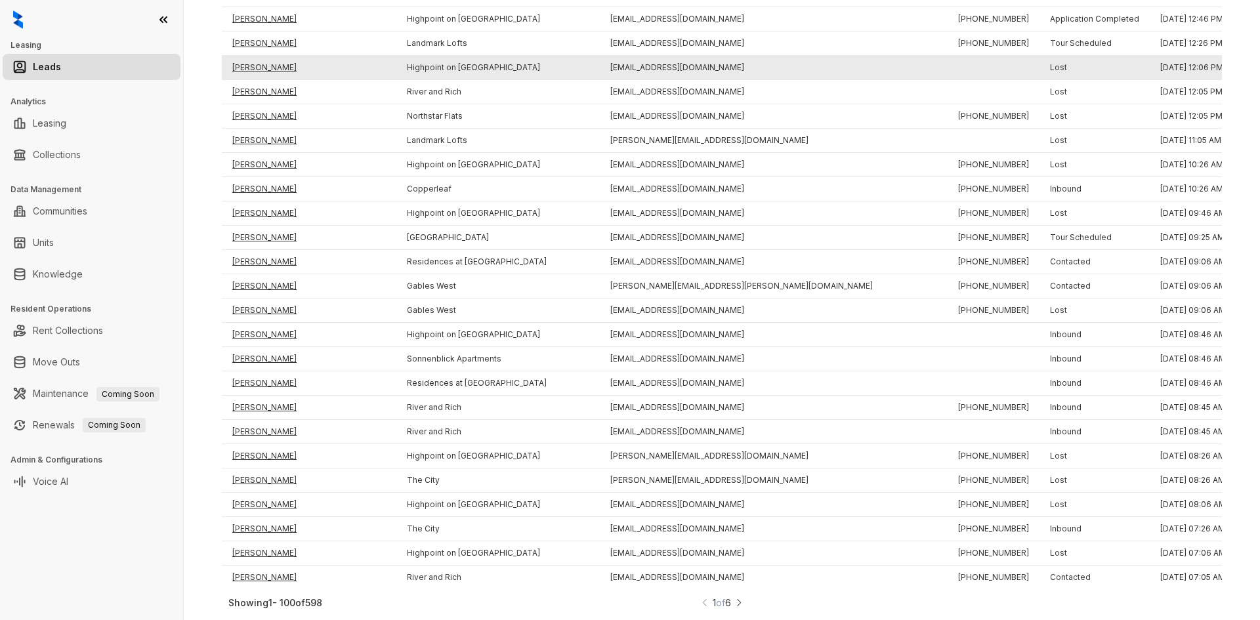
click at [256, 56] on td "[PERSON_NAME]" at bounding box center [309, 68] width 175 height 24
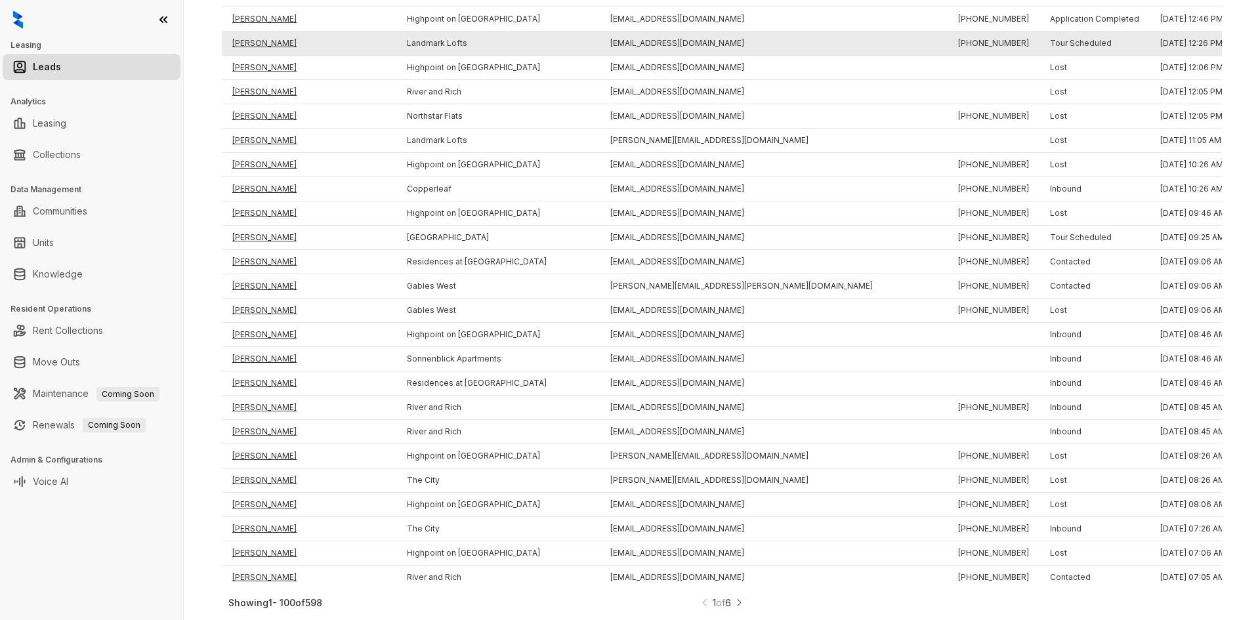
click at [254, 35] on td "[PERSON_NAME]" at bounding box center [309, 43] width 175 height 24
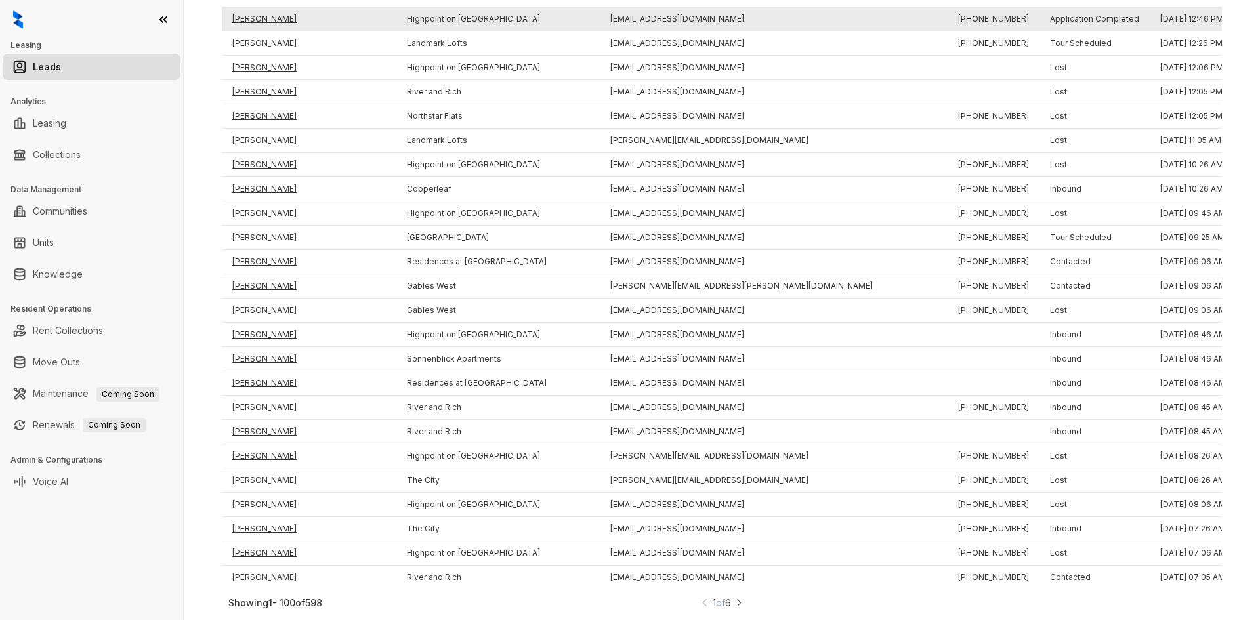
click at [253, 15] on td "[PERSON_NAME]" at bounding box center [309, 19] width 175 height 24
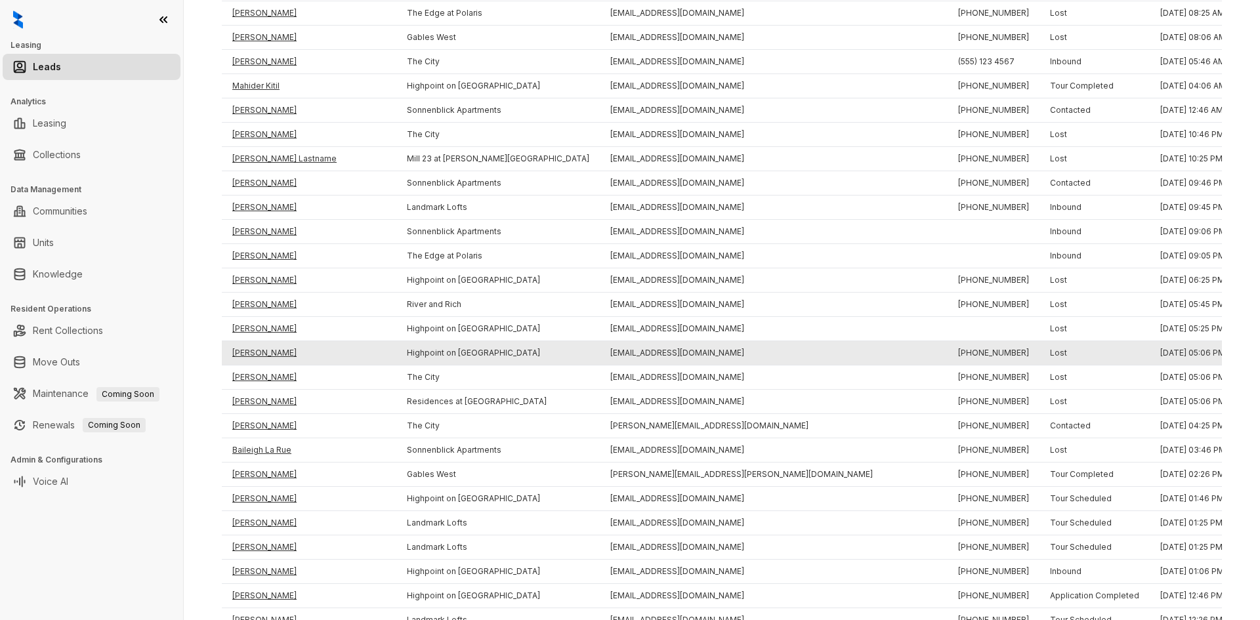
drag, startPoint x: 432, startPoint y: 250, endPoint x: 417, endPoint y: 206, distance: 46.7
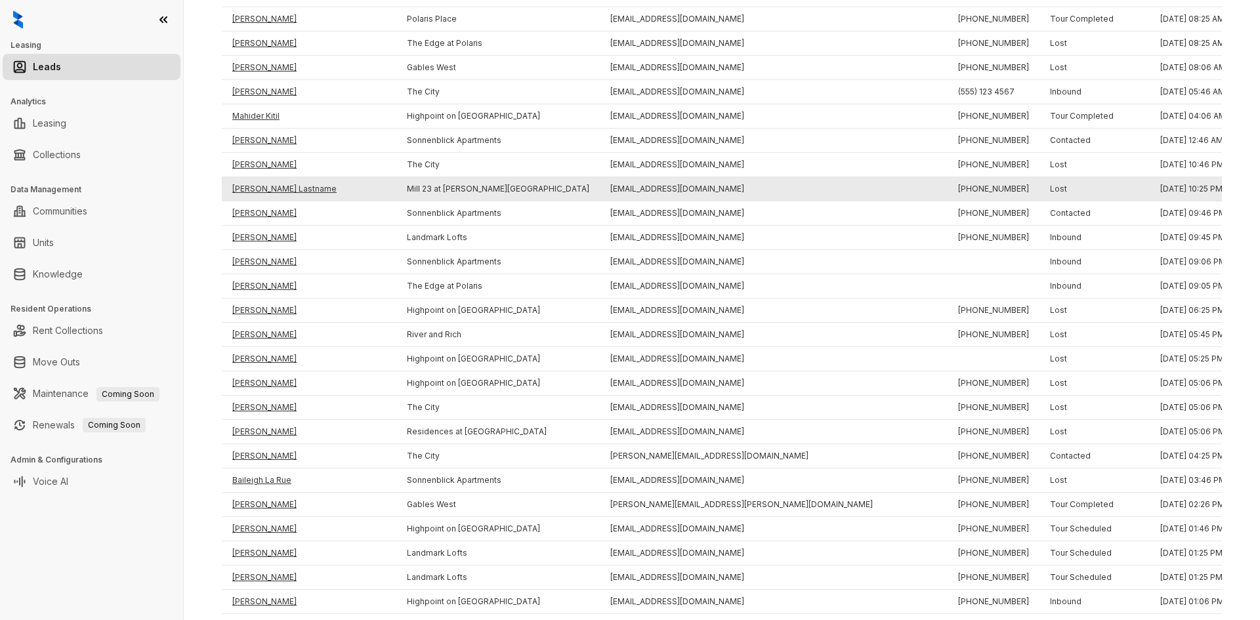
drag, startPoint x: 417, startPoint y: 201, endPoint x: 416, endPoint y: 189, distance: 11.8
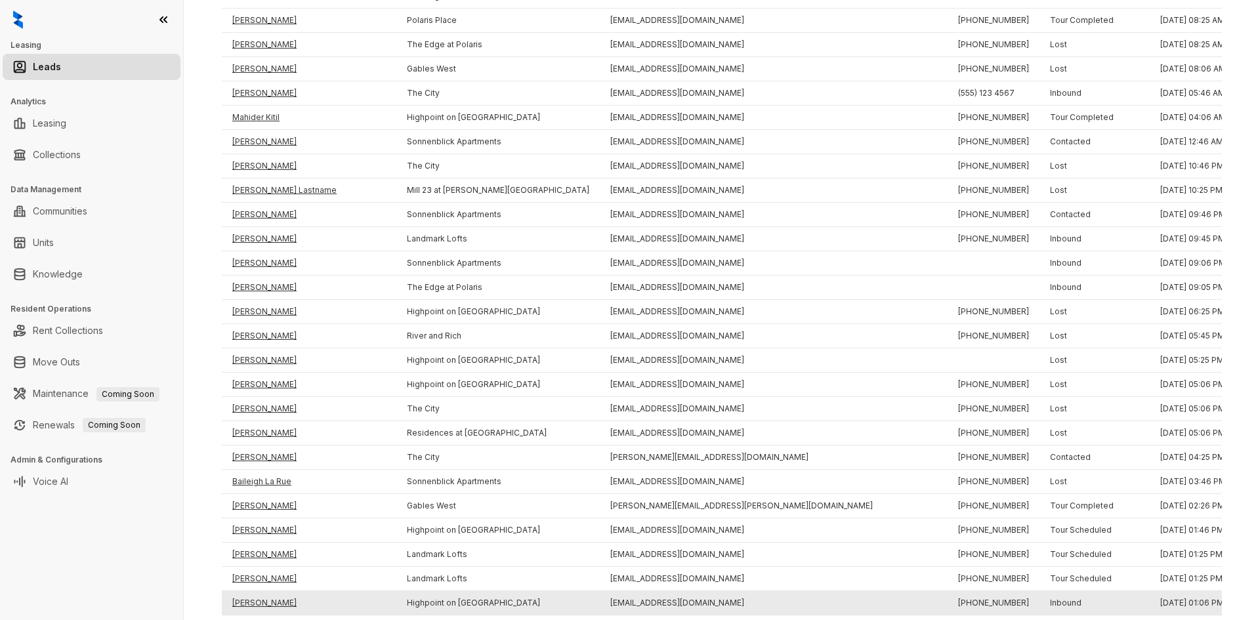
click at [253, 599] on td "[PERSON_NAME]" at bounding box center [309, 603] width 175 height 24
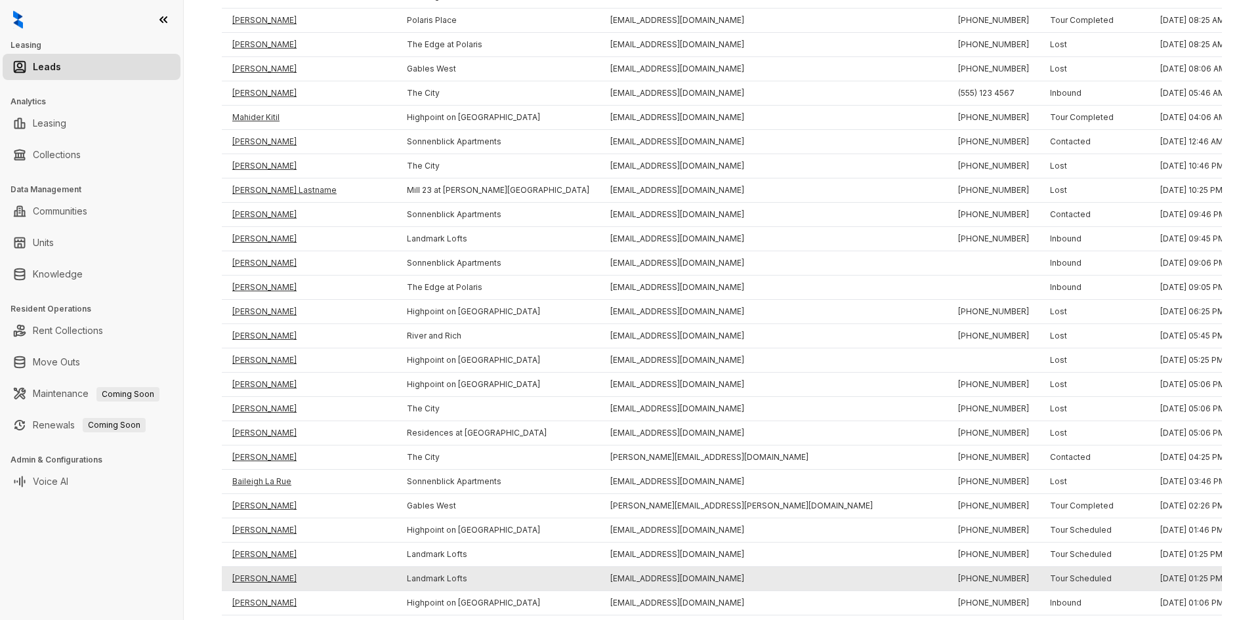
click at [255, 576] on td "[PERSON_NAME]" at bounding box center [309, 579] width 175 height 24
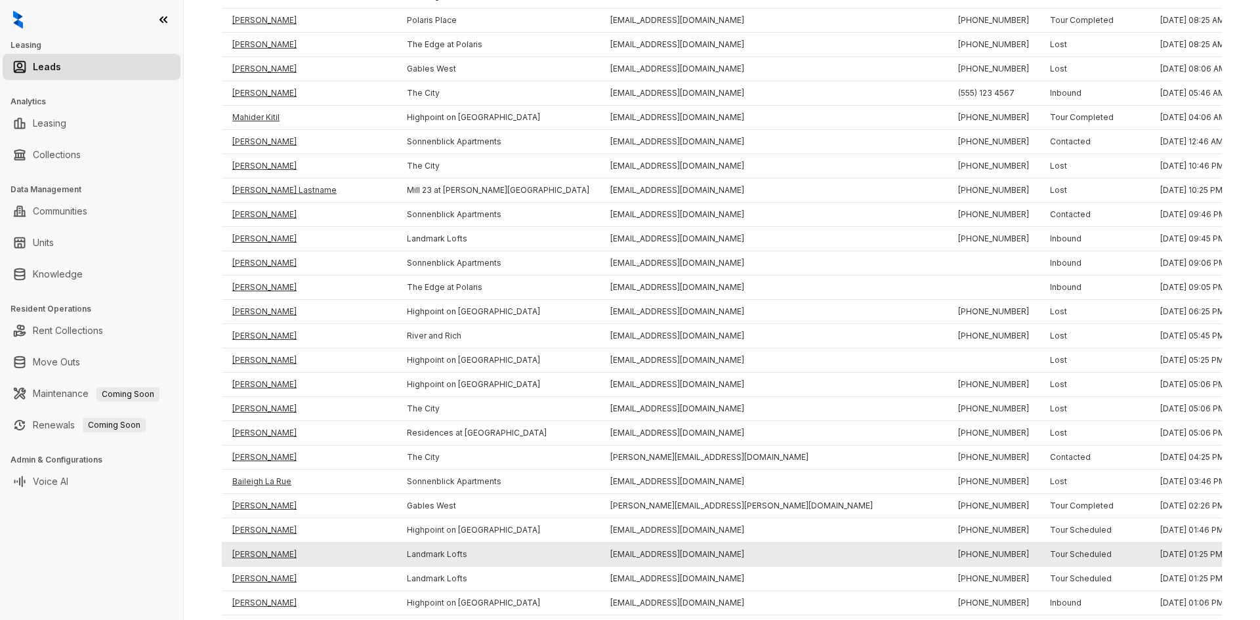
click at [255, 556] on td "[PERSON_NAME]" at bounding box center [309, 555] width 175 height 24
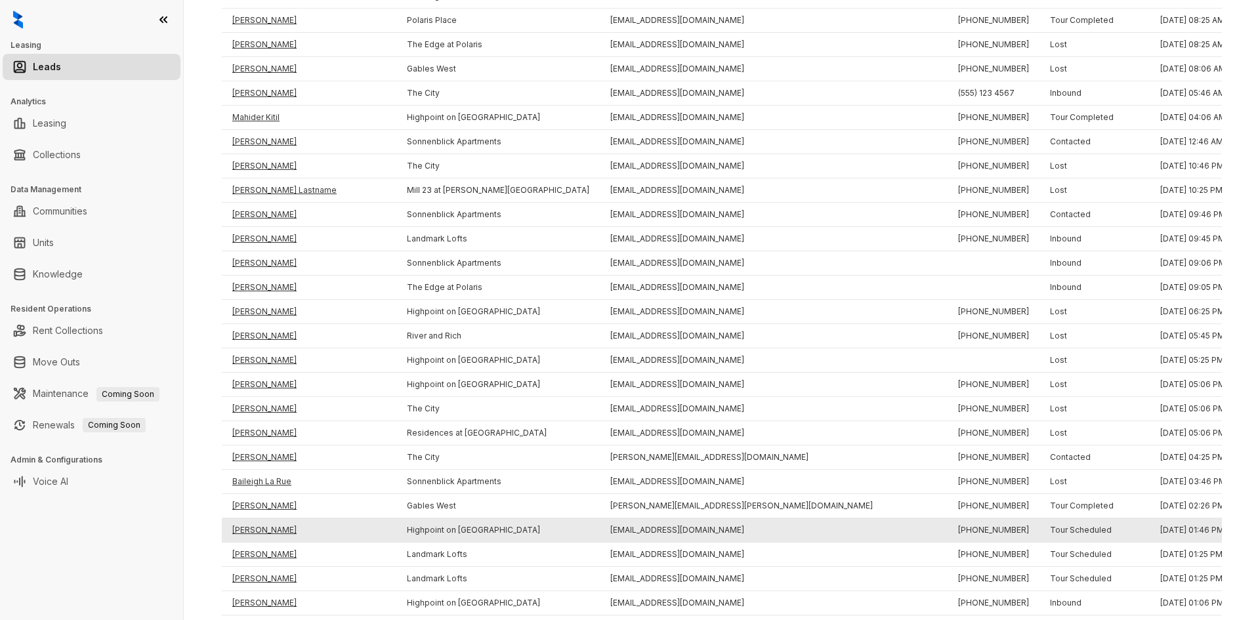
click at [254, 532] on td "[PERSON_NAME]" at bounding box center [309, 530] width 175 height 24
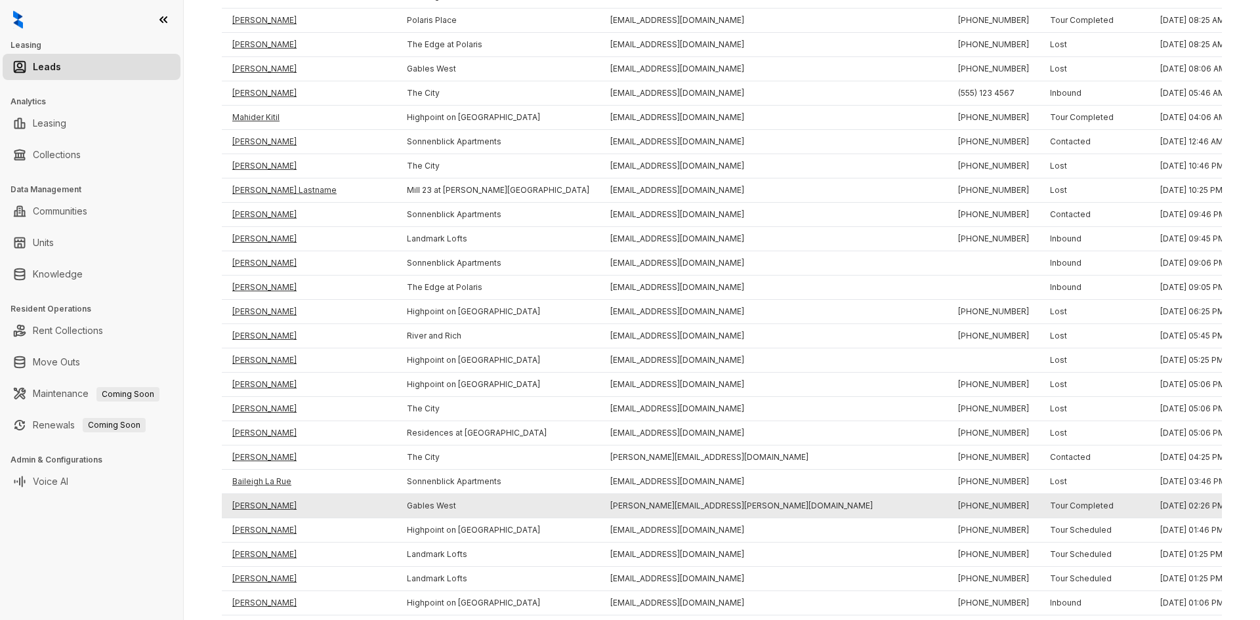
click at [254, 500] on td "[PERSON_NAME]" at bounding box center [309, 506] width 175 height 24
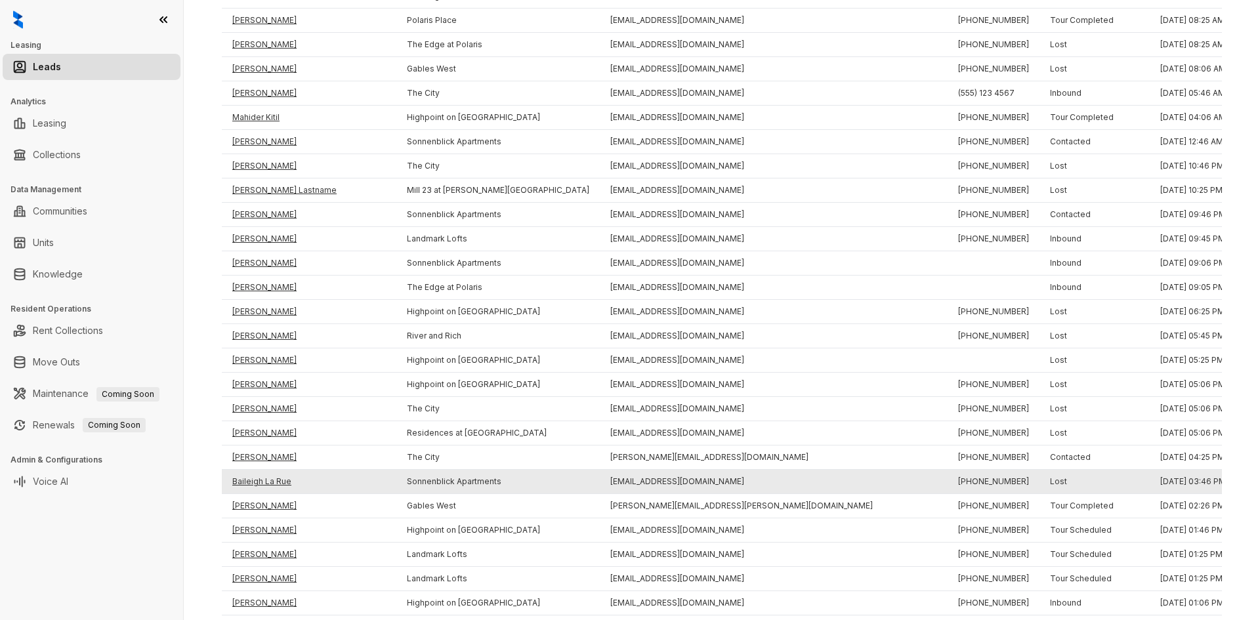
click at [254, 484] on td "Baileigh La Rue" at bounding box center [309, 482] width 175 height 24
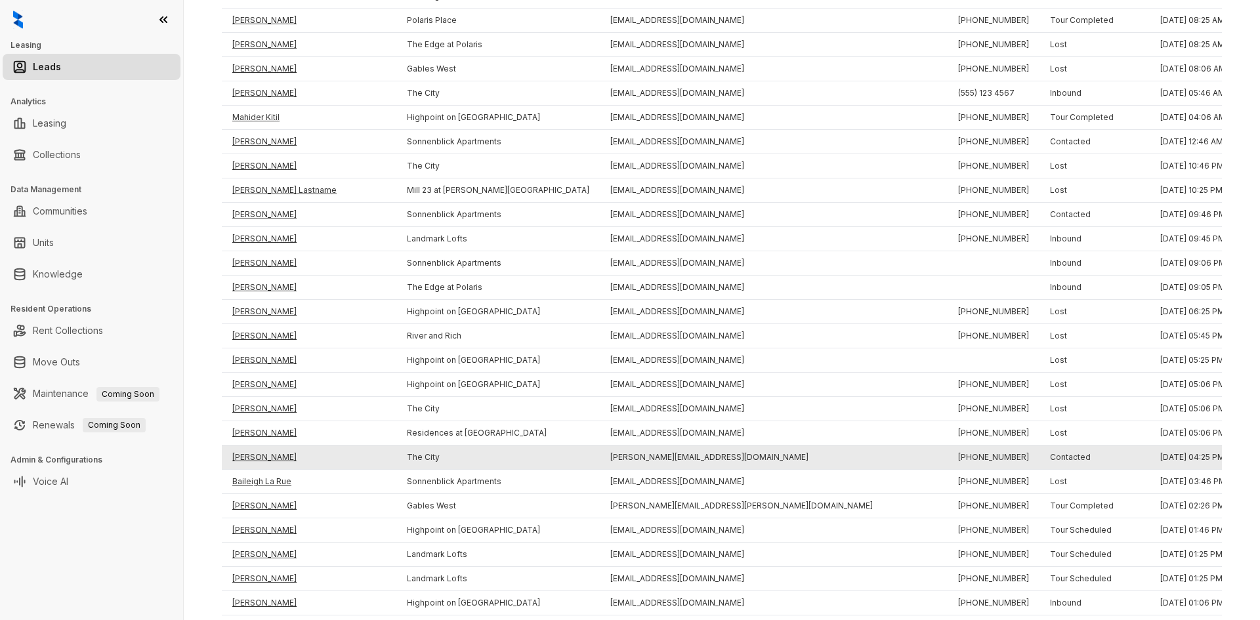
click at [256, 461] on td "[PERSON_NAME]" at bounding box center [309, 458] width 175 height 24
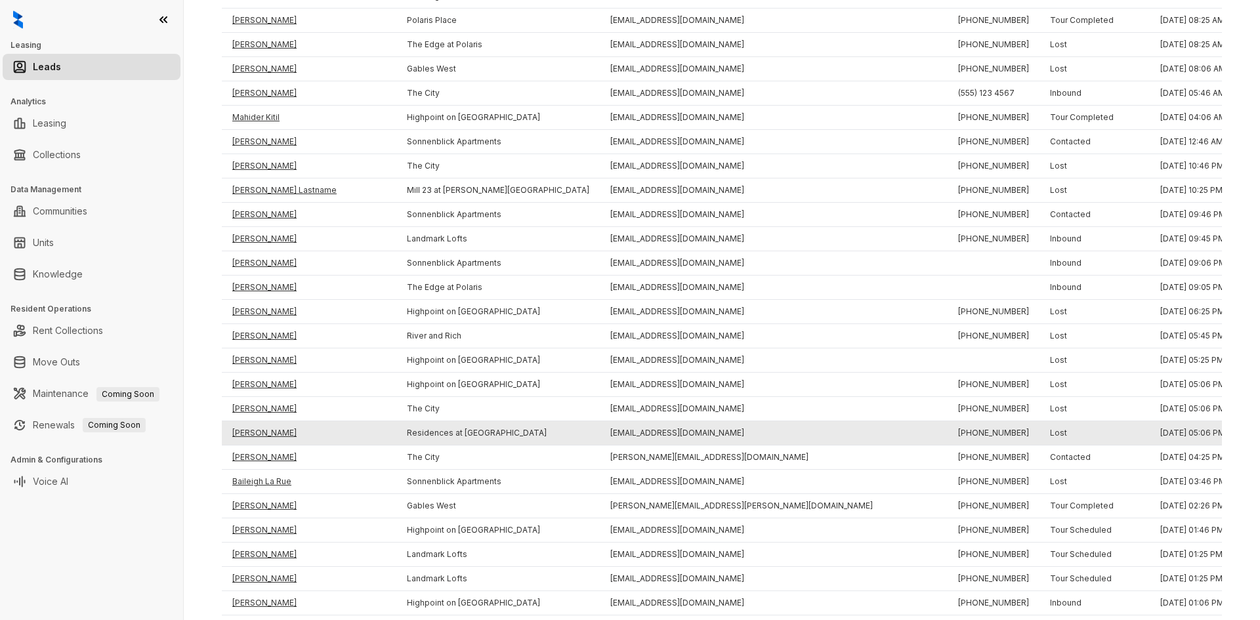
click at [255, 435] on td "[PERSON_NAME]" at bounding box center [309, 433] width 175 height 24
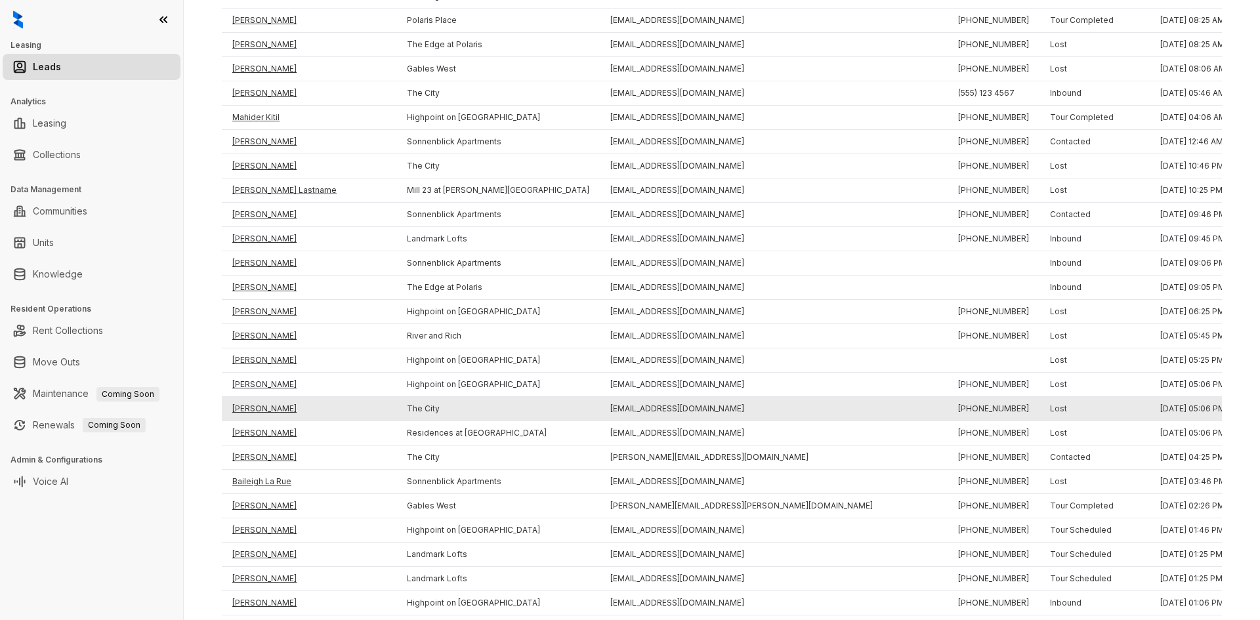
click at [261, 413] on td "[PERSON_NAME]" at bounding box center [309, 409] width 175 height 24
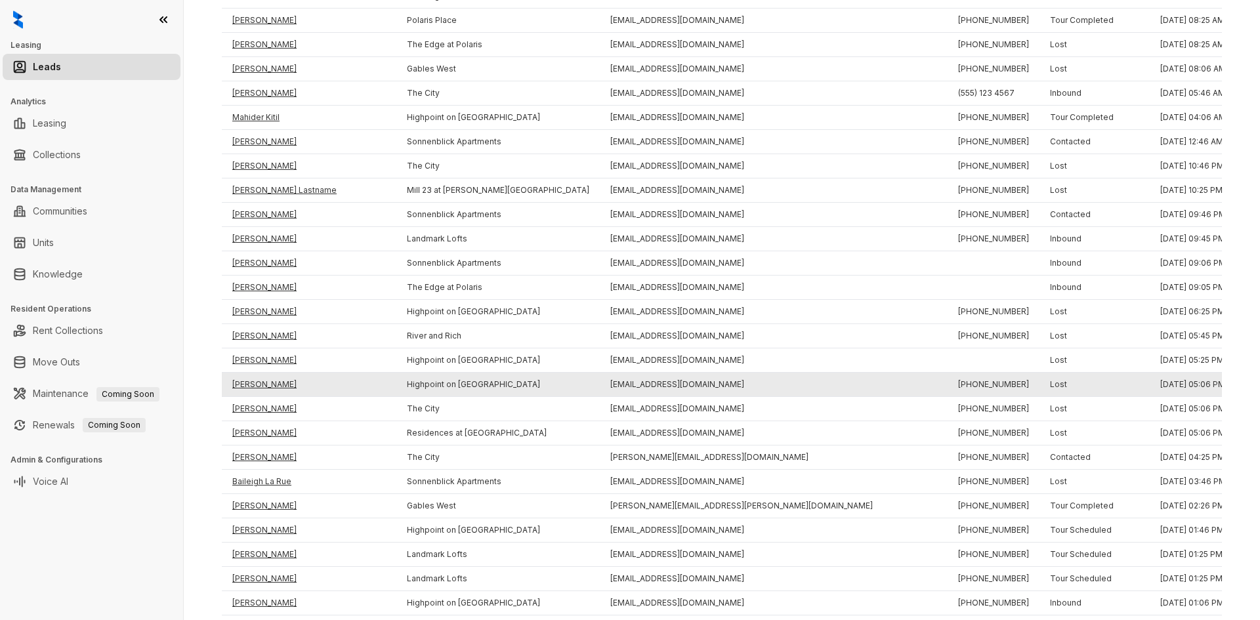
click at [264, 385] on td "[PERSON_NAME]" at bounding box center [309, 385] width 175 height 24
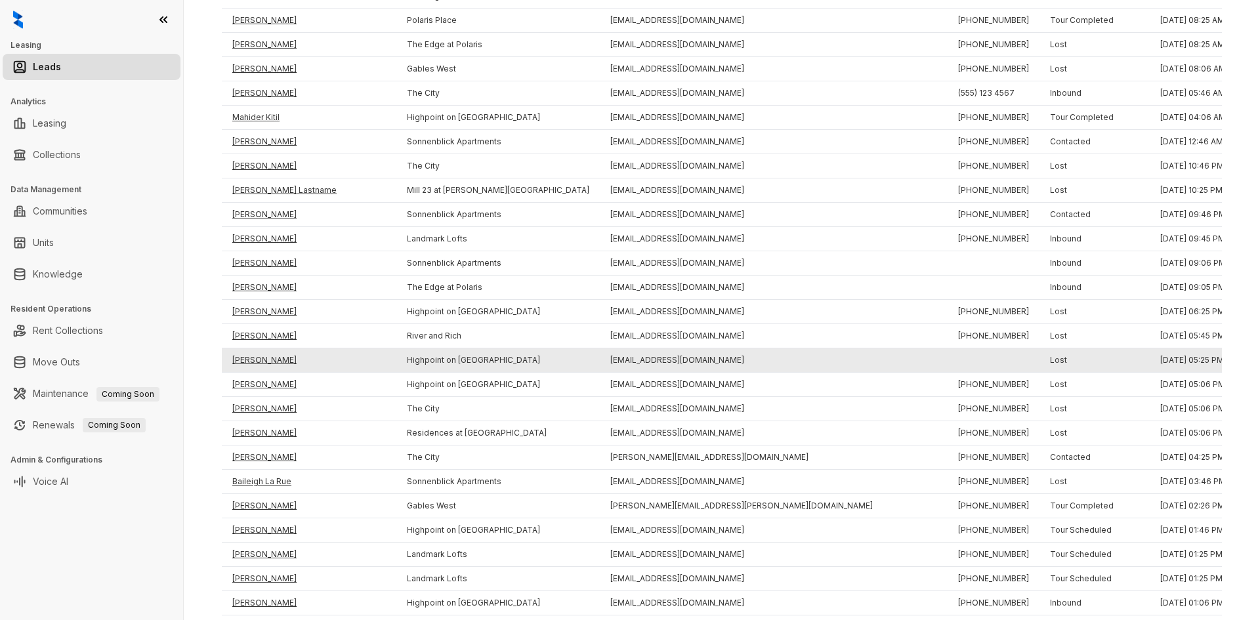
click at [265, 364] on td "[PERSON_NAME]" at bounding box center [309, 360] width 175 height 24
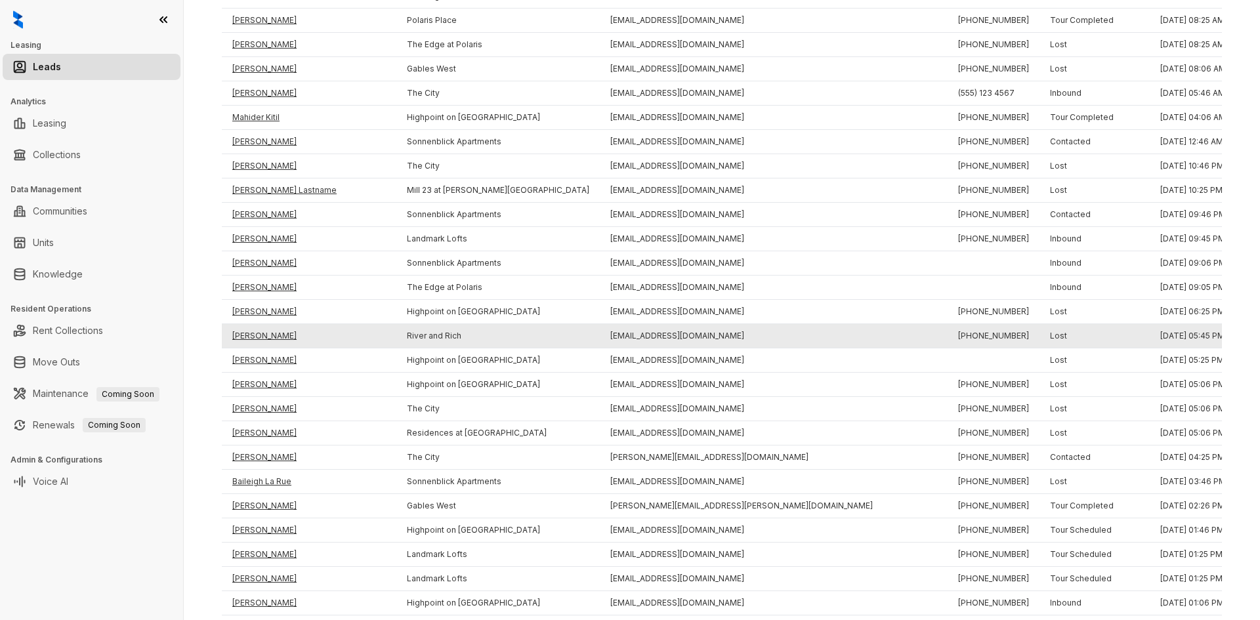
click at [265, 339] on td "[PERSON_NAME]" at bounding box center [309, 336] width 175 height 24
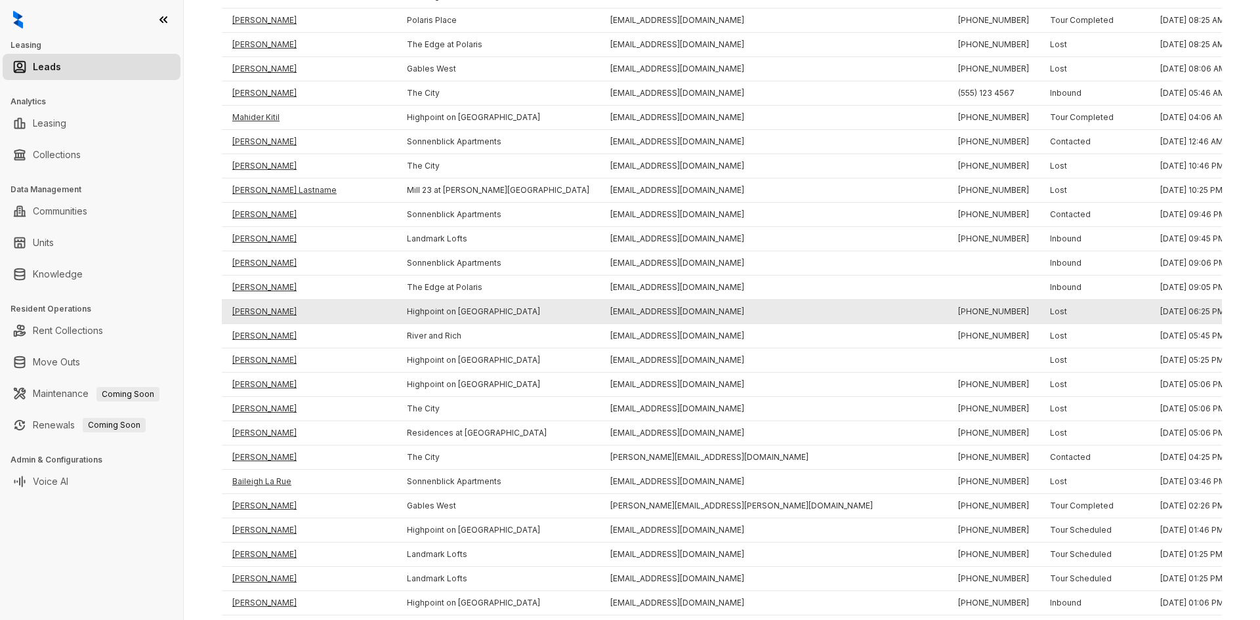
click at [258, 312] on td "[PERSON_NAME]" at bounding box center [309, 312] width 175 height 24
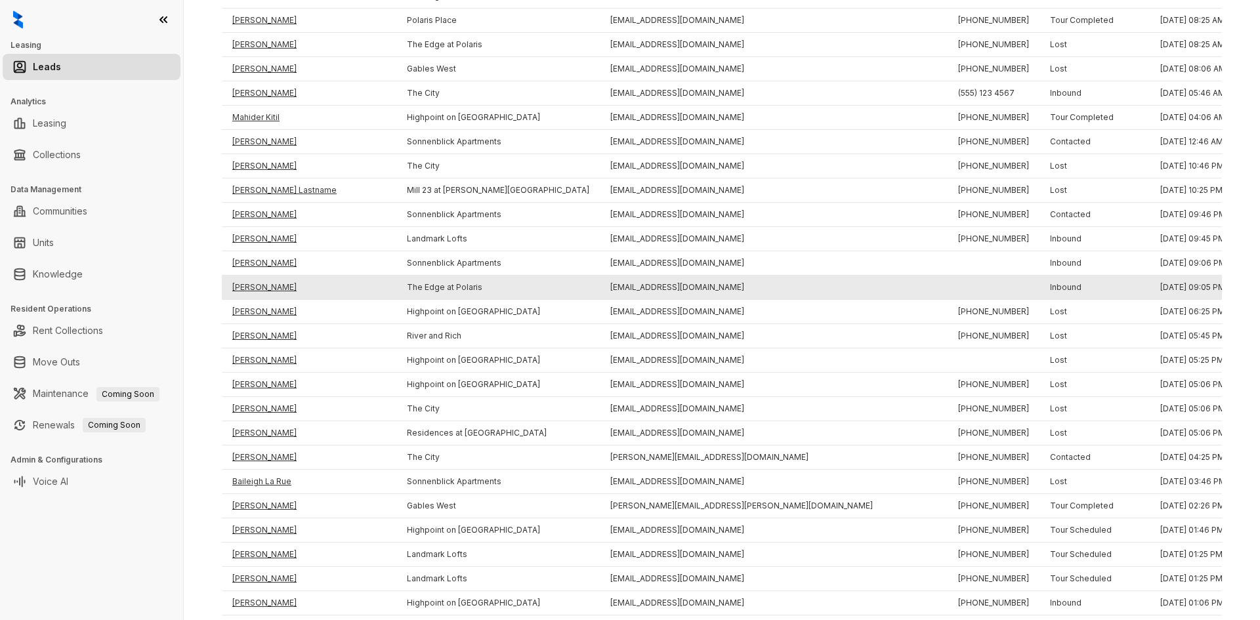
drag, startPoint x: 258, startPoint y: 289, endPoint x: 258, endPoint y: 280, distance: 9.2
click at [258, 289] on td "[PERSON_NAME]" at bounding box center [309, 288] width 175 height 24
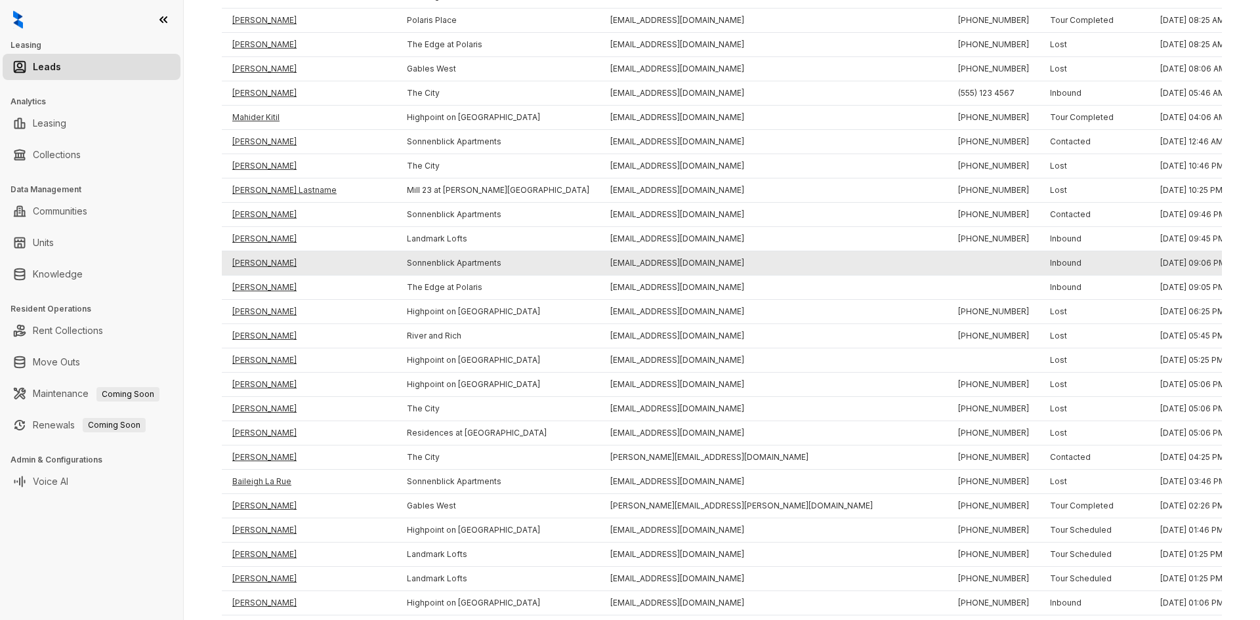
click at [258, 258] on td "[PERSON_NAME]" at bounding box center [309, 263] width 175 height 24
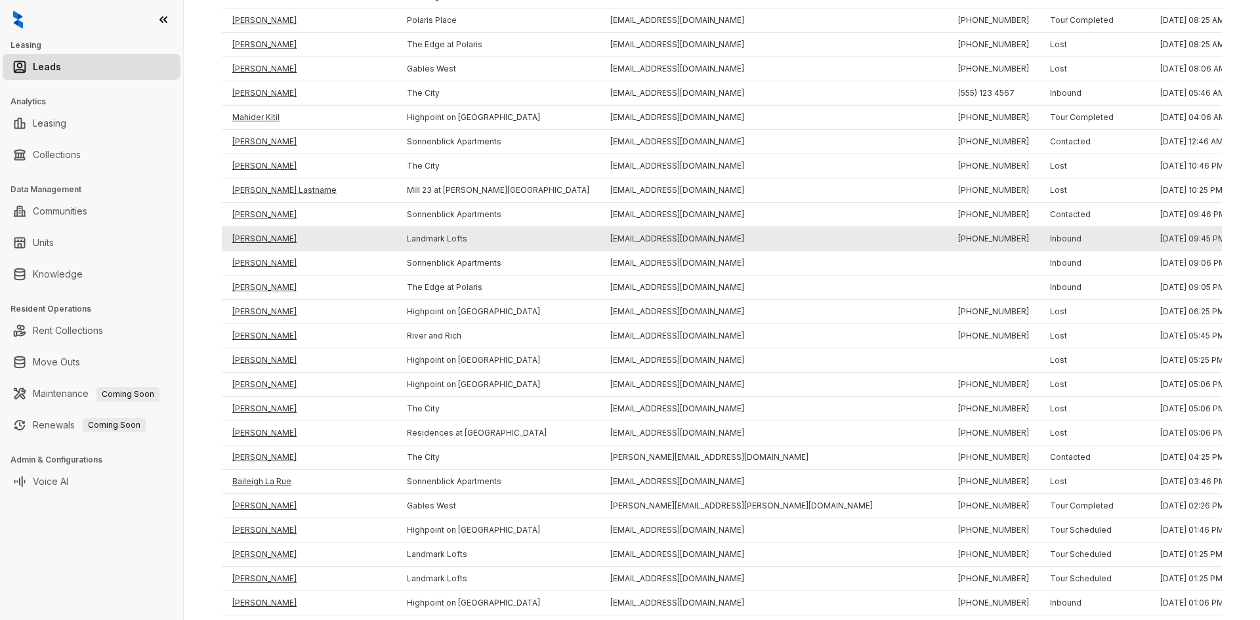
click at [260, 238] on td "[PERSON_NAME]" at bounding box center [309, 239] width 175 height 24
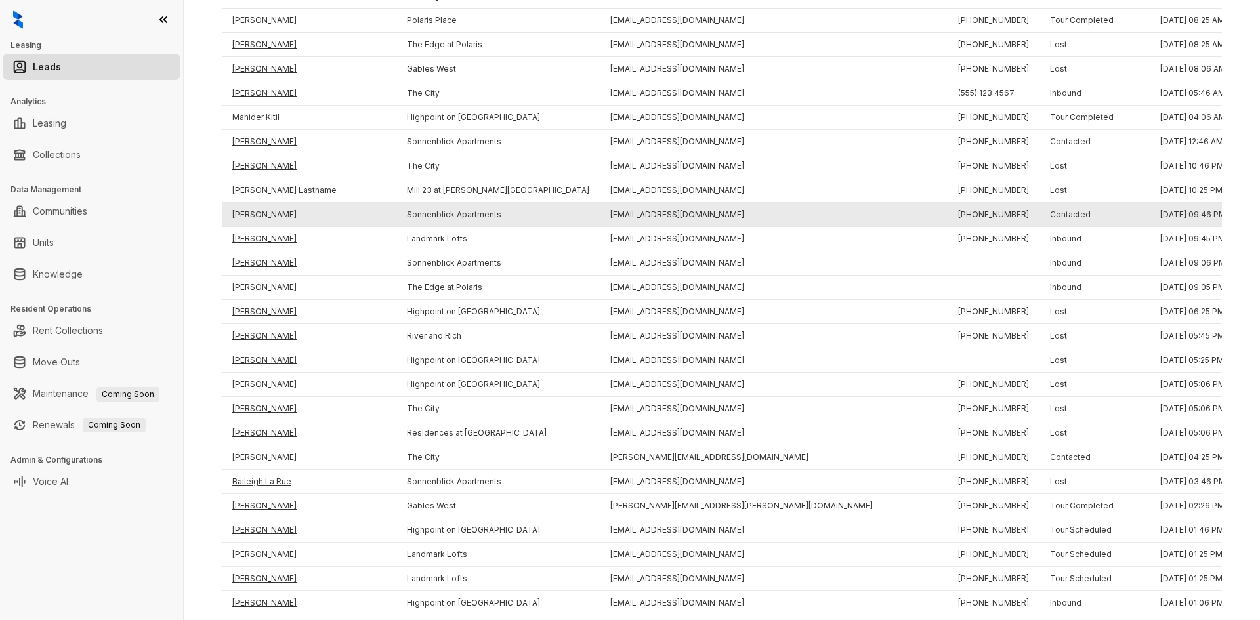
click at [260, 217] on td "[PERSON_NAME]" at bounding box center [309, 215] width 175 height 24
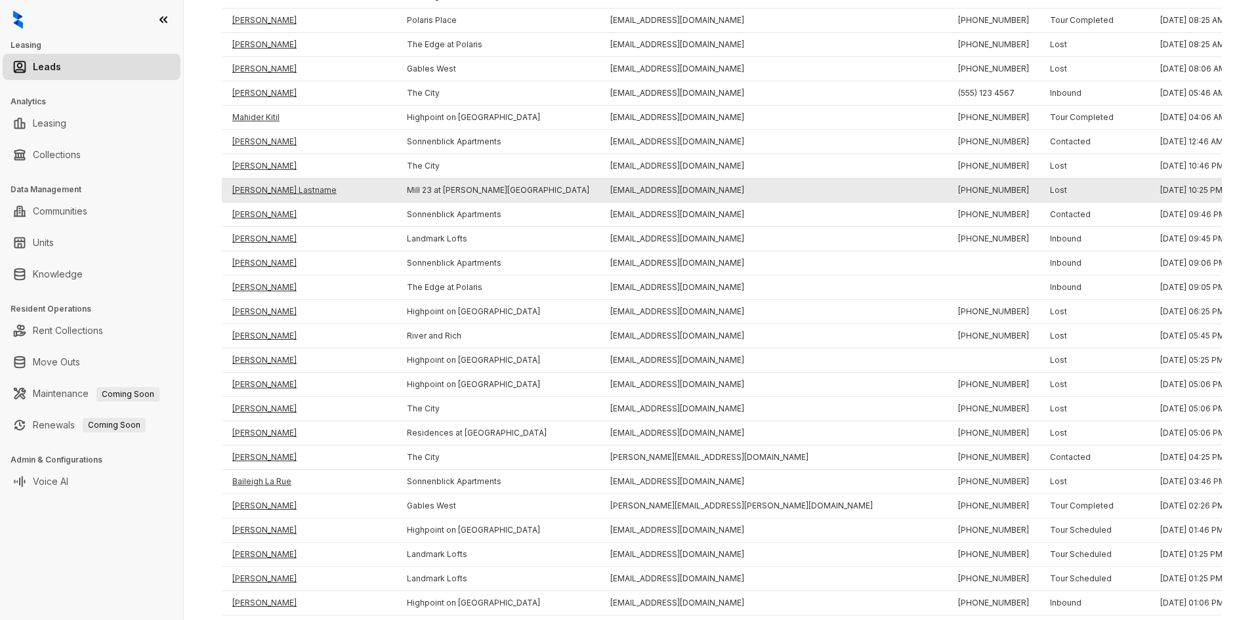
click at [262, 186] on td "[PERSON_NAME] Lastname" at bounding box center [309, 190] width 175 height 24
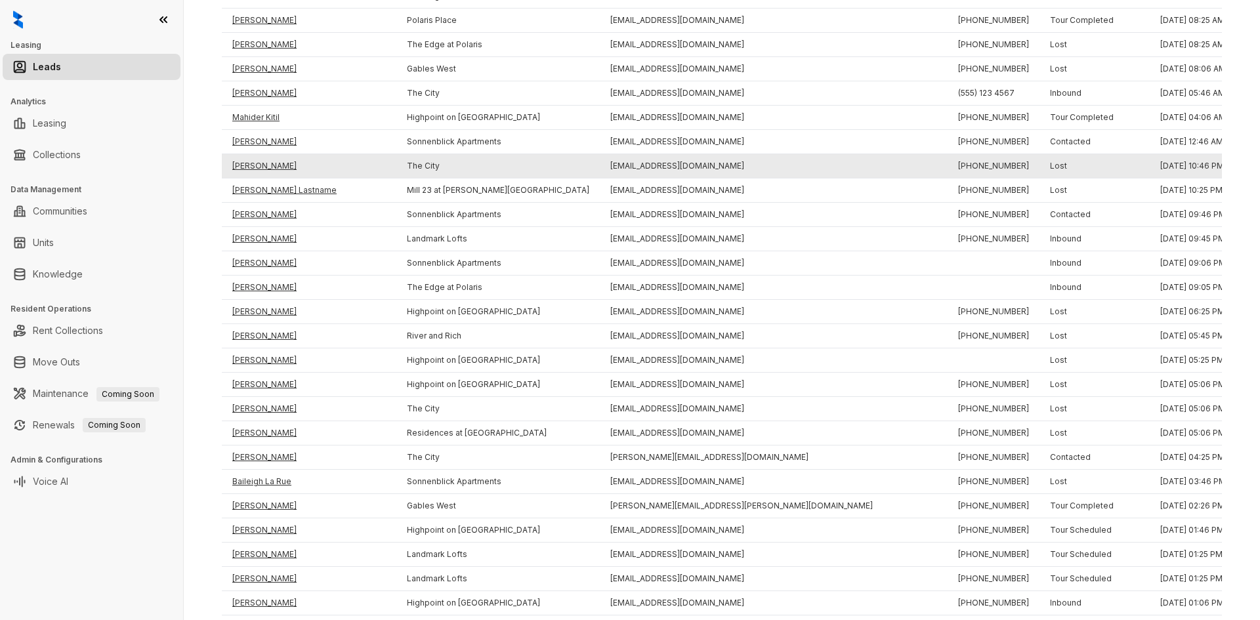
click at [262, 167] on td "[PERSON_NAME]" at bounding box center [309, 166] width 175 height 24
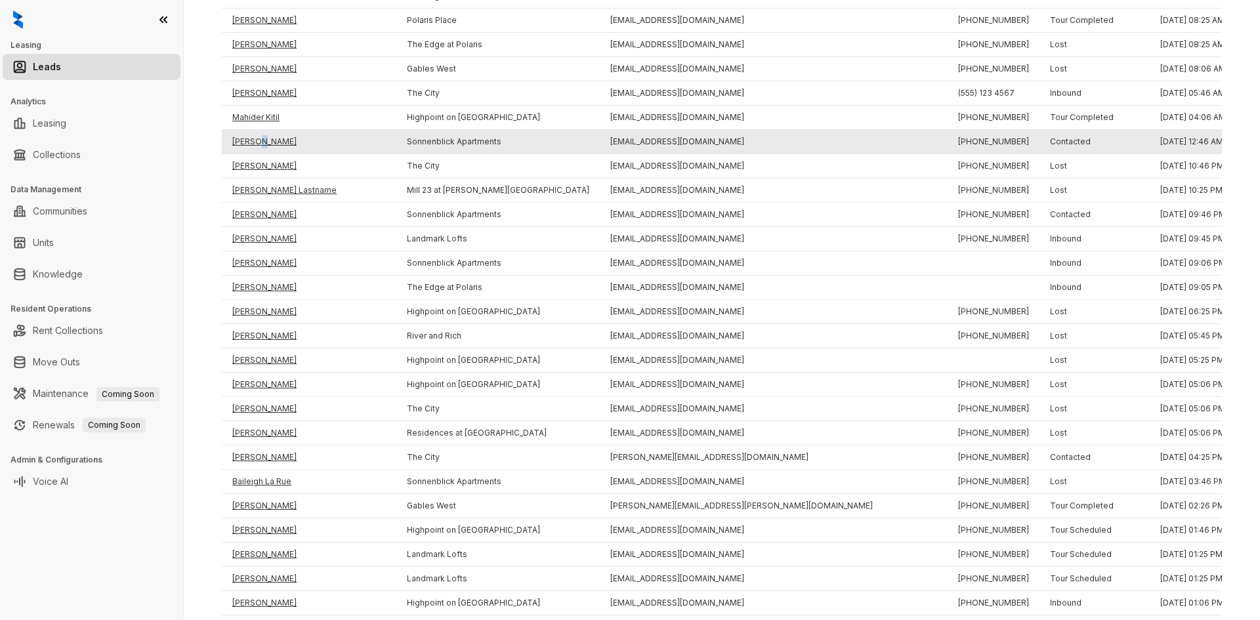
click at [260, 145] on td "[PERSON_NAME]" at bounding box center [309, 142] width 175 height 24
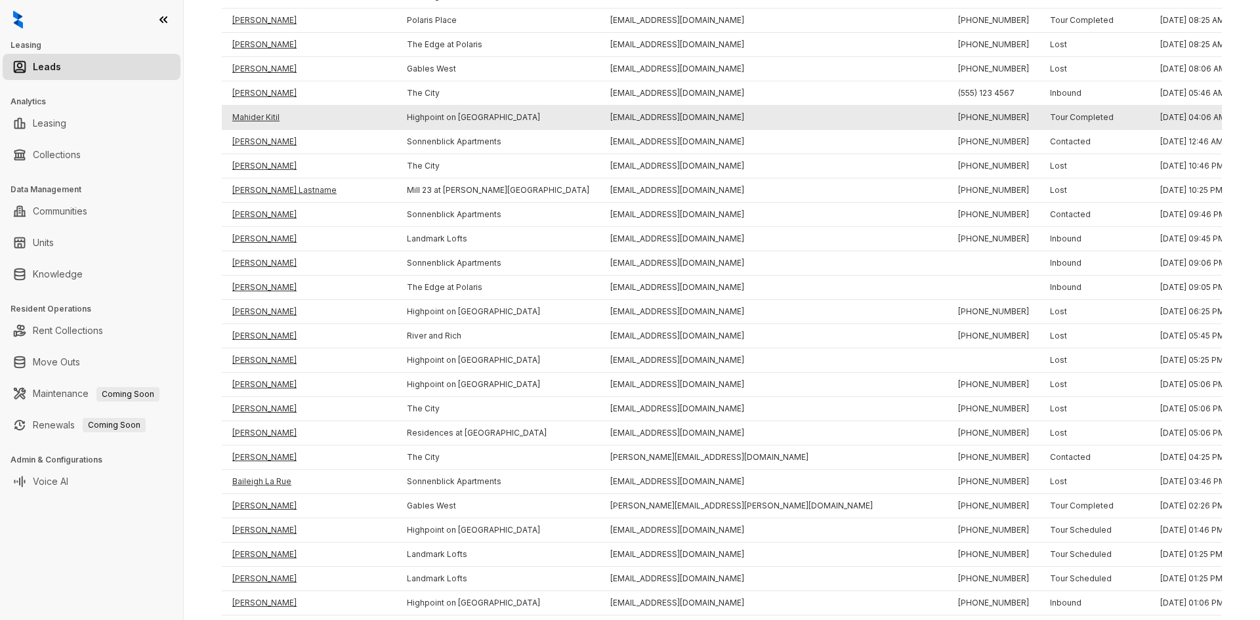
click at [257, 114] on td "Mahider Kitil" at bounding box center [309, 118] width 175 height 24
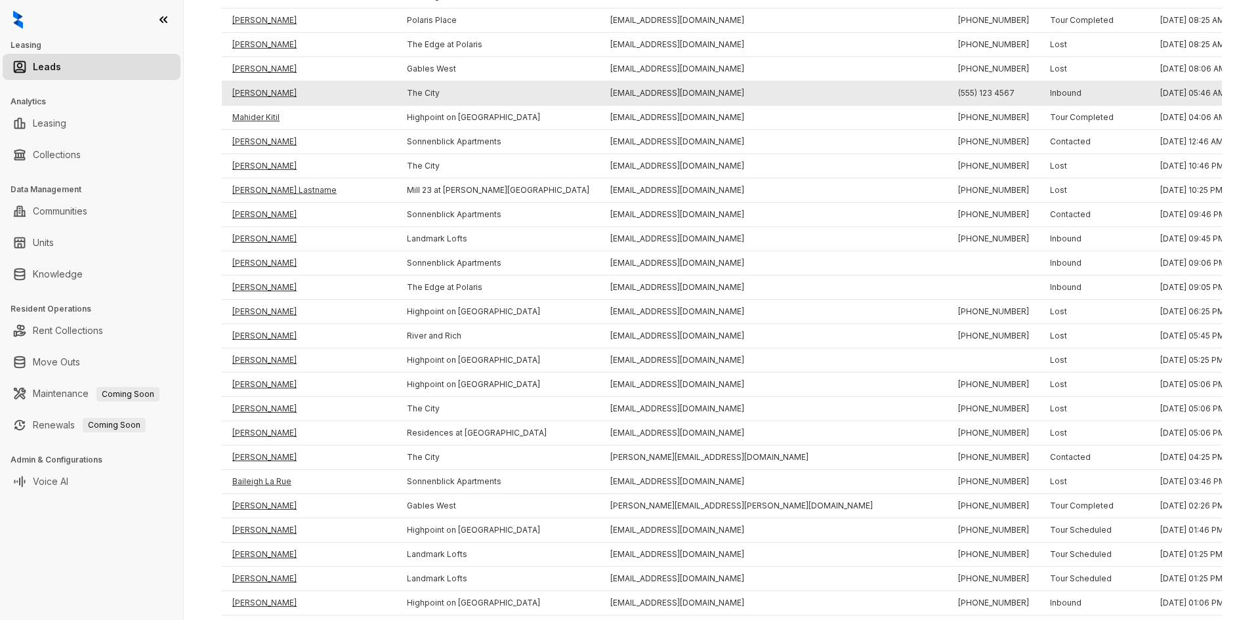
click at [250, 91] on td "[PERSON_NAME]" at bounding box center [309, 93] width 175 height 24
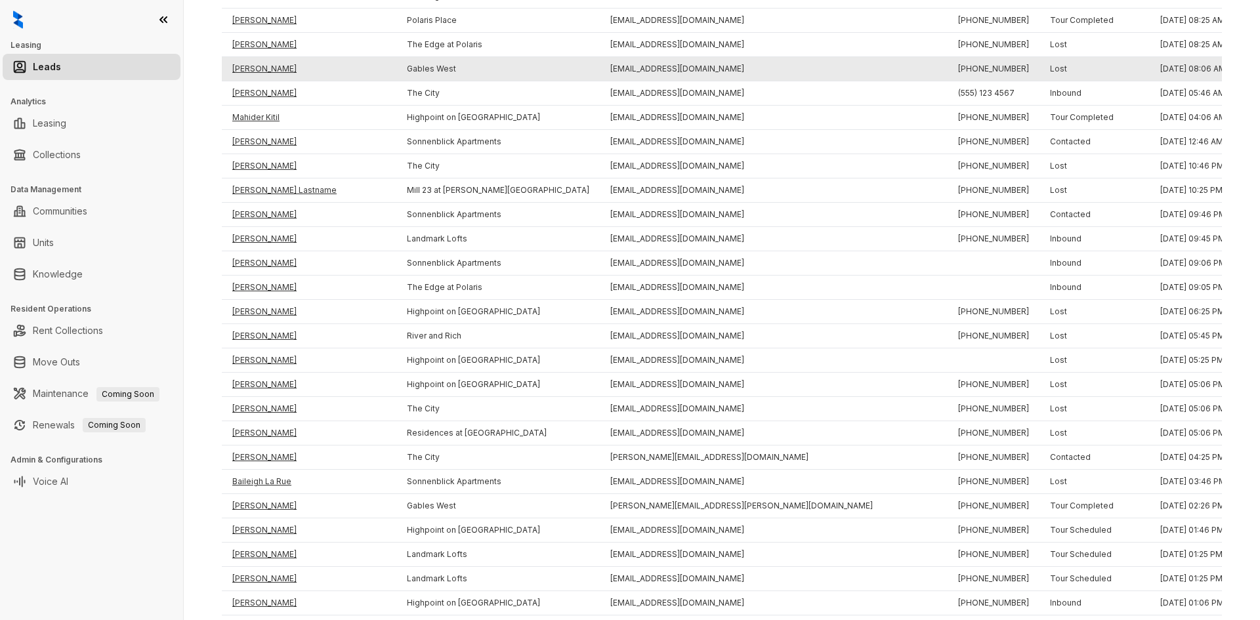
click at [254, 68] on td "[PERSON_NAME]" at bounding box center [309, 69] width 175 height 24
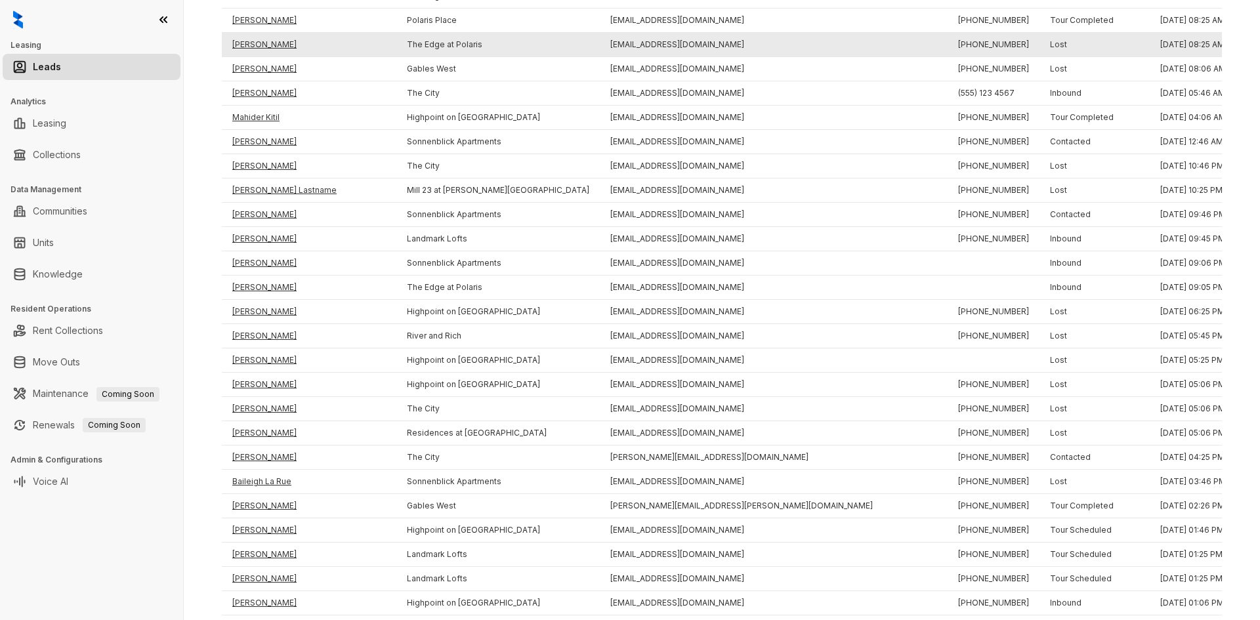
click at [254, 38] on td "[PERSON_NAME]" at bounding box center [309, 45] width 175 height 24
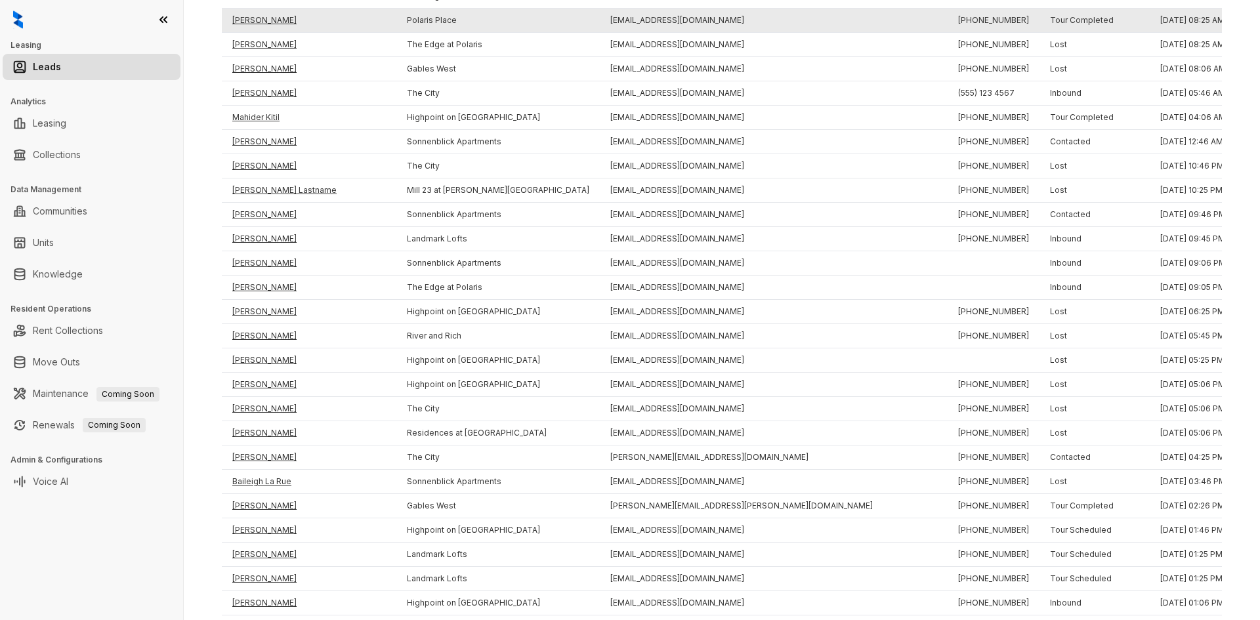
click at [255, 18] on td "[PERSON_NAME]" at bounding box center [309, 21] width 175 height 24
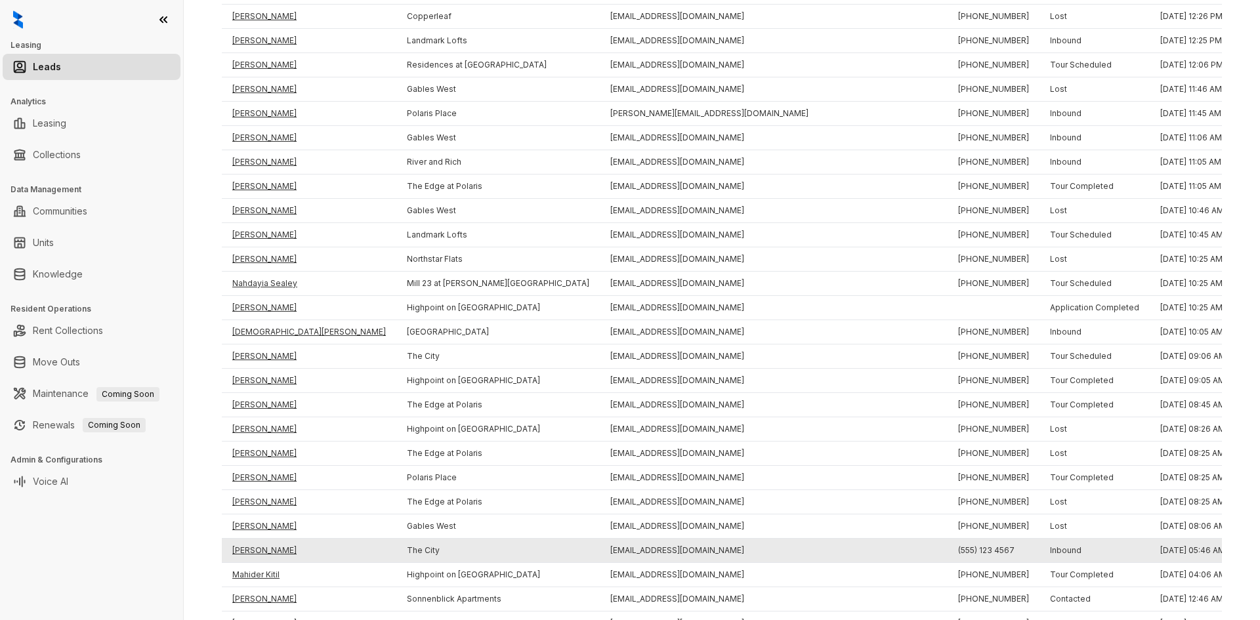
scroll to position [910, 0]
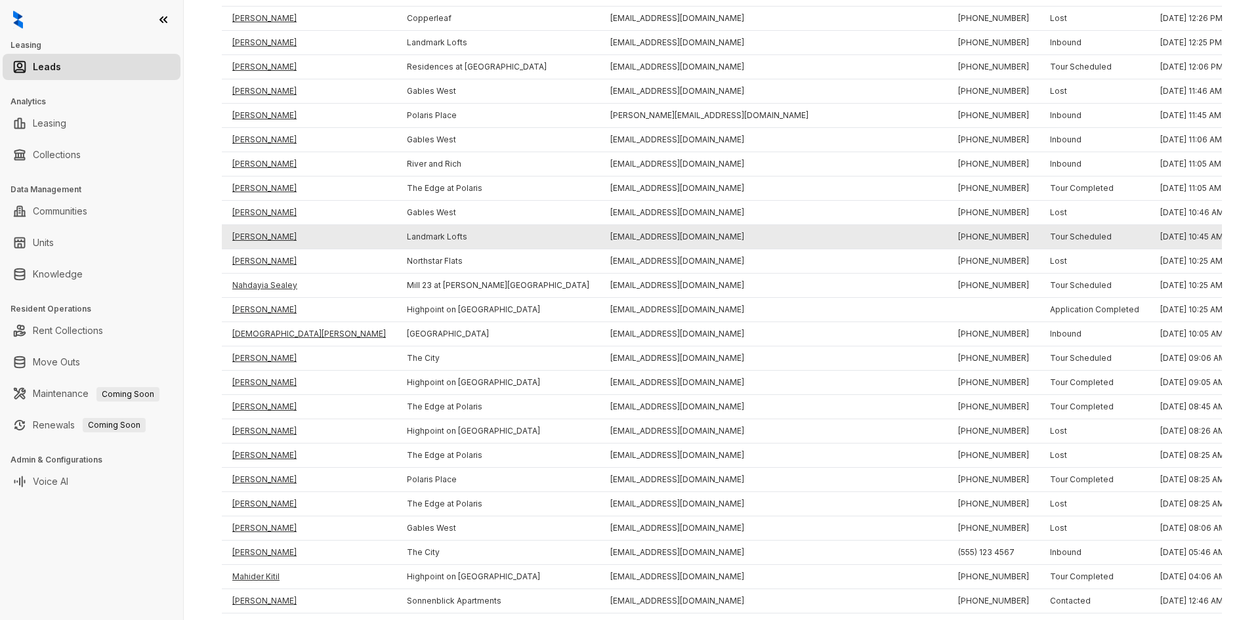
drag, startPoint x: 509, startPoint y: 320, endPoint x: 494, endPoint y: 234, distance: 87.3
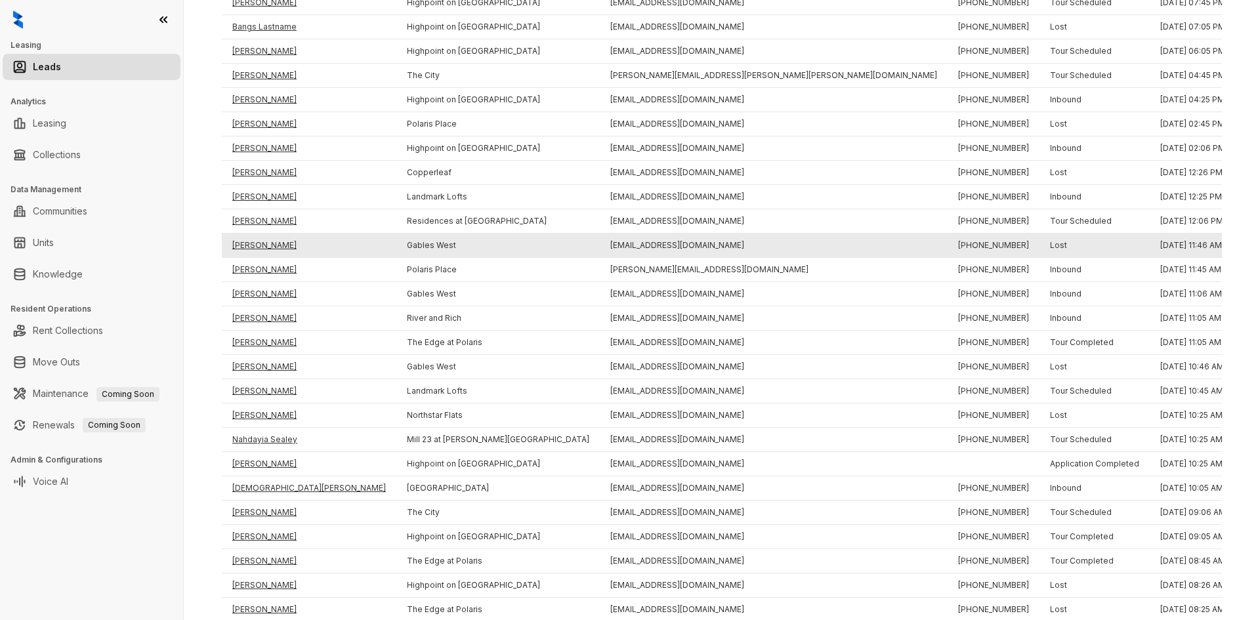
drag, startPoint x: 511, startPoint y: 251, endPoint x: 508, endPoint y: 225, distance: 26.4
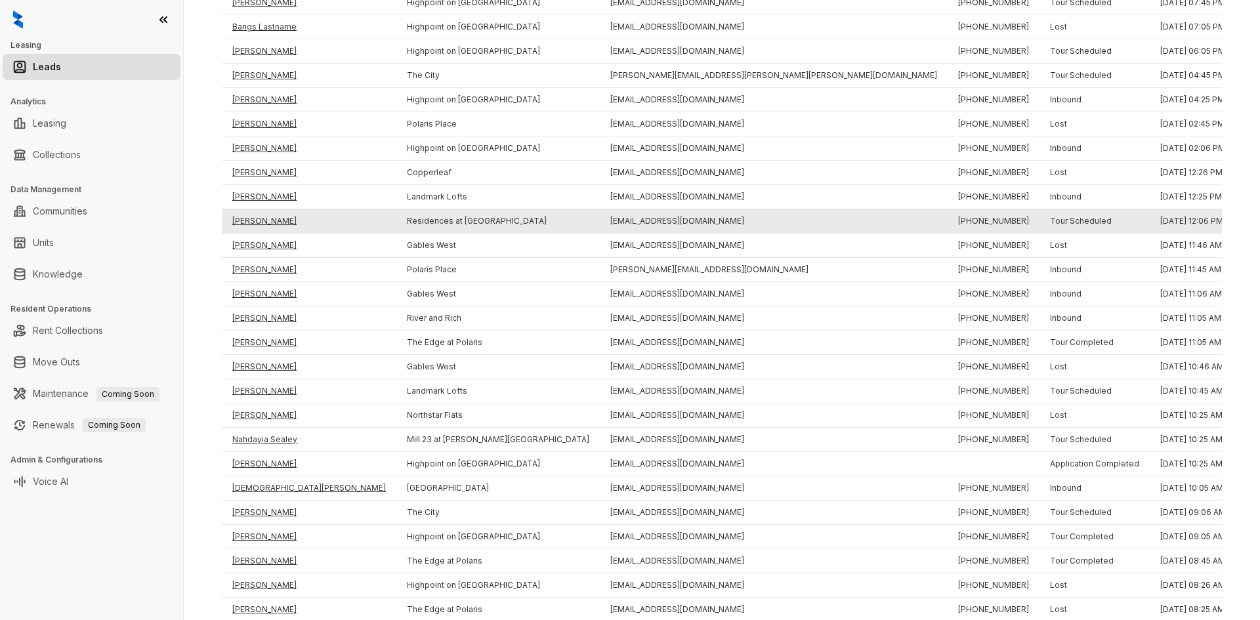
scroll to position [750, 0]
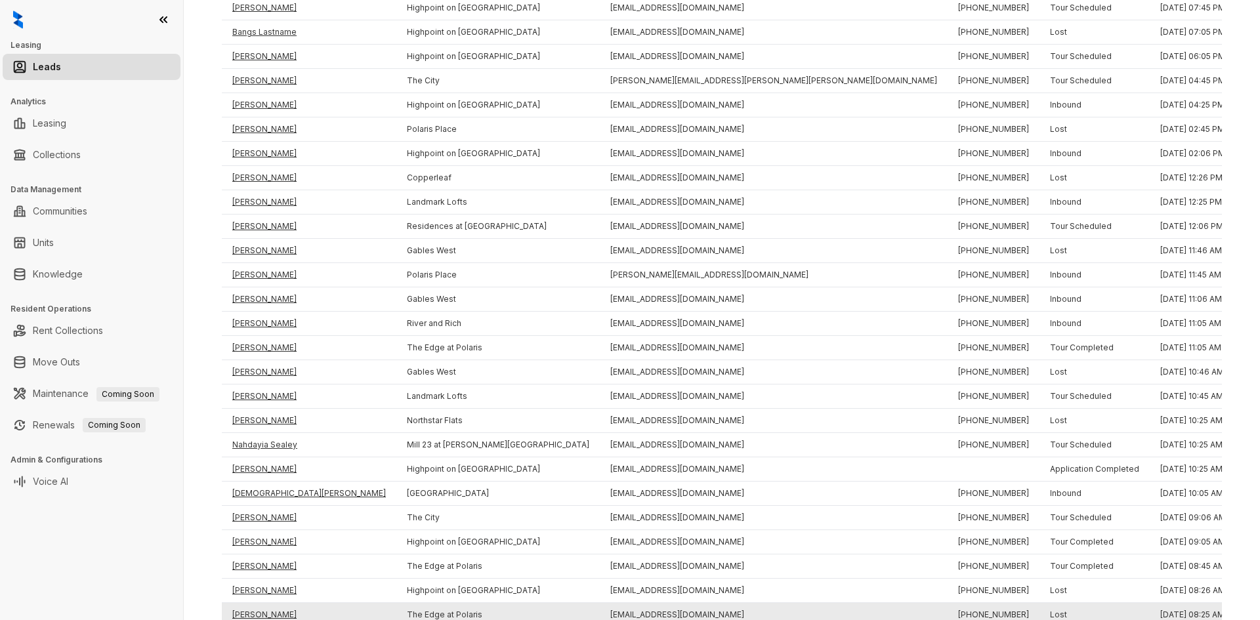
click at [291, 617] on td "[PERSON_NAME]" at bounding box center [309, 615] width 175 height 24
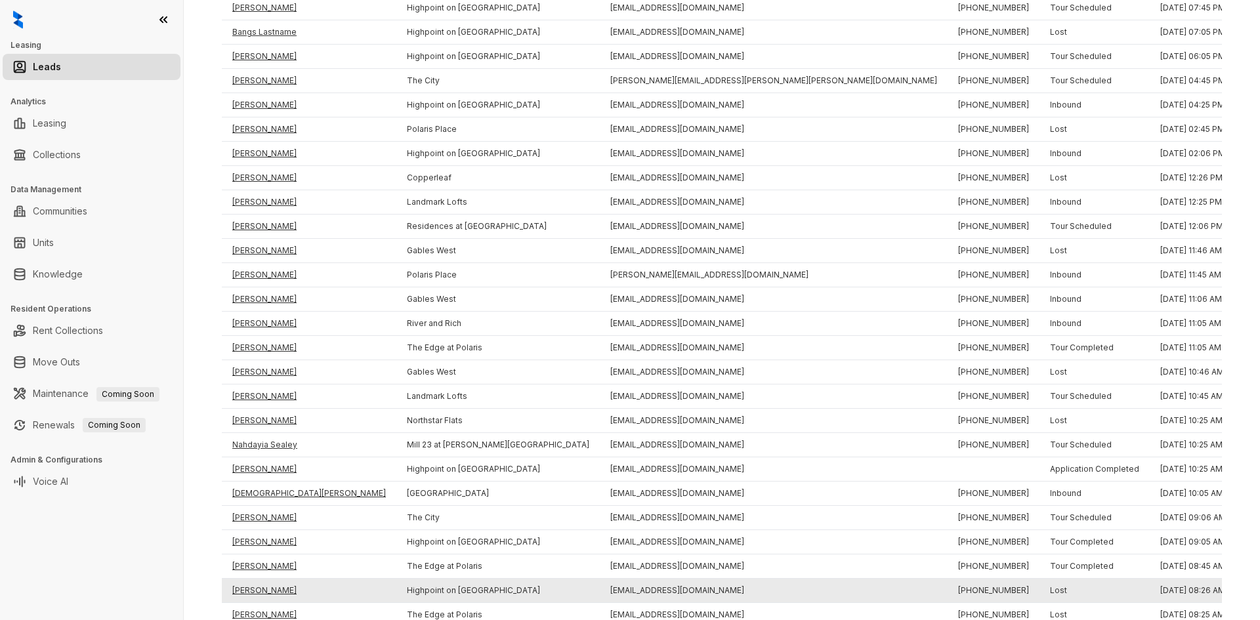
click at [264, 593] on td "[PERSON_NAME]" at bounding box center [309, 591] width 175 height 24
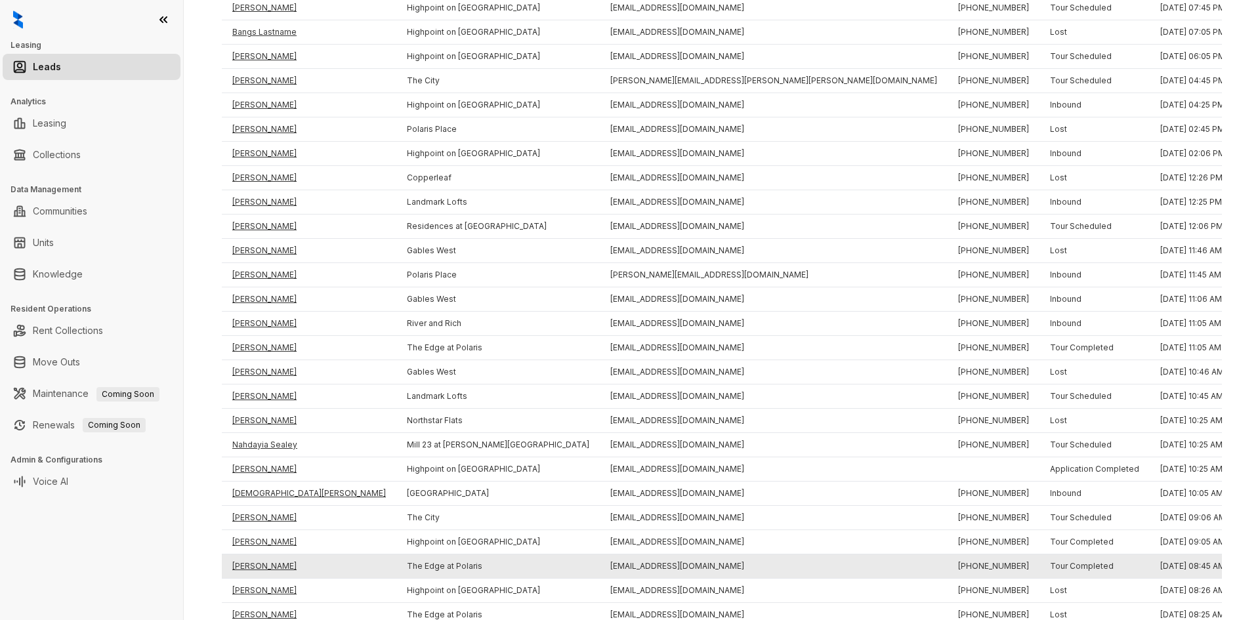
click at [245, 567] on td "[PERSON_NAME]" at bounding box center [309, 567] width 175 height 24
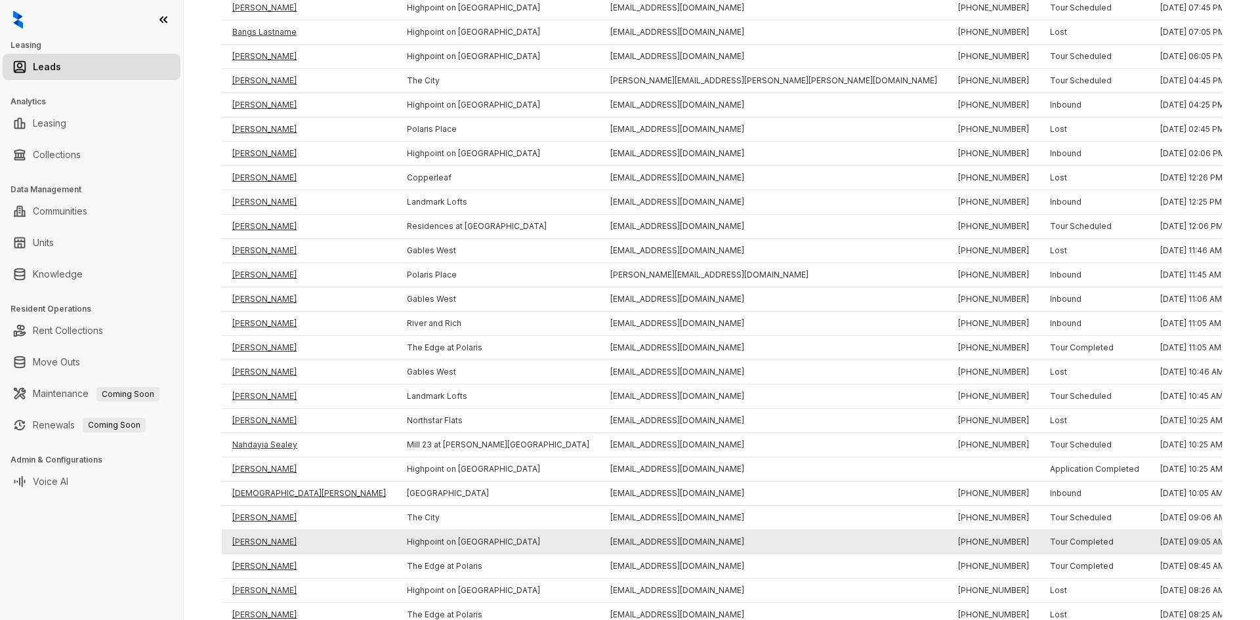
click at [243, 545] on td "[PERSON_NAME]" at bounding box center [309, 542] width 175 height 24
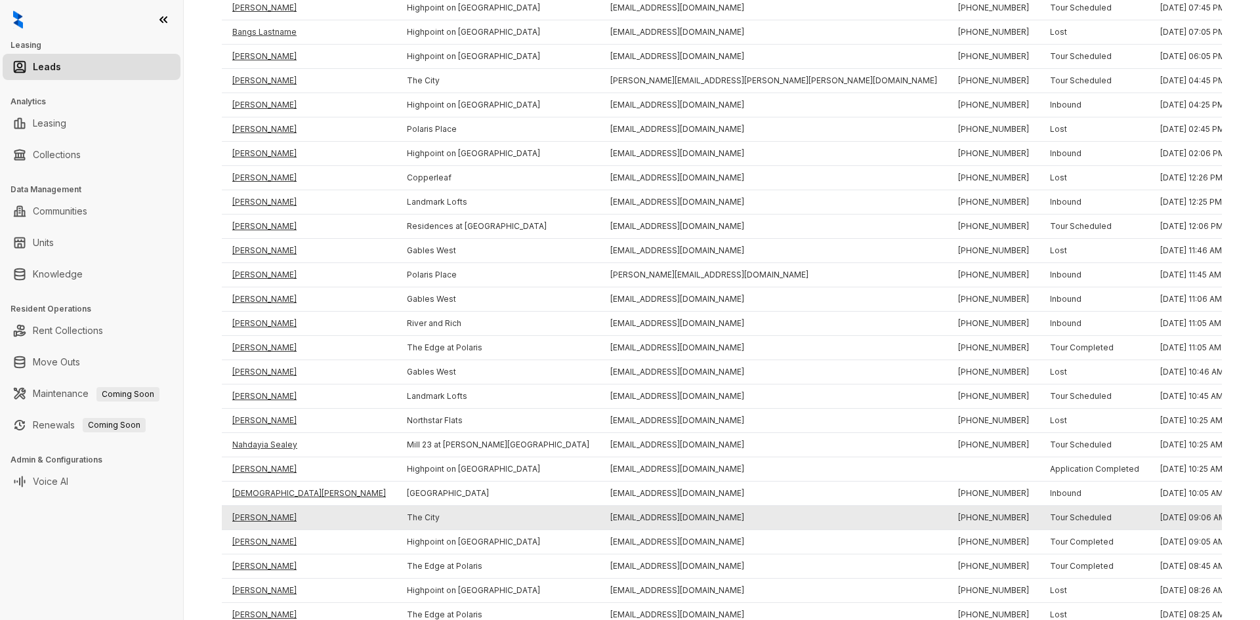
click at [247, 522] on td "[PERSON_NAME]" at bounding box center [309, 518] width 175 height 24
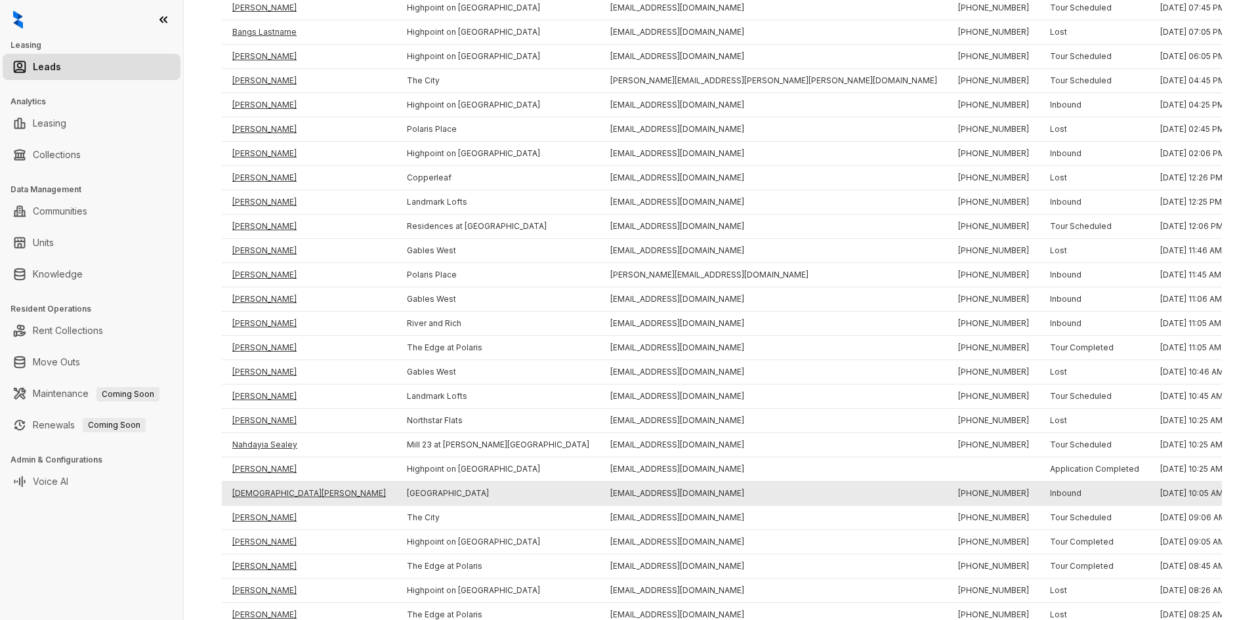
click at [249, 490] on td "[DEMOGRAPHIC_DATA][PERSON_NAME]" at bounding box center [309, 494] width 175 height 24
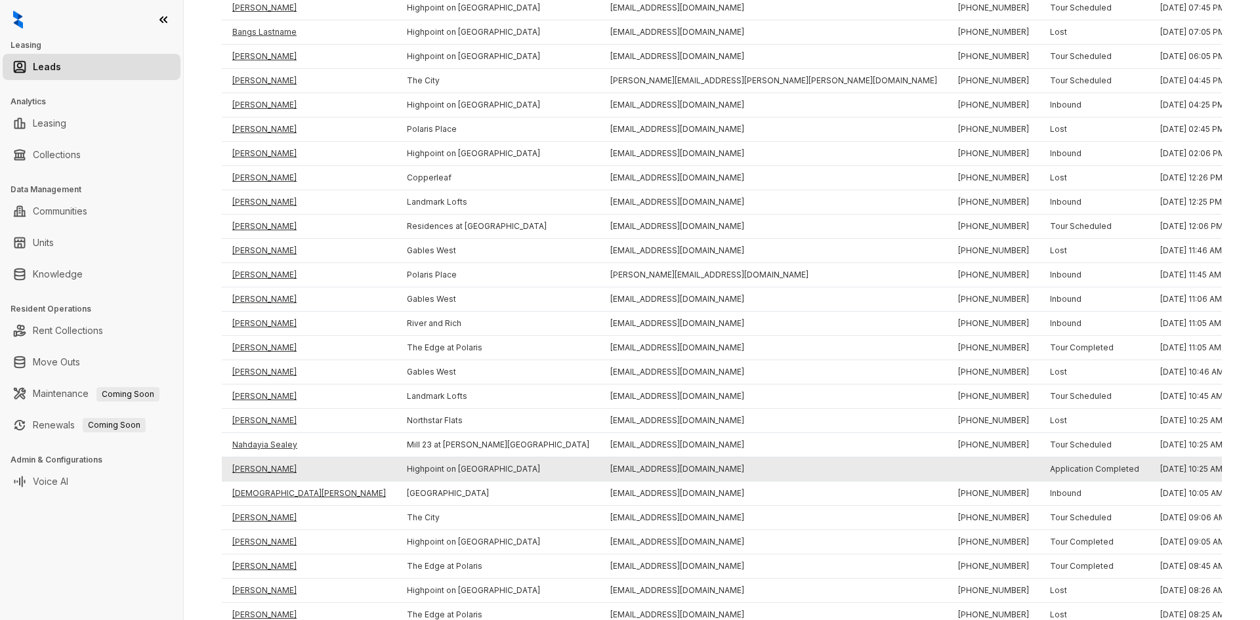
click at [249, 463] on td "[PERSON_NAME]" at bounding box center [309, 469] width 175 height 24
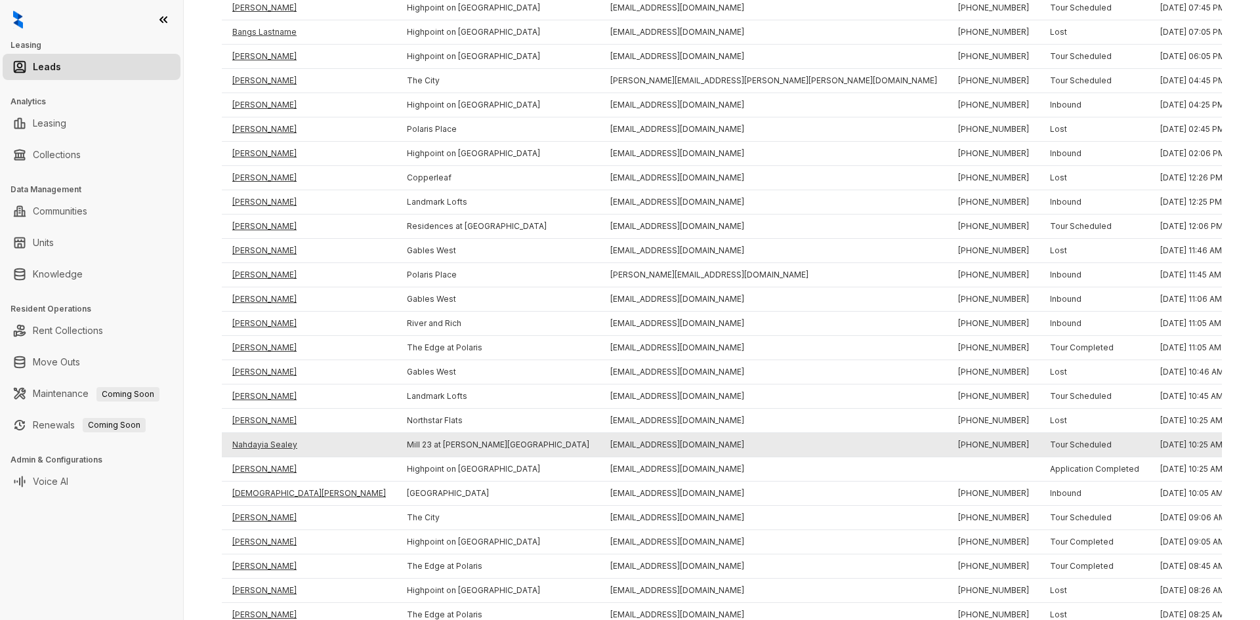
click at [249, 447] on td "Nahdayia Sealey" at bounding box center [309, 445] width 175 height 24
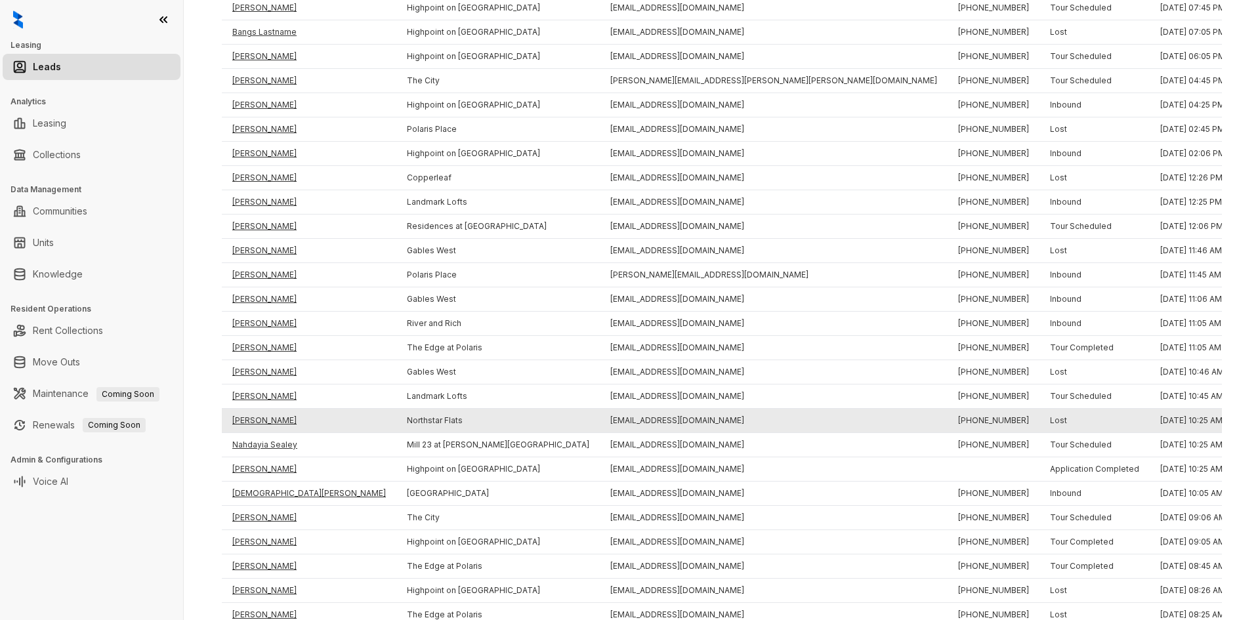
click at [255, 417] on td "[PERSON_NAME]" at bounding box center [309, 421] width 175 height 24
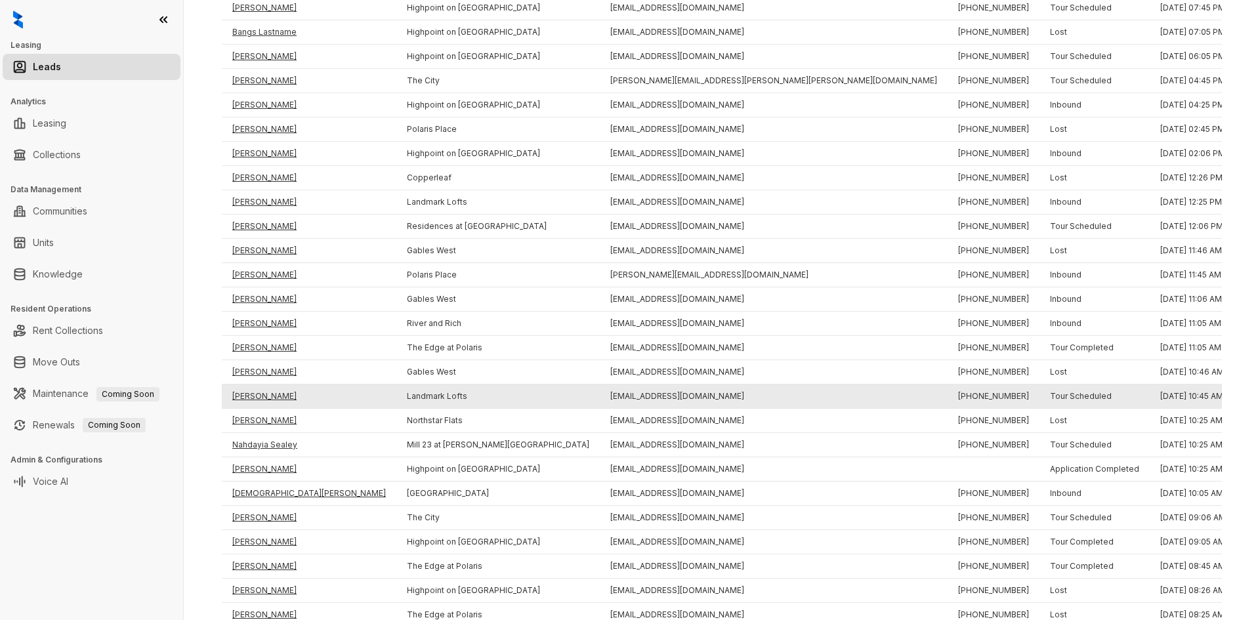
click at [255, 396] on td "[PERSON_NAME]" at bounding box center [309, 397] width 175 height 24
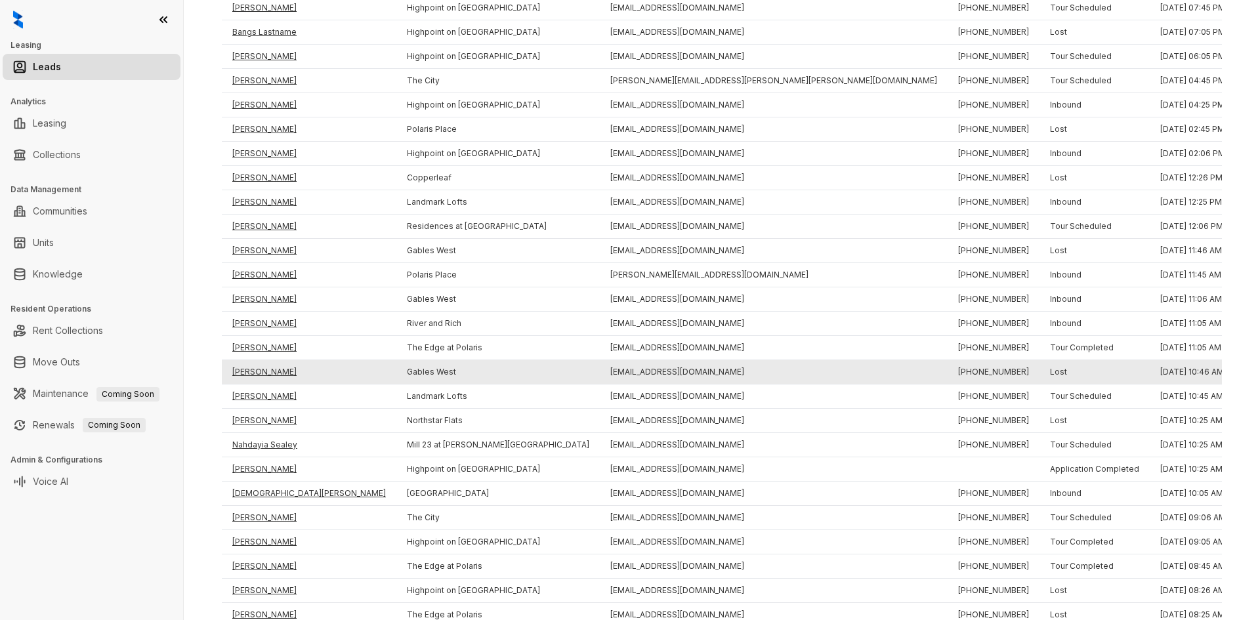
click at [255, 369] on td "[PERSON_NAME]" at bounding box center [309, 372] width 175 height 24
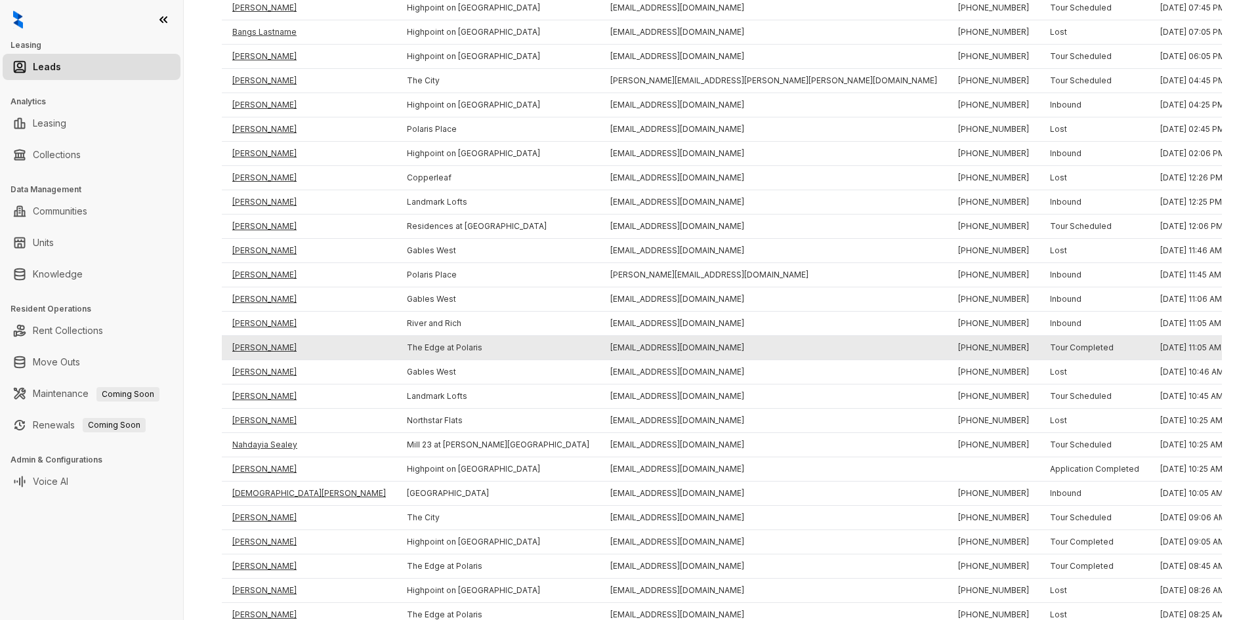
click at [253, 348] on td "[PERSON_NAME]" at bounding box center [309, 348] width 175 height 24
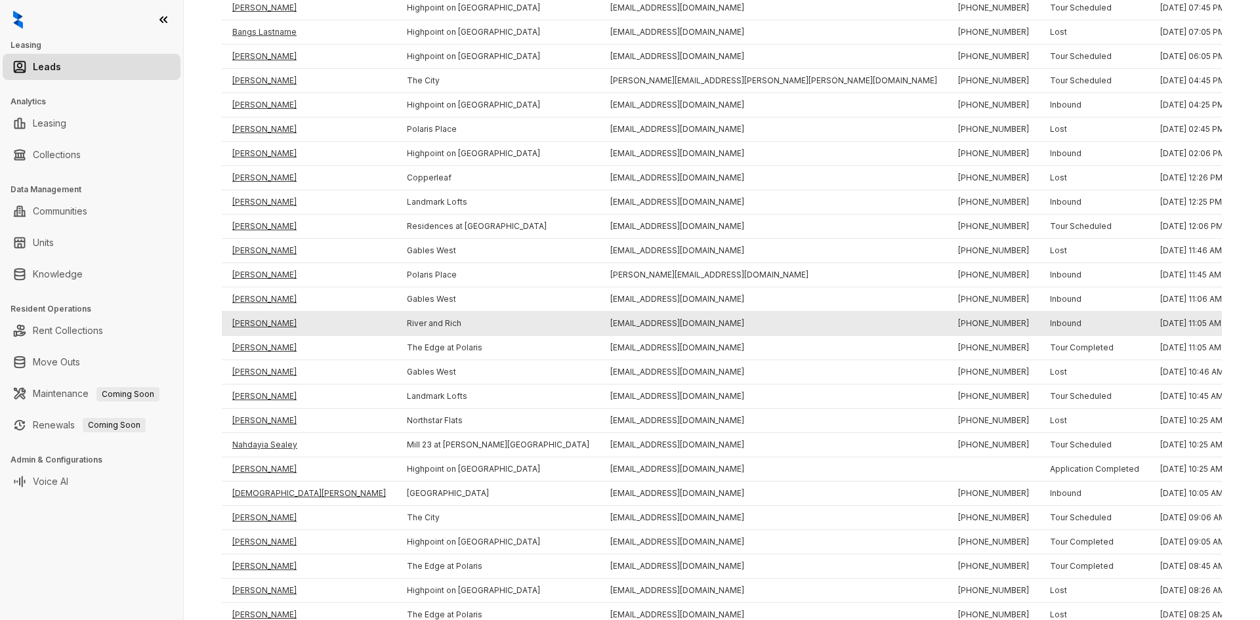
click at [253, 321] on td "[PERSON_NAME]" at bounding box center [309, 324] width 175 height 24
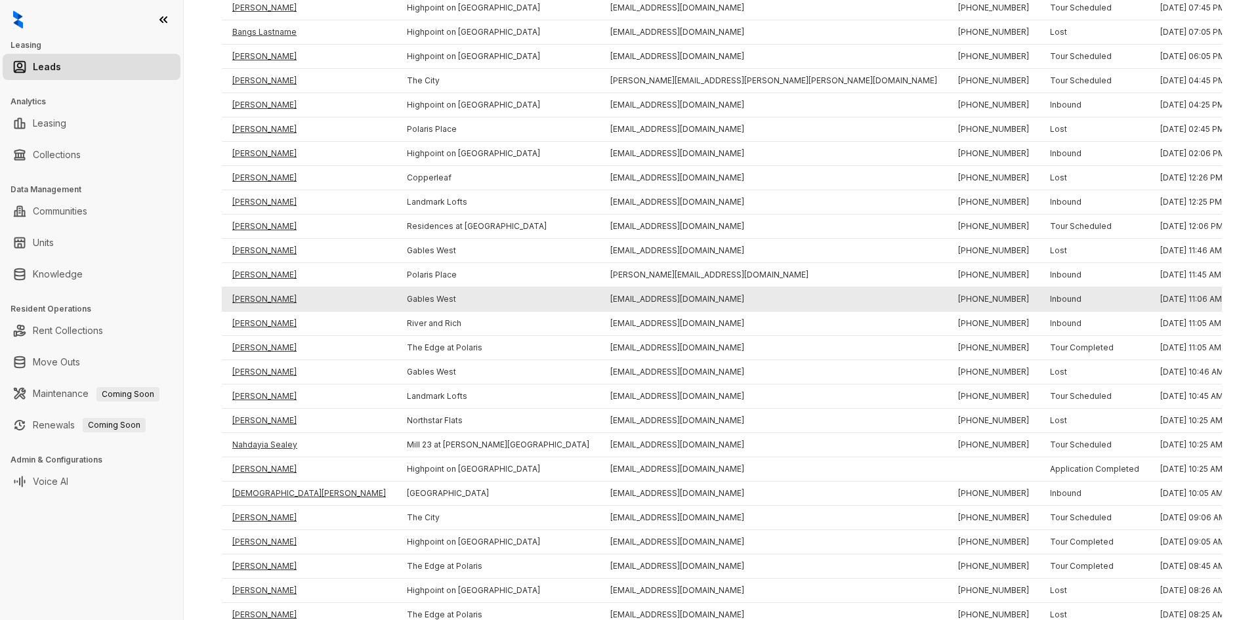
click at [254, 301] on td "[PERSON_NAME]" at bounding box center [309, 299] width 175 height 24
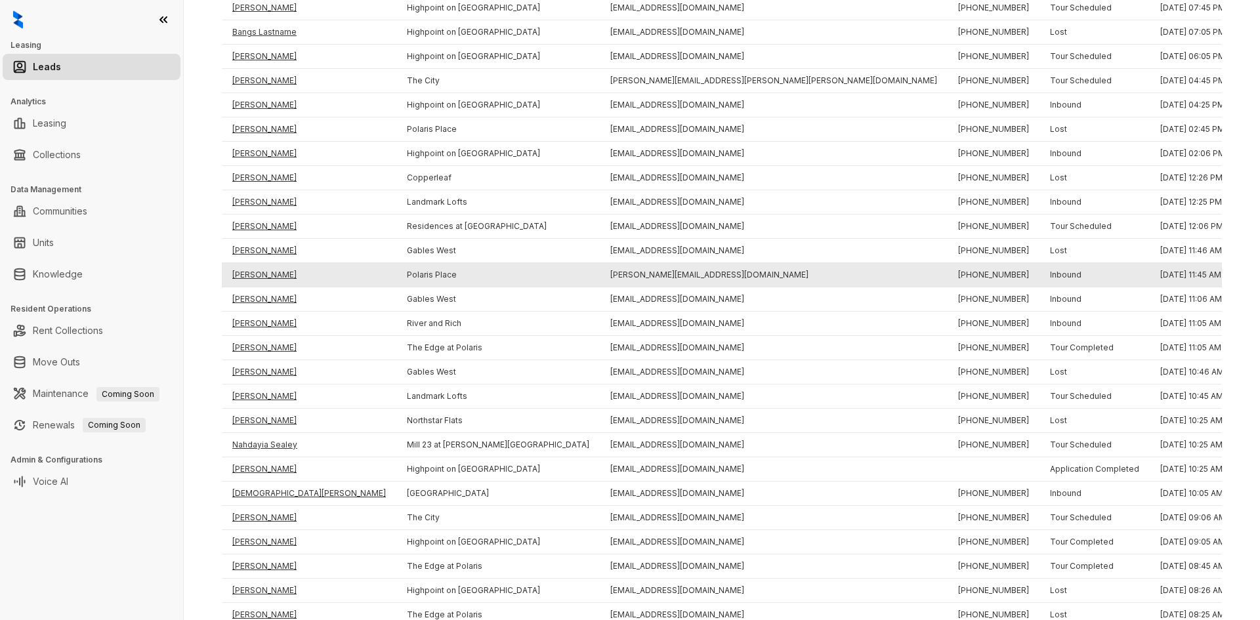
click at [259, 274] on td "[PERSON_NAME]" at bounding box center [309, 275] width 175 height 24
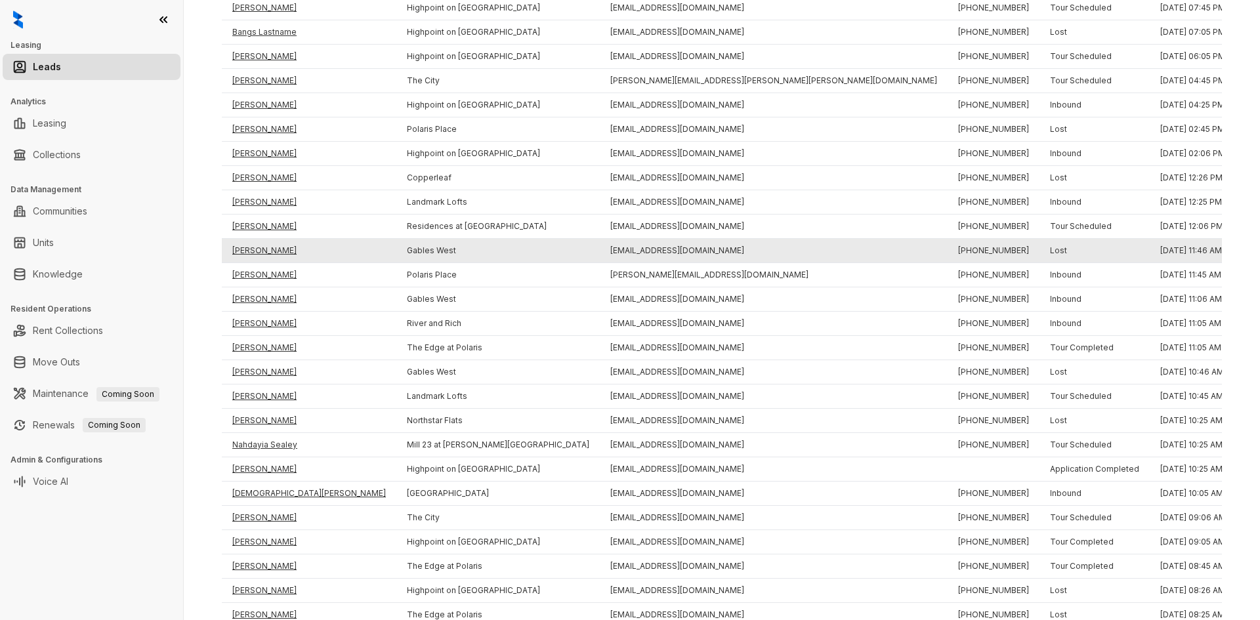
click at [259, 246] on td "[PERSON_NAME]" at bounding box center [309, 251] width 175 height 24
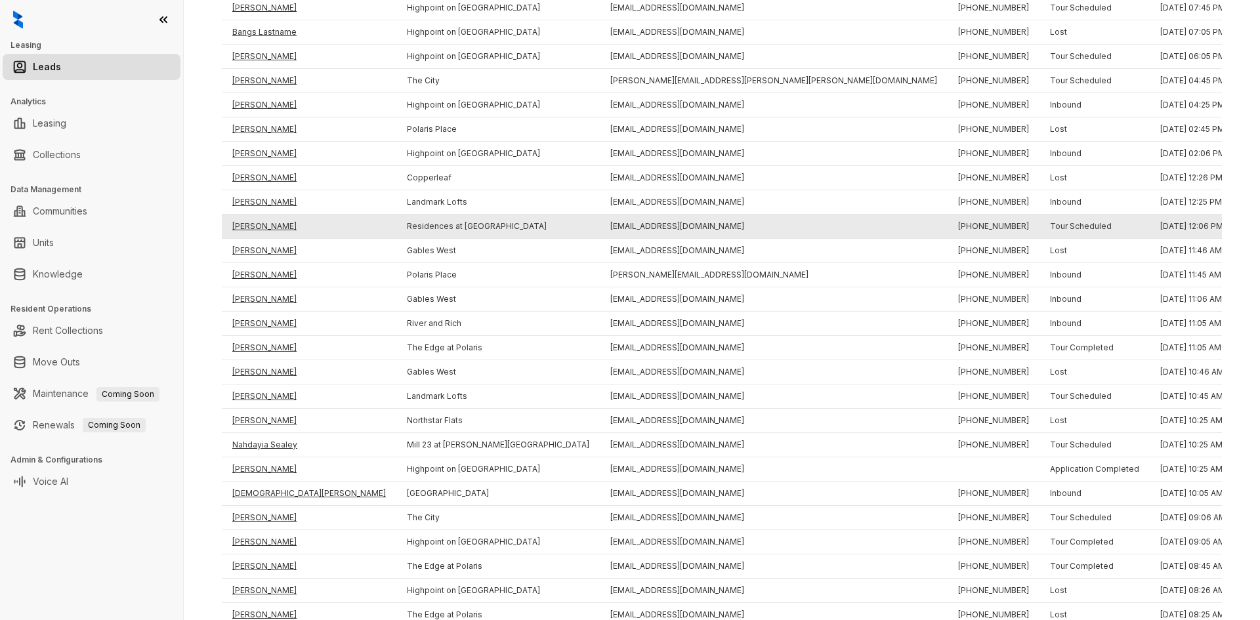
click at [259, 226] on td "[PERSON_NAME]" at bounding box center [309, 227] width 175 height 24
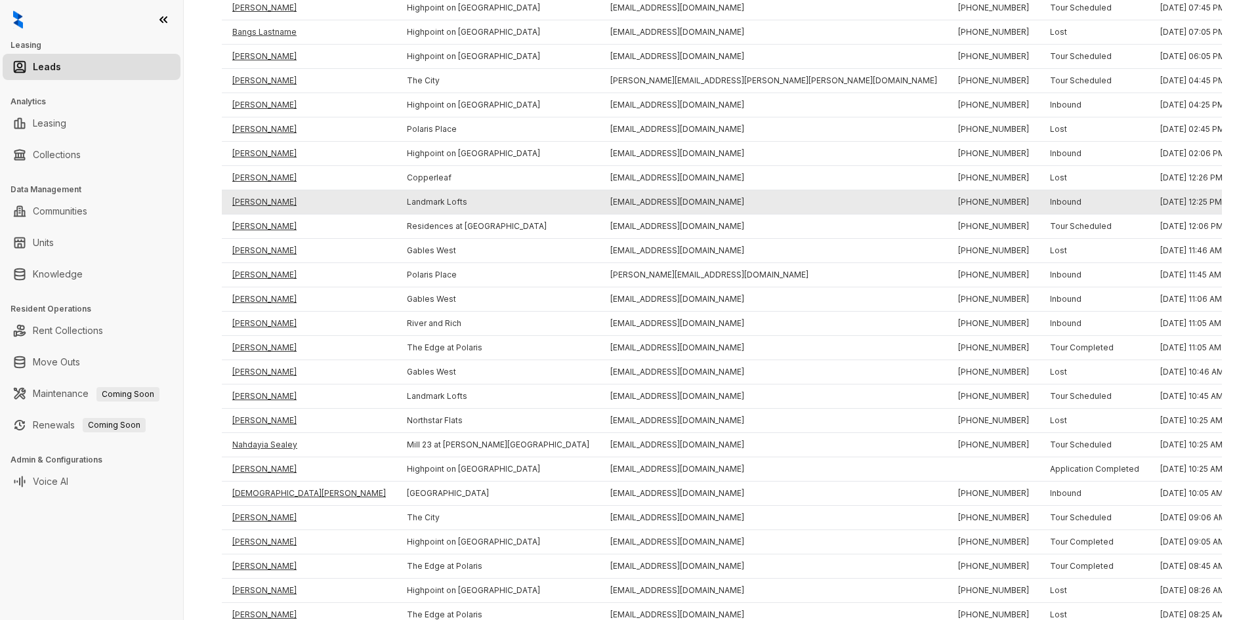
click at [259, 209] on td "[PERSON_NAME]" at bounding box center [309, 202] width 175 height 24
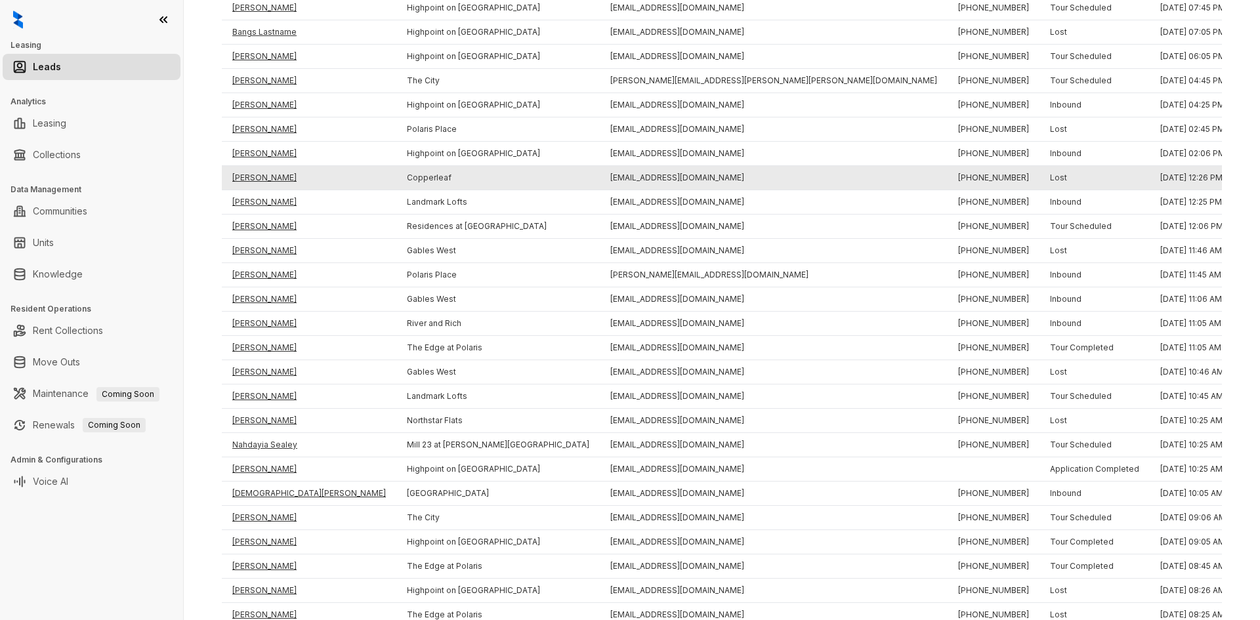
click at [259, 169] on td "[PERSON_NAME]" at bounding box center [309, 178] width 175 height 24
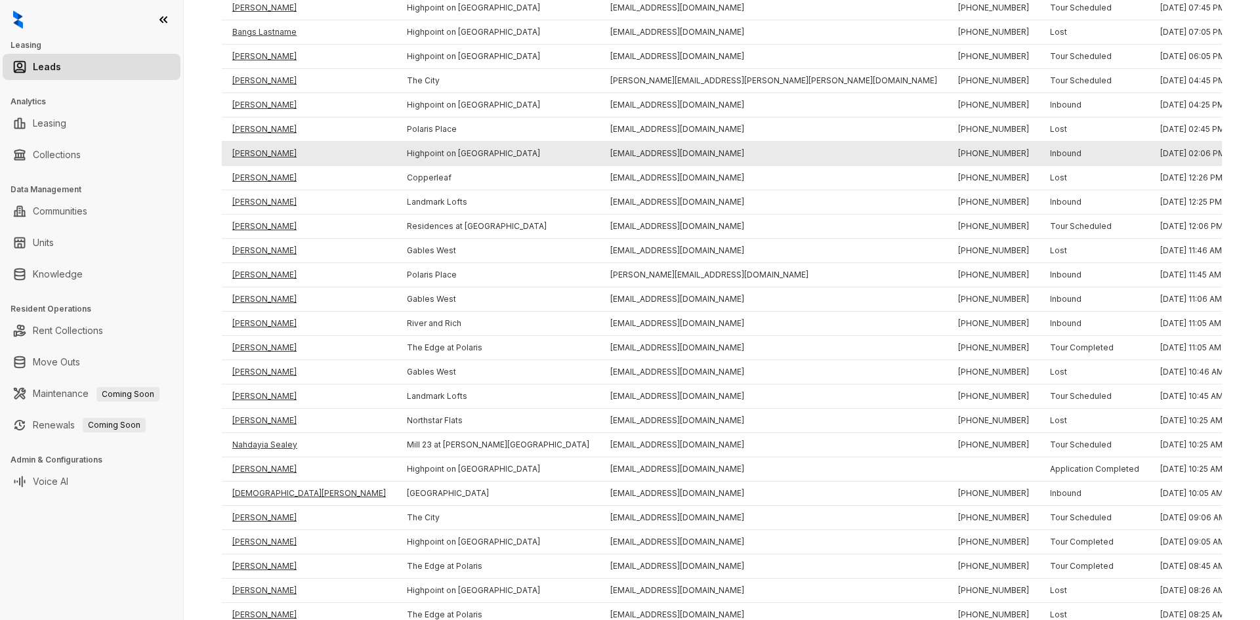
click at [259, 155] on td "[PERSON_NAME]" at bounding box center [309, 154] width 175 height 24
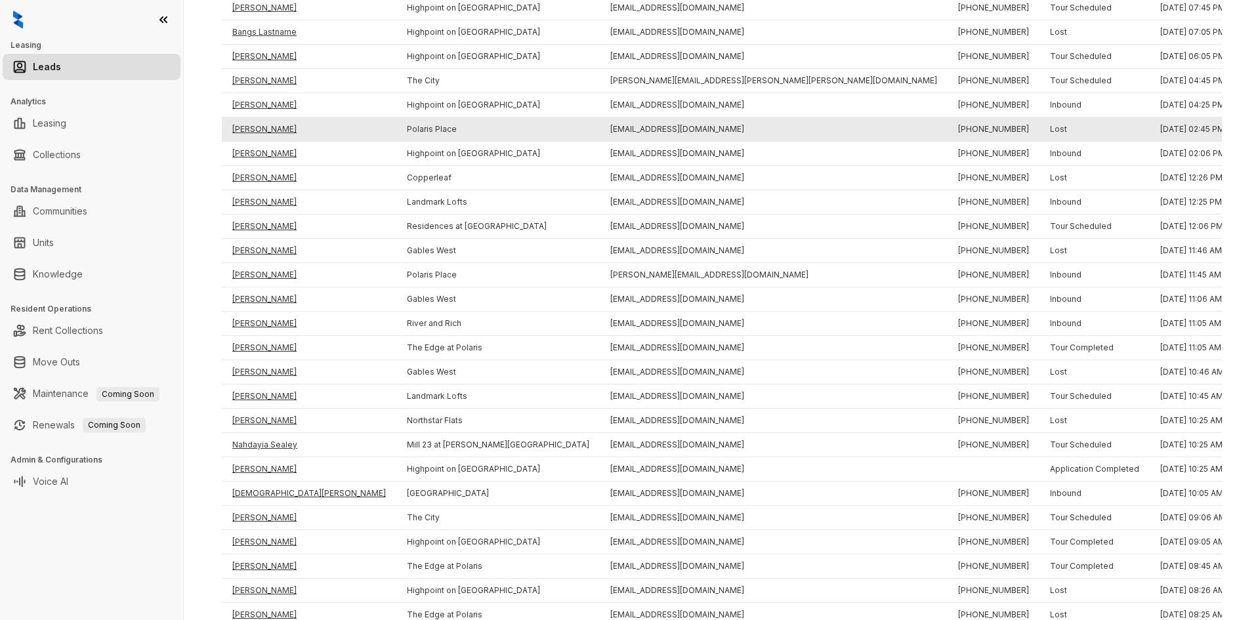
click at [255, 133] on td "[PERSON_NAME]" at bounding box center [309, 129] width 175 height 24
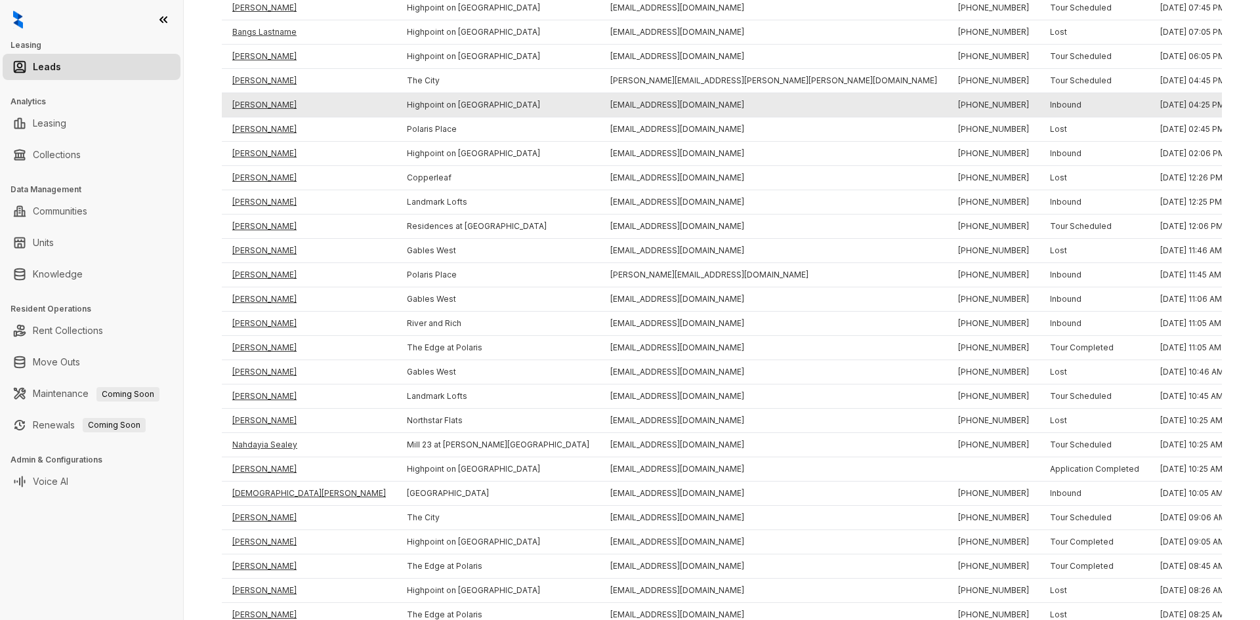
click at [250, 102] on td "[PERSON_NAME]" at bounding box center [309, 105] width 175 height 24
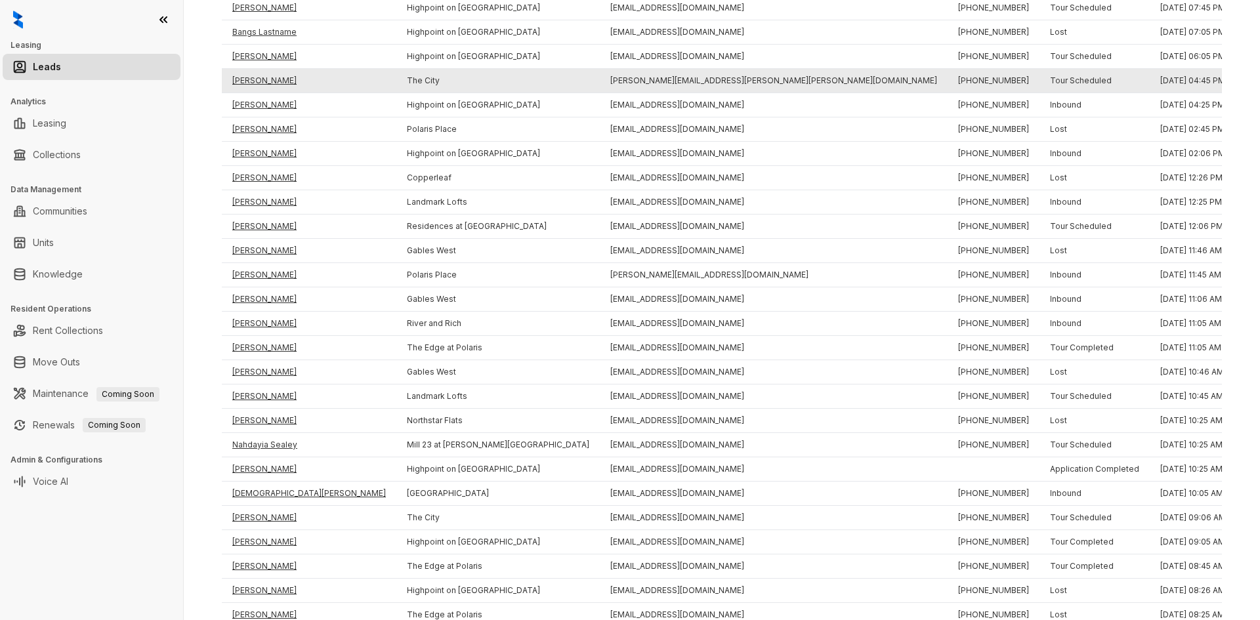
click at [251, 84] on td "[PERSON_NAME]" at bounding box center [309, 81] width 175 height 24
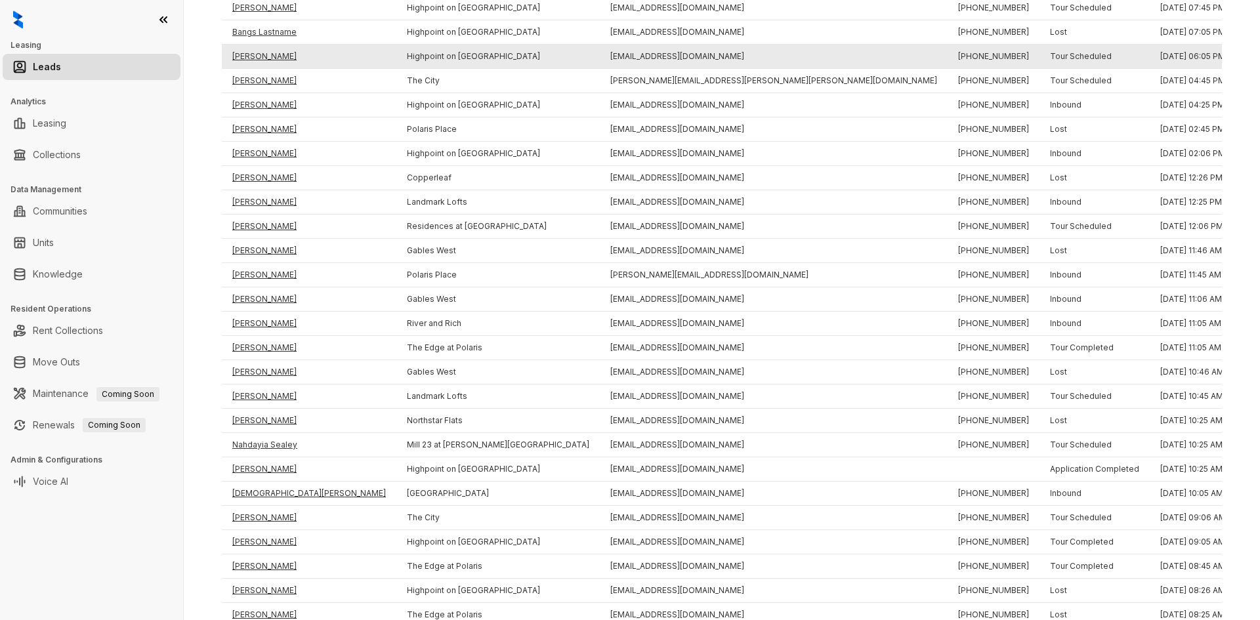
click at [253, 60] on td "[PERSON_NAME]" at bounding box center [309, 57] width 175 height 24
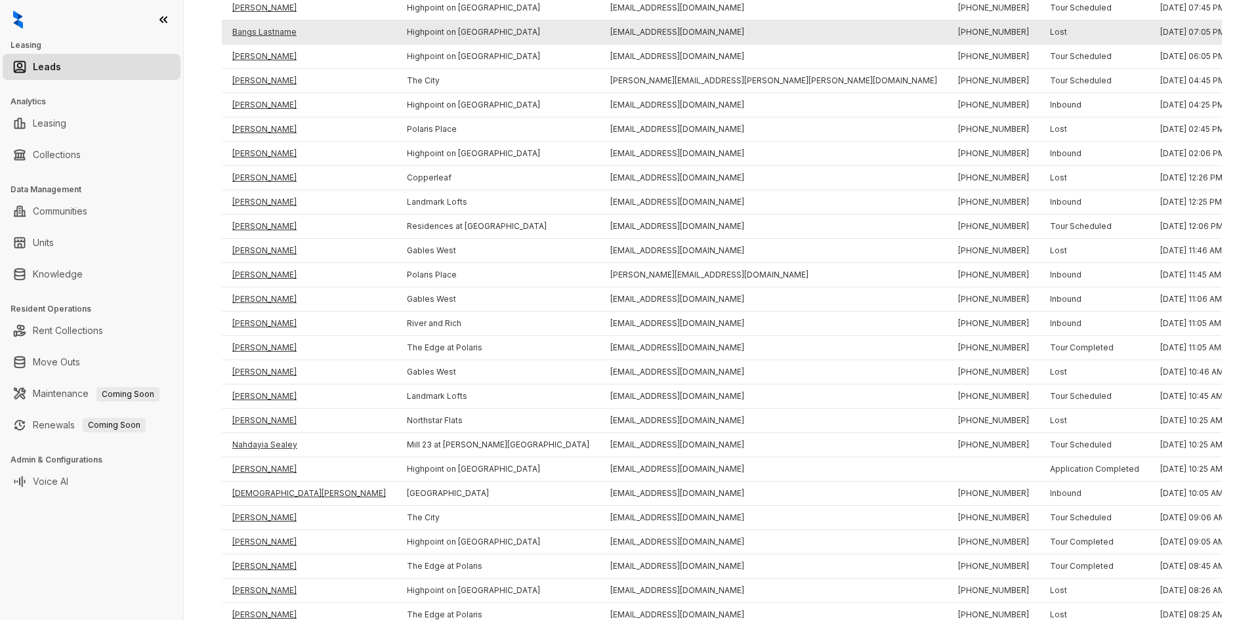
click at [262, 28] on td "Bangs Lastname" at bounding box center [309, 32] width 175 height 24
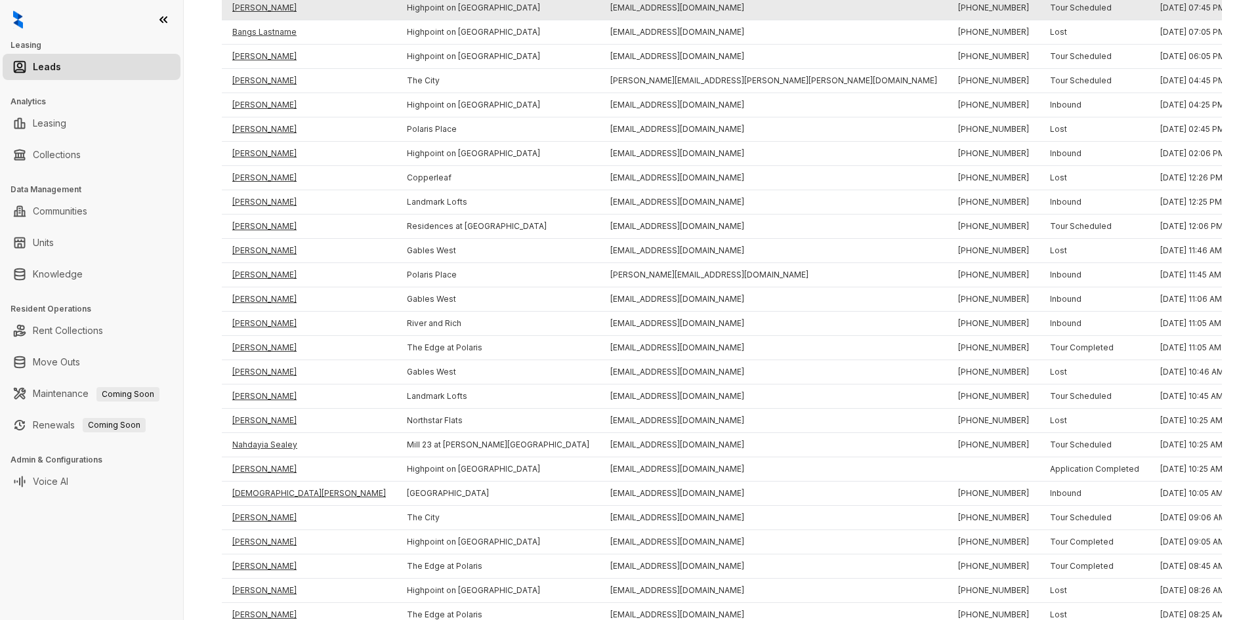
click at [265, 5] on td "[PERSON_NAME]" at bounding box center [309, 8] width 175 height 24
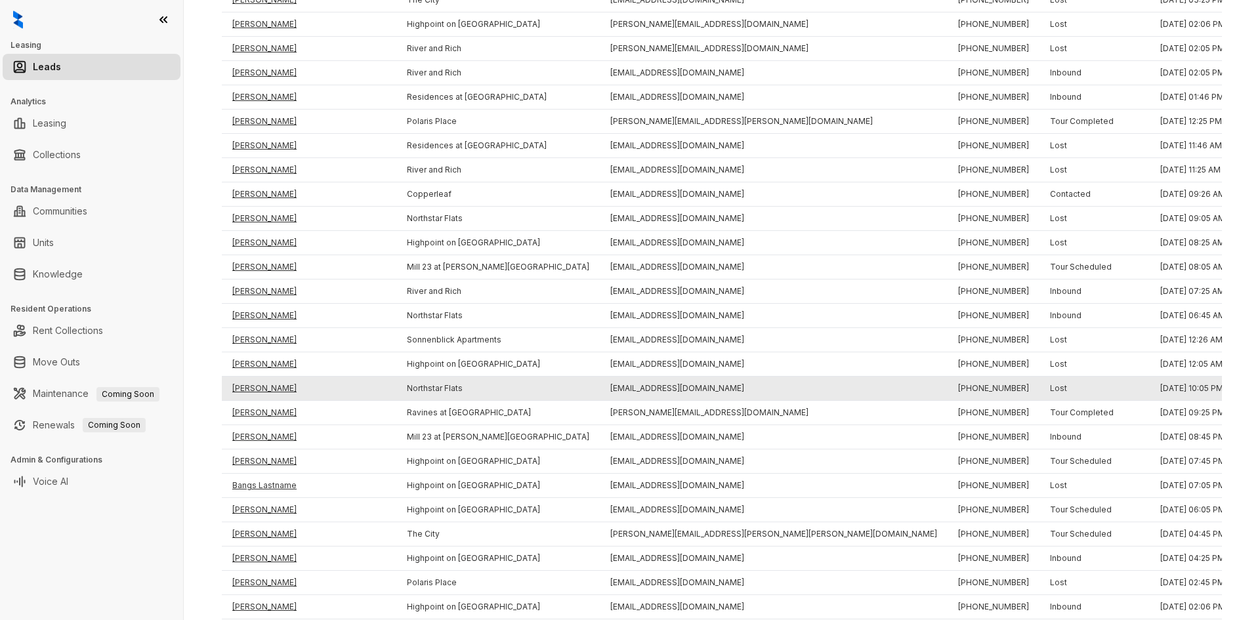
scroll to position [291, 0]
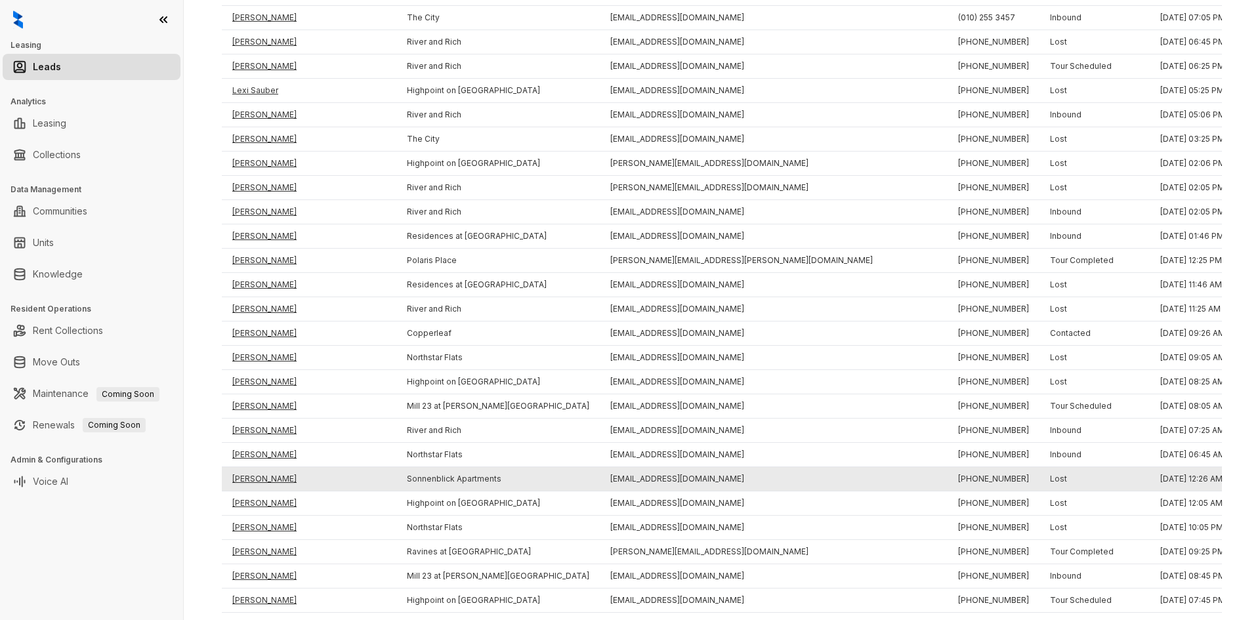
drag, startPoint x: 382, startPoint y: 486, endPoint x: 381, endPoint y: 474, distance: 11.8
click at [396, 476] on td "Sonnenblick Apartments" at bounding box center [497, 481] width 203 height 24
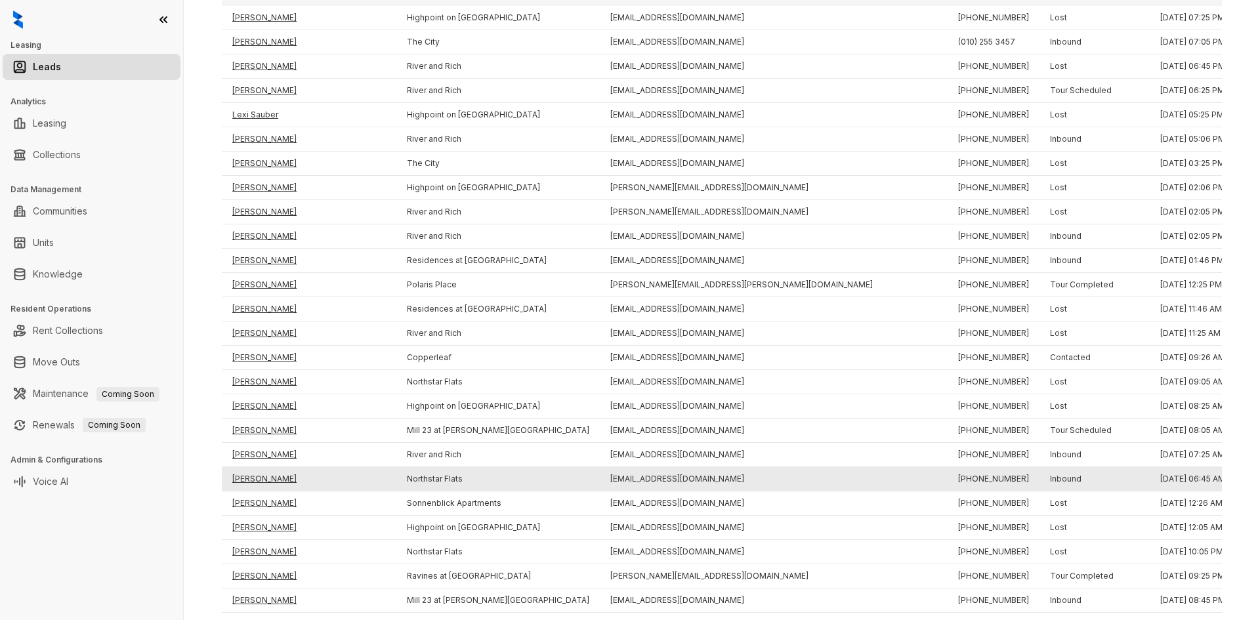
drag, startPoint x: 383, startPoint y: 476, endPoint x: 383, endPoint y: 463, distance: 13.8
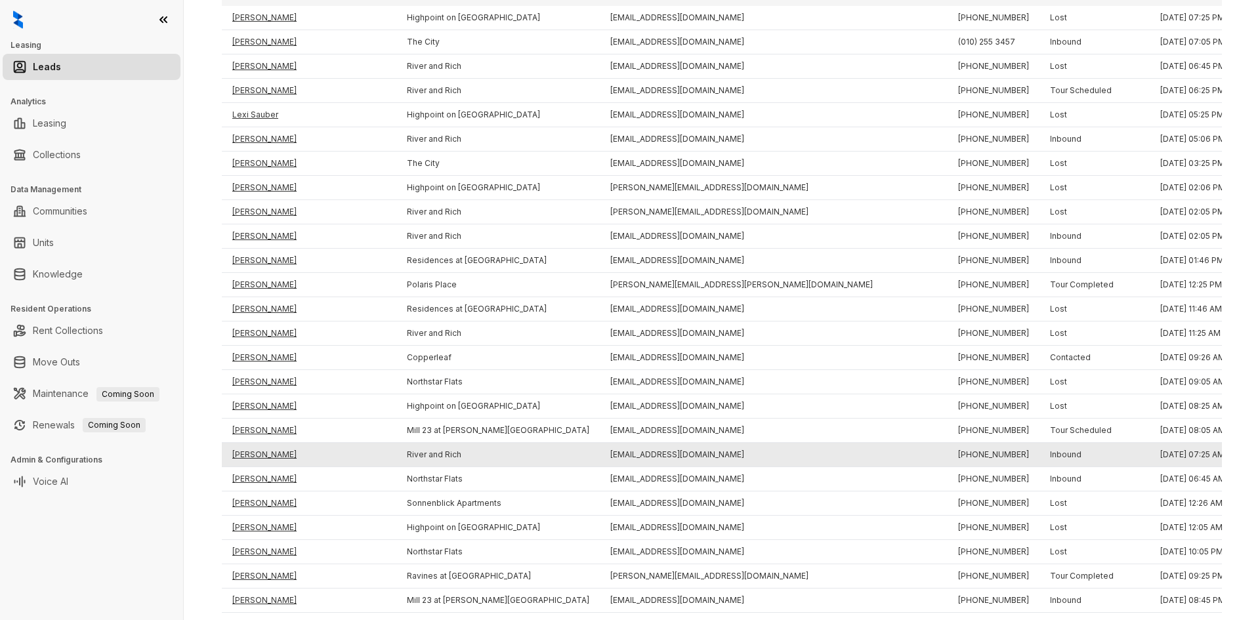
scroll to position [132, 0]
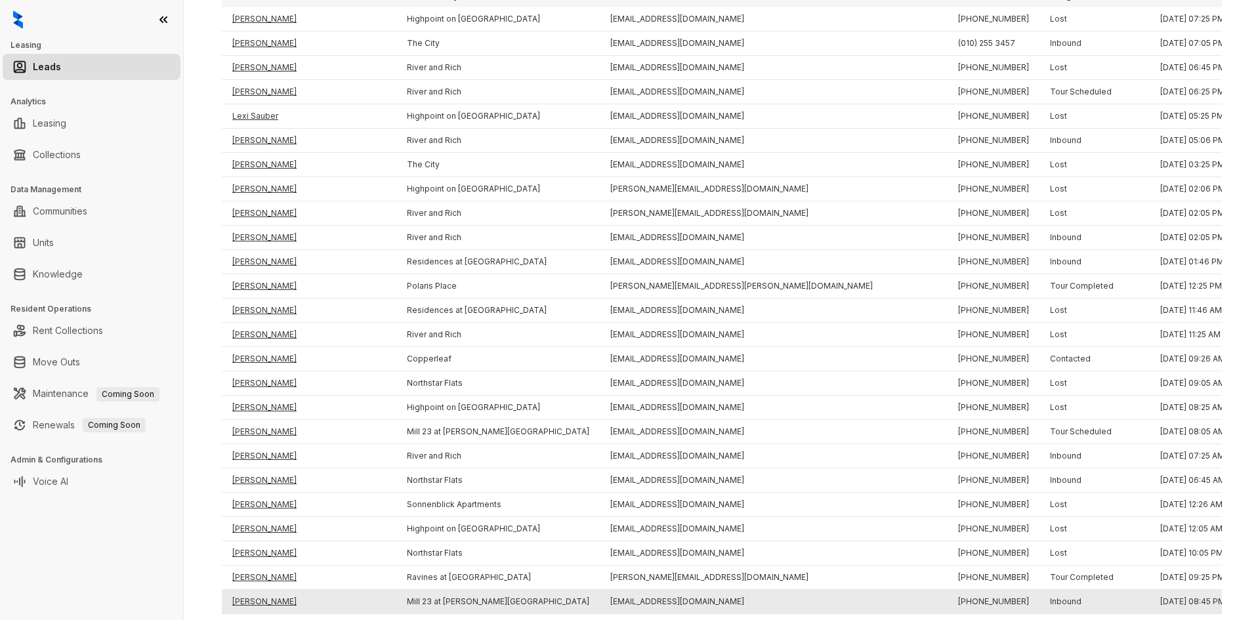
click at [259, 602] on td "[PERSON_NAME]" at bounding box center [309, 602] width 175 height 24
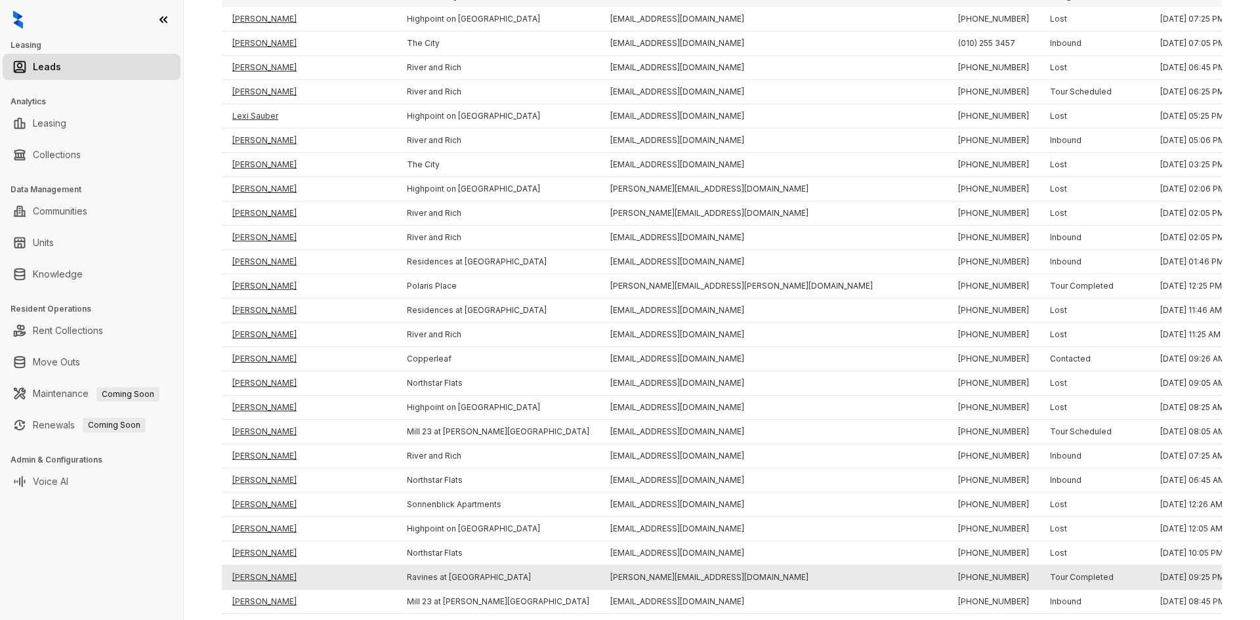
click at [249, 579] on td "[PERSON_NAME]" at bounding box center [309, 578] width 175 height 24
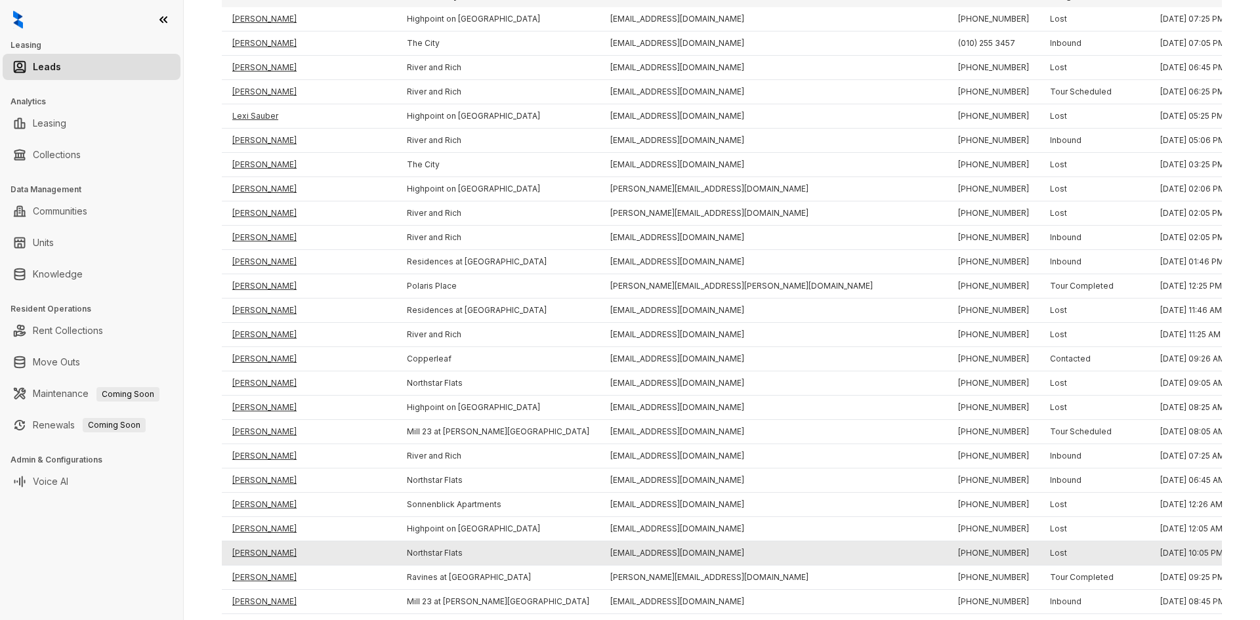
click at [250, 554] on td "[PERSON_NAME]" at bounding box center [309, 553] width 175 height 24
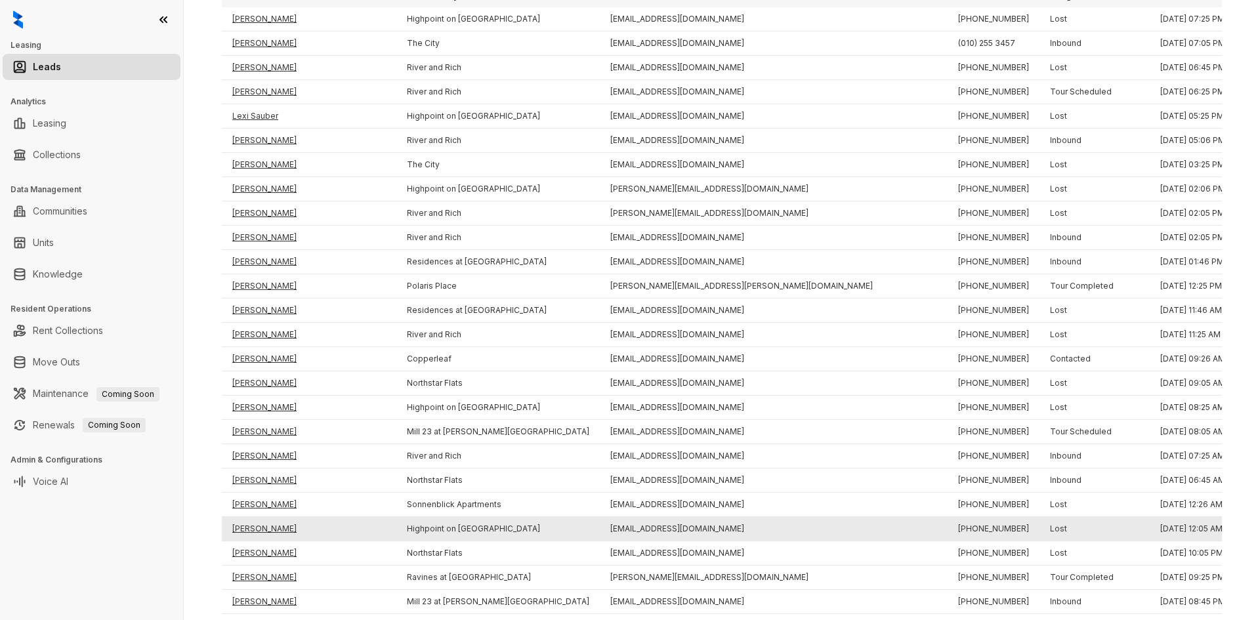
click at [248, 524] on td "[PERSON_NAME]" at bounding box center [309, 529] width 175 height 24
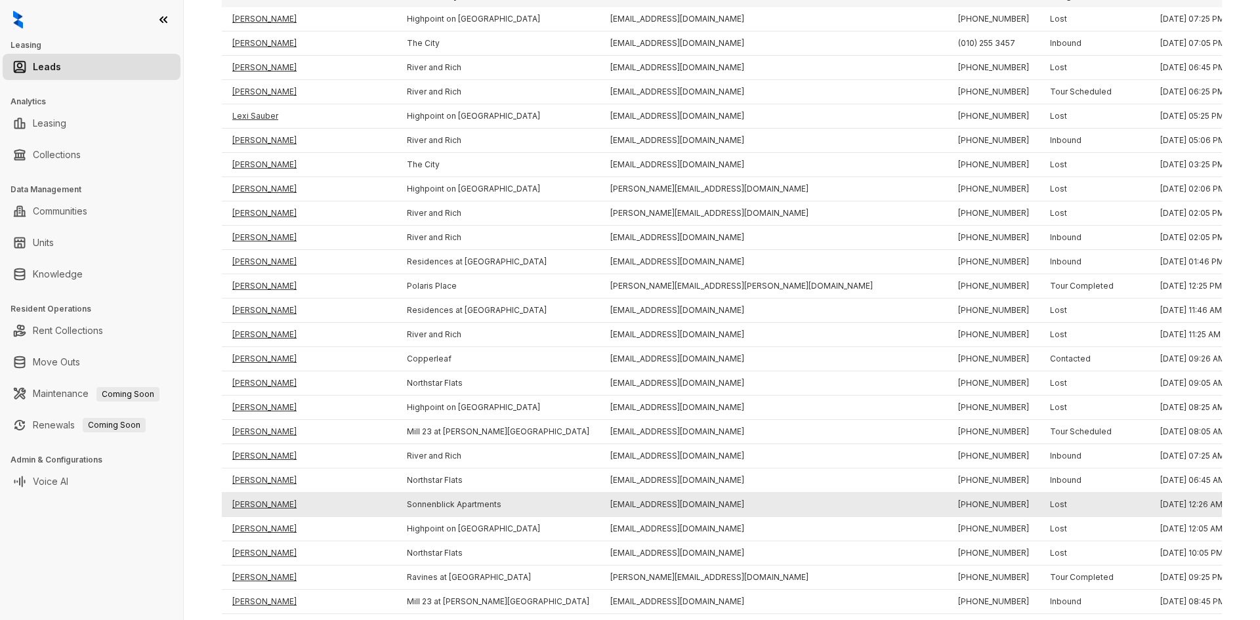
click at [248, 503] on td "[PERSON_NAME]" at bounding box center [309, 505] width 175 height 24
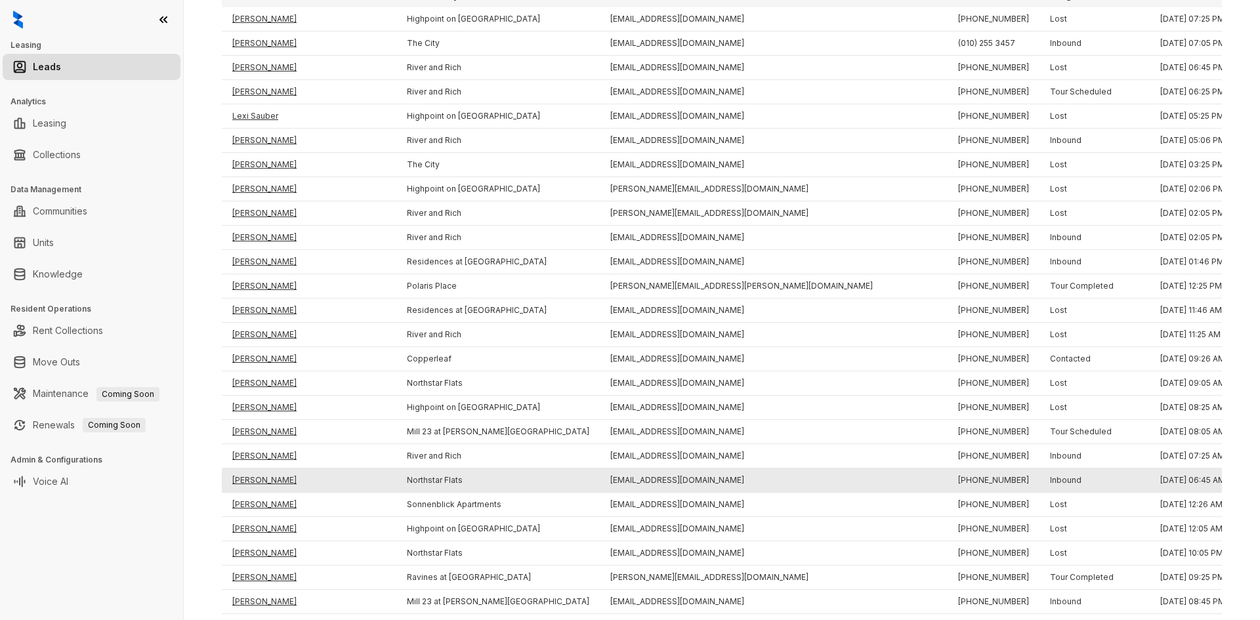
click at [248, 474] on td "[PERSON_NAME]" at bounding box center [309, 481] width 175 height 24
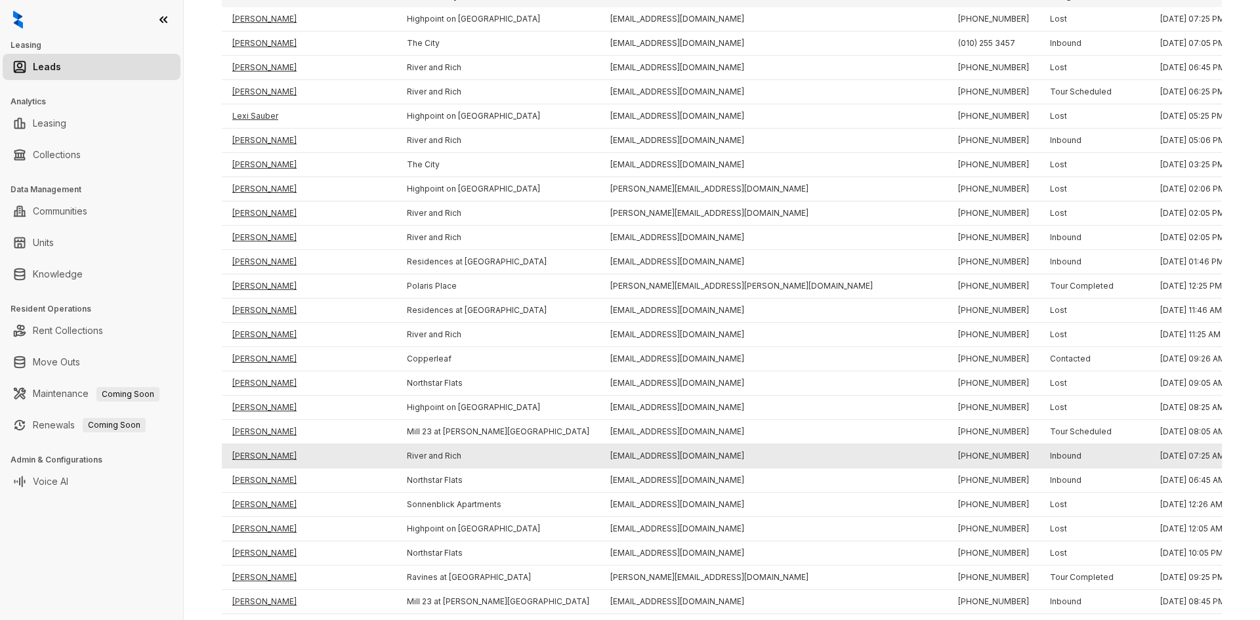
click at [250, 457] on td "[PERSON_NAME]" at bounding box center [309, 456] width 175 height 24
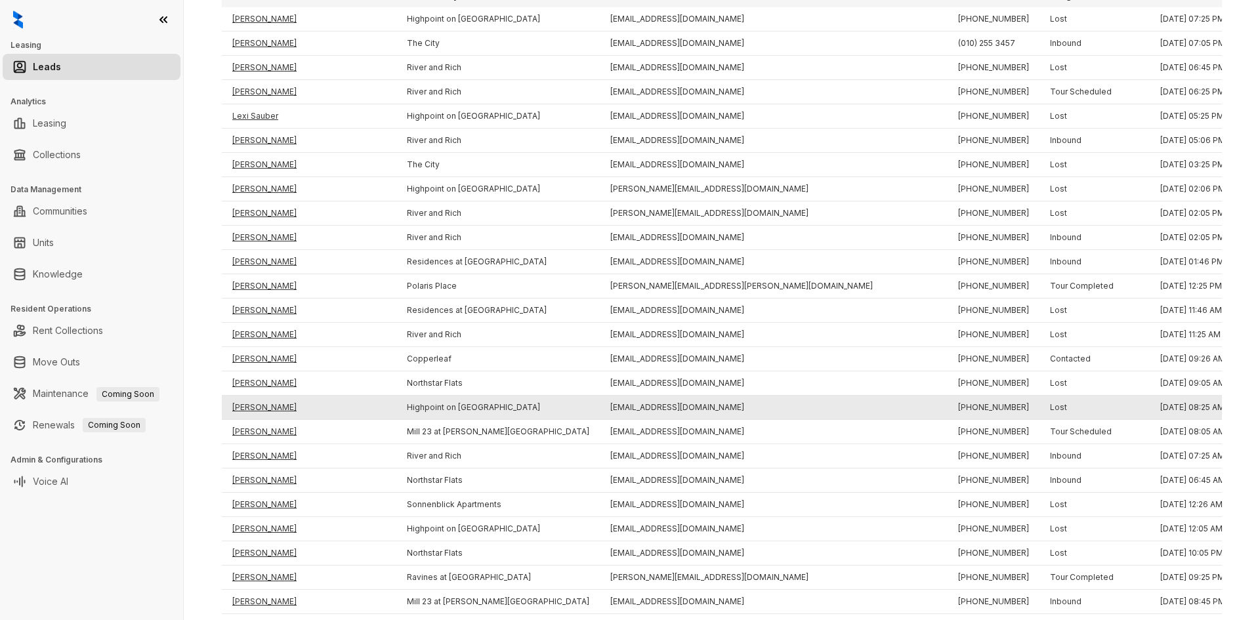
drag, startPoint x: 253, startPoint y: 428, endPoint x: 252, endPoint y: 401, distance: 26.9
click at [253, 427] on td "[PERSON_NAME]" at bounding box center [309, 432] width 175 height 24
click at [257, 405] on td "[PERSON_NAME]" at bounding box center [309, 408] width 175 height 24
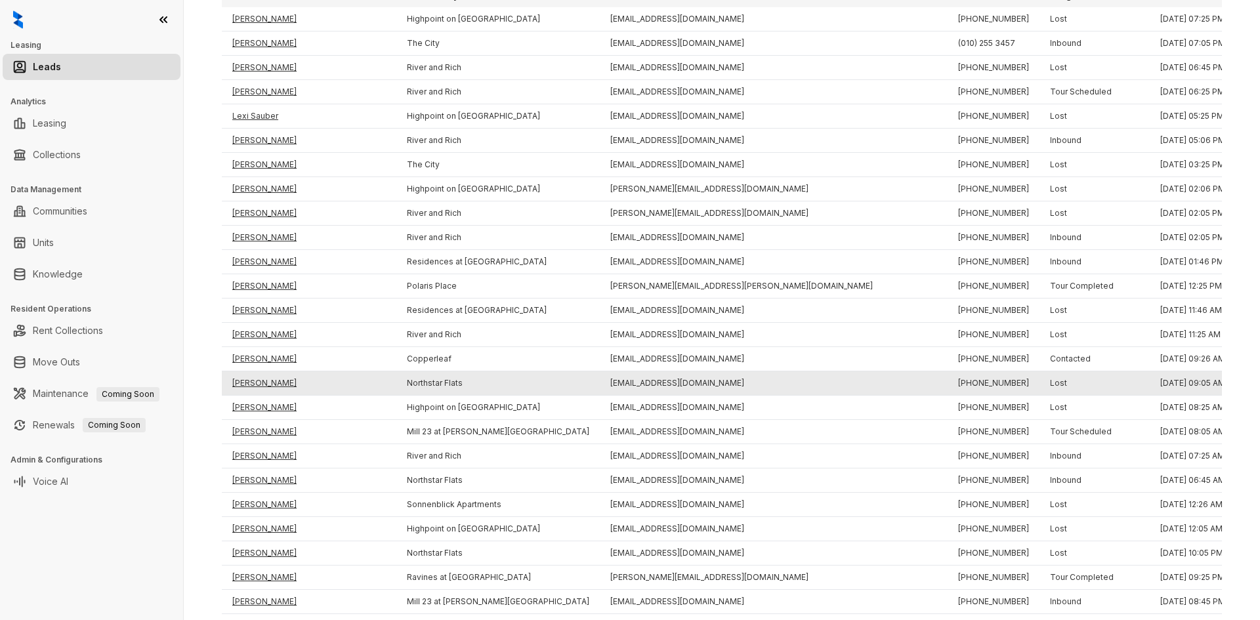
click at [256, 379] on td "[PERSON_NAME]" at bounding box center [309, 383] width 175 height 24
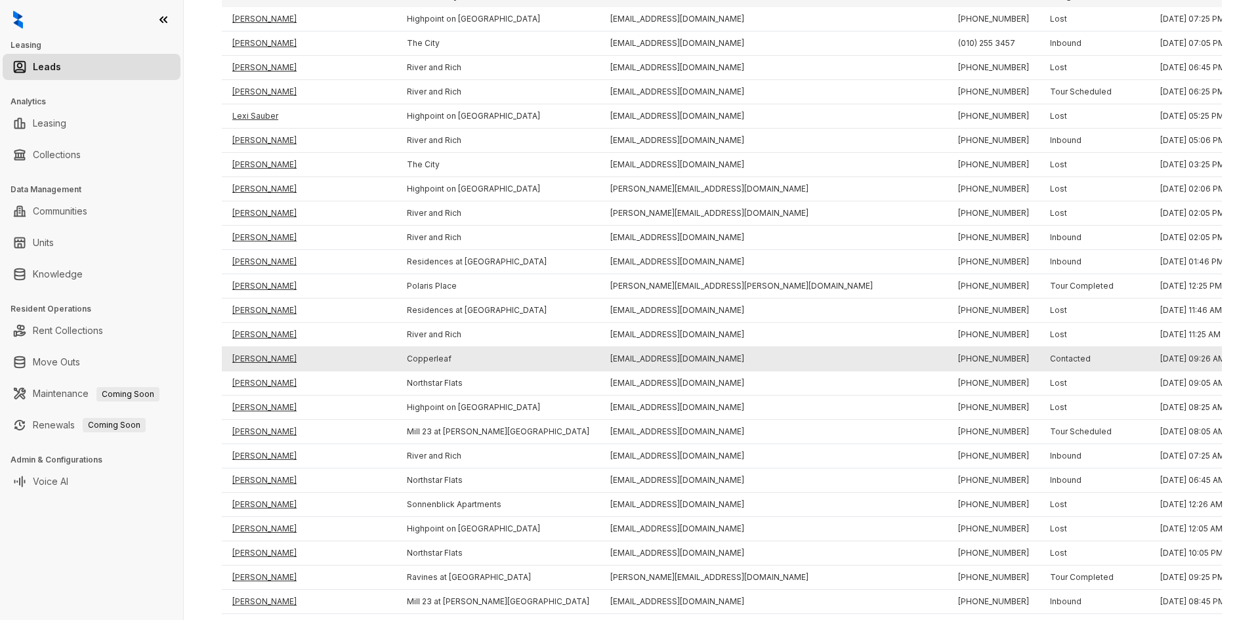
click at [253, 360] on td "[PERSON_NAME]" at bounding box center [309, 359] width 175 height 24
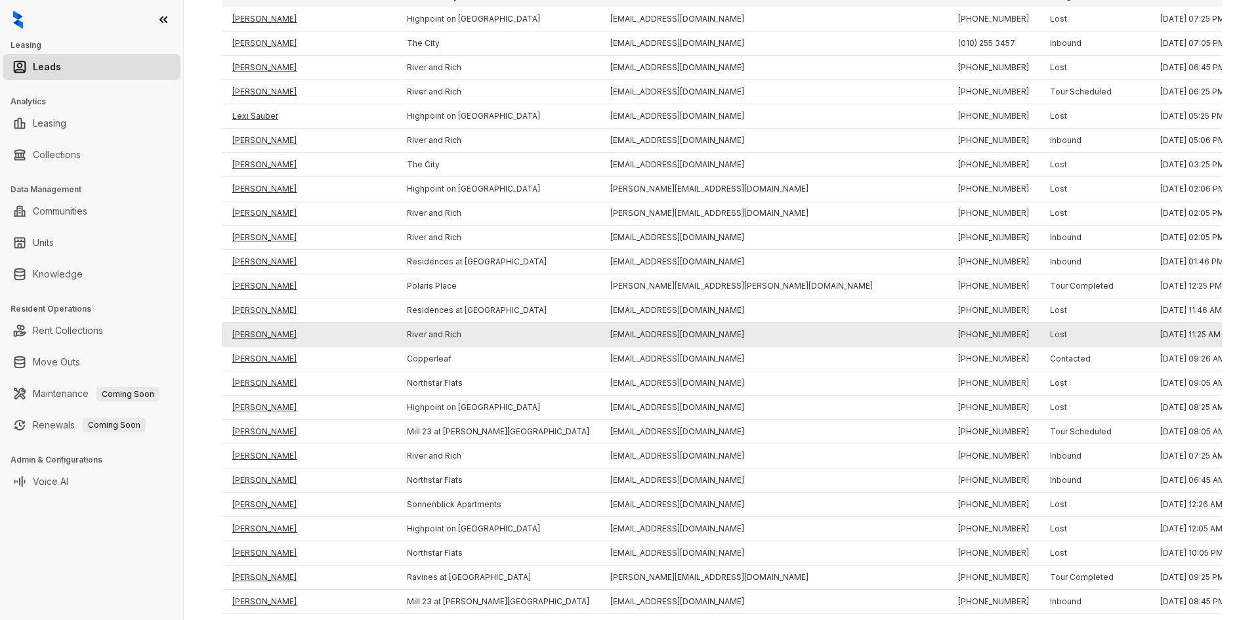
click at [253, 338] on td "[PERSON_NAME]" at bounding box center [309, 335] width 175 height 24
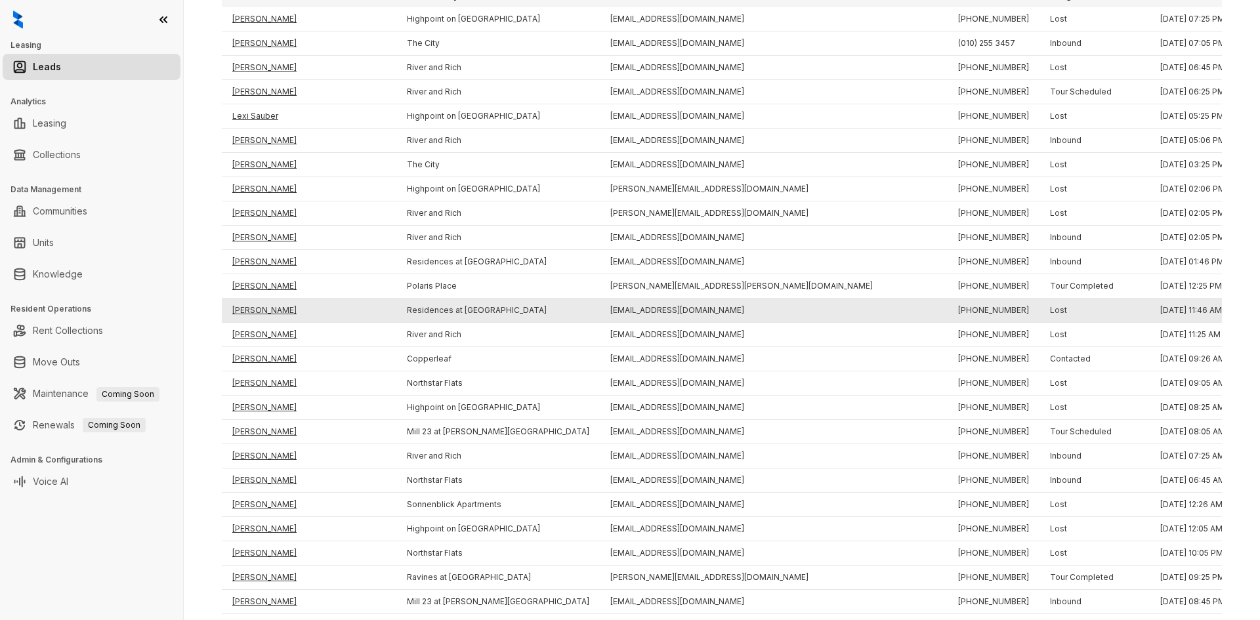
click at [251, 306] on td "[PERSON_NAME]" at bounding box center [309, 311] width 175 height 24
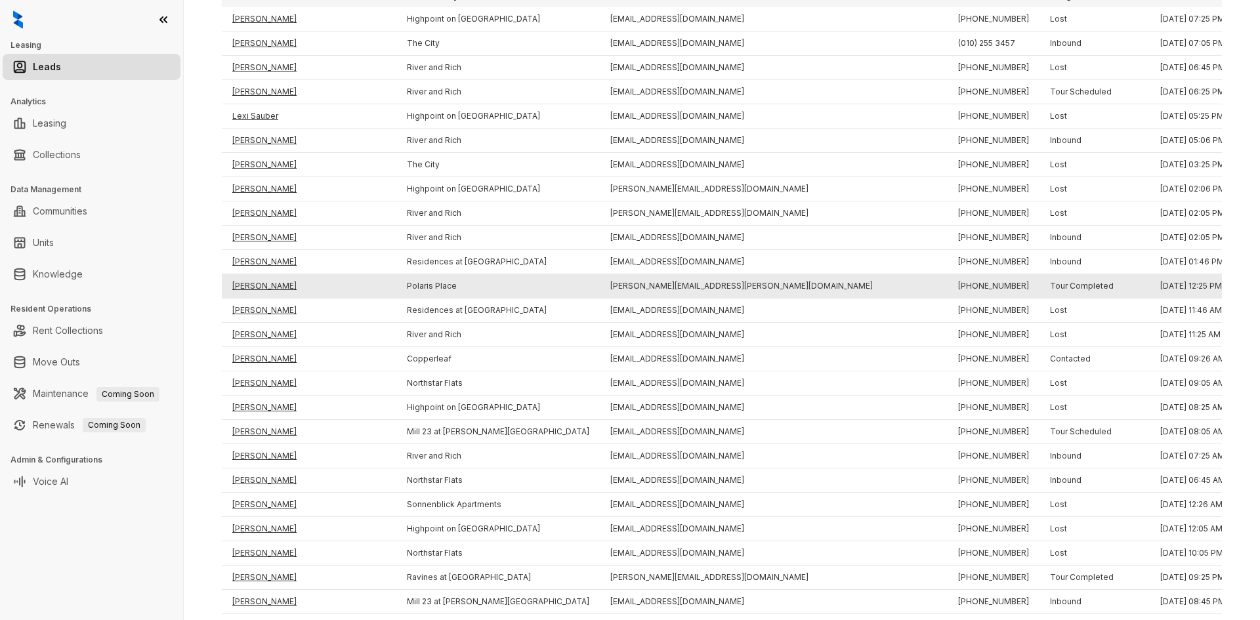
click at [251, 285] on td "[PERSON_NAME]" at bounding box center [309, 286] width 175 height 24
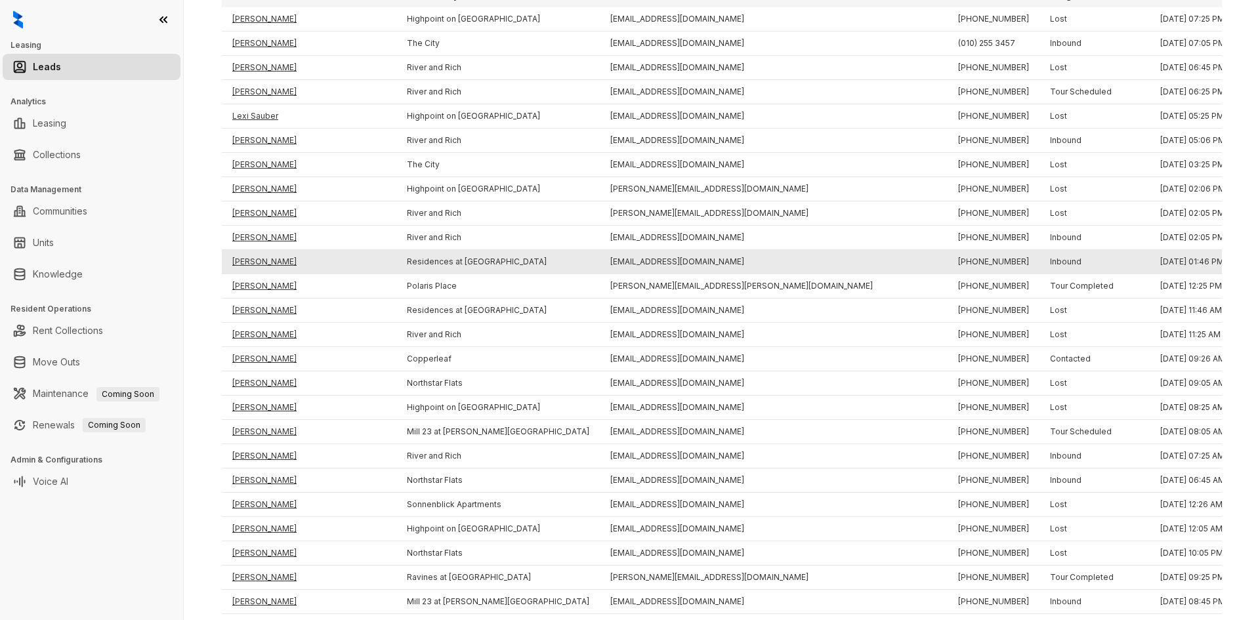
click at [255, 262] on td "[PERSON_NAME]" at bounding box center [309, 262] width 175 height 24
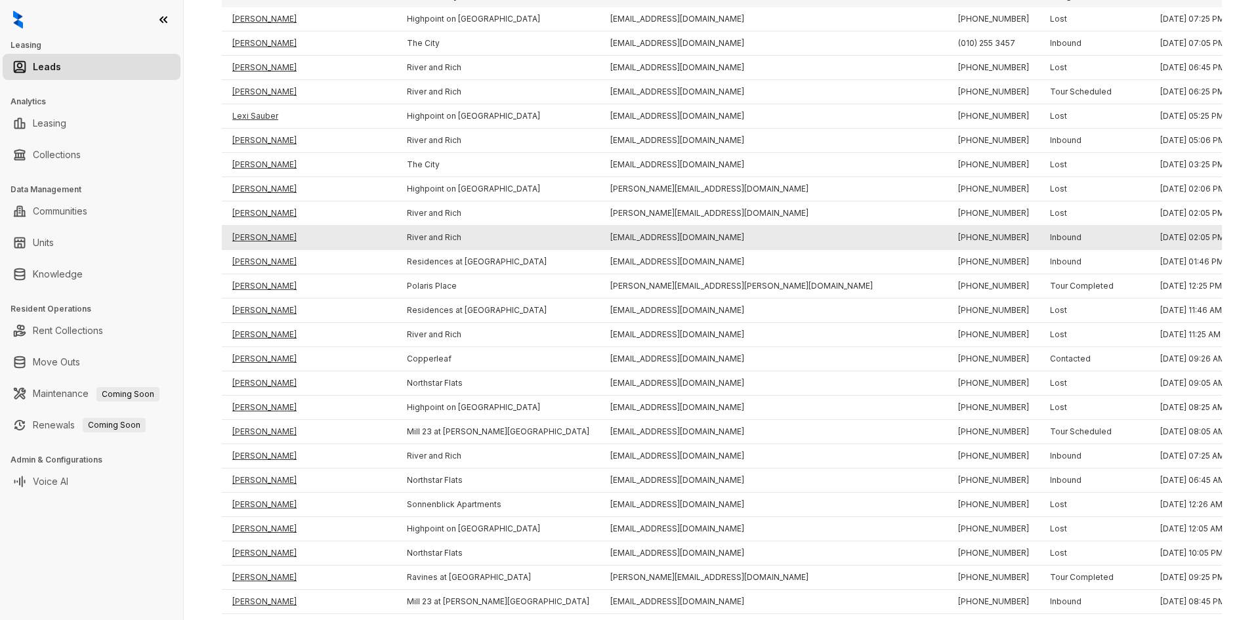
click at [253, 243] on td "[PERSON_NAME]" at bounding box center [309, 238] width 175 height 24
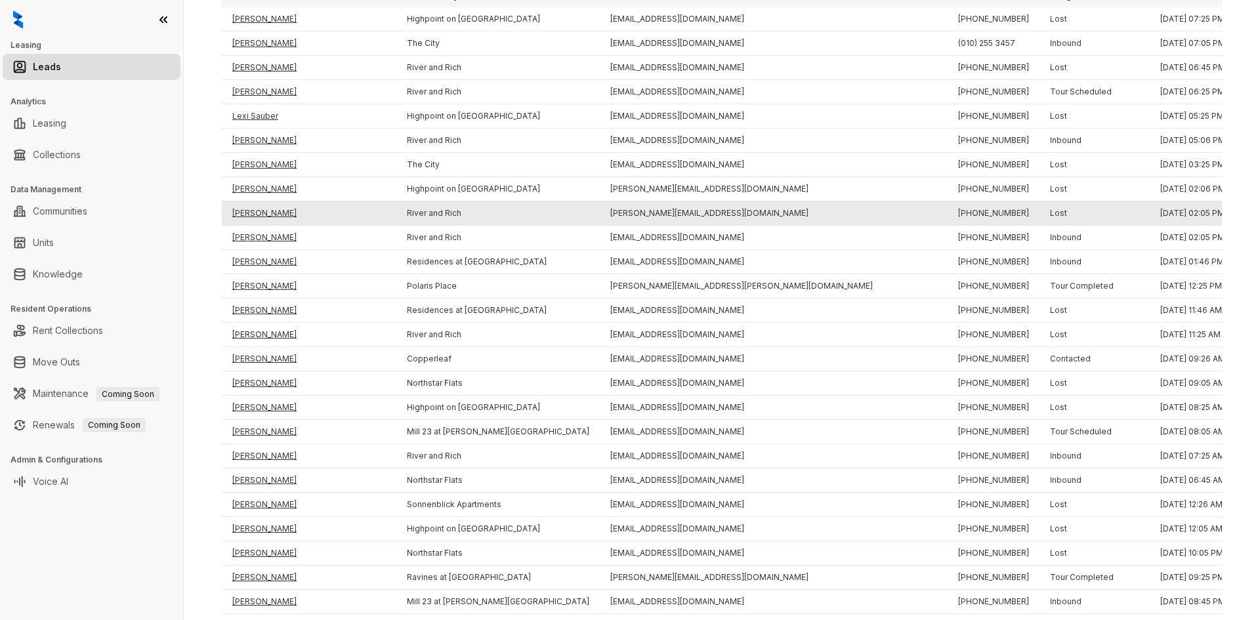
click at [253, 214] on td "[PERSON_NAME]" at bounding box center [309, 213] width 175 height 24
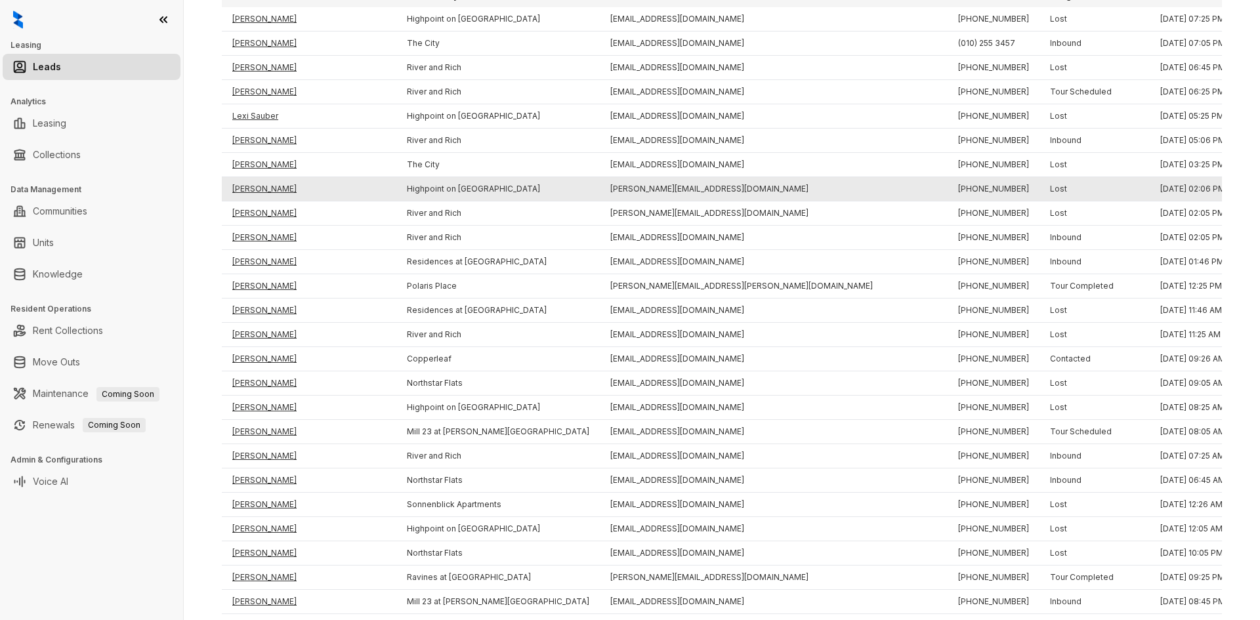
click at [253, 194] on td "[PERSON_NAME]" at bounding box center [309, 189] width 175 height 24
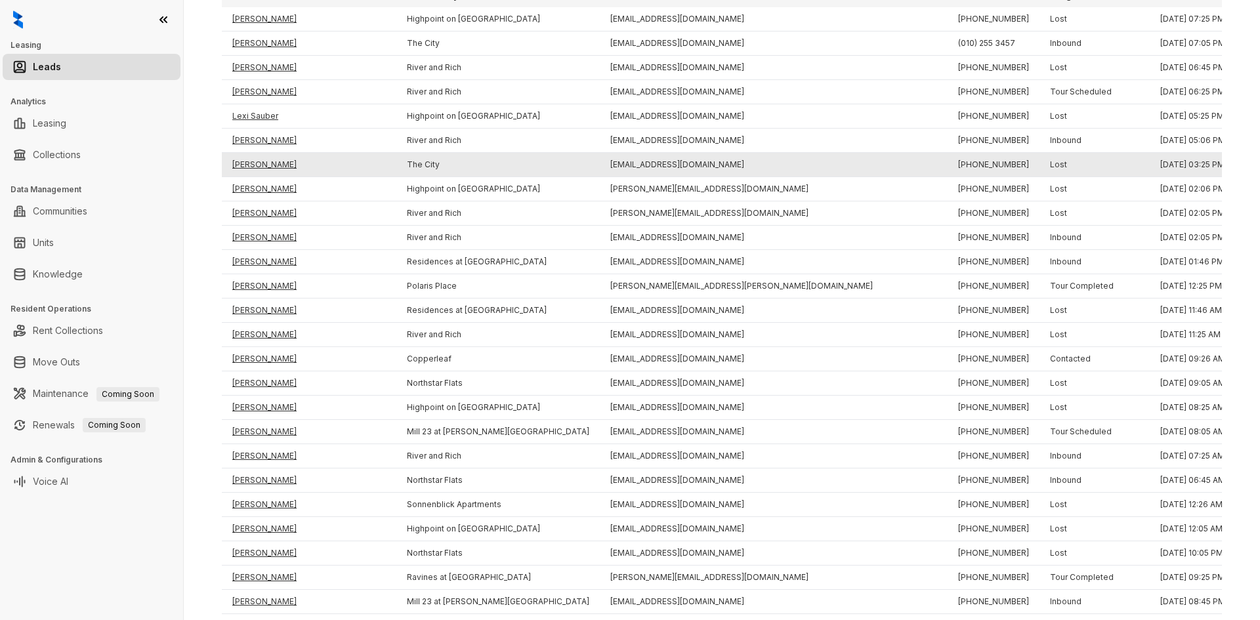
click at [253, 165] on td "[PERSON_NAME]" at bounding box center [309, 165] width 175 height 24
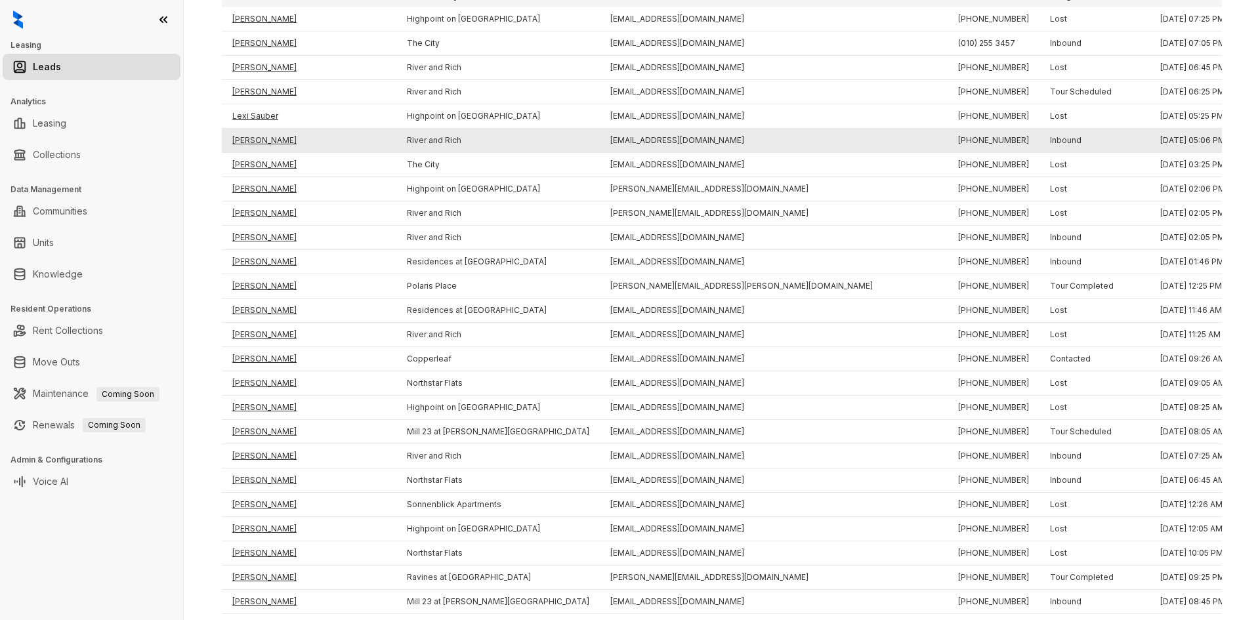
drag, startPoint x: 256, startPoint y: 146, endPoint x: 256, endPoint y: 135, distance: 11.8
click at [256, 144] on td "[PERSON_NAME]" at bounding box center [309, 141] width 175 height 24
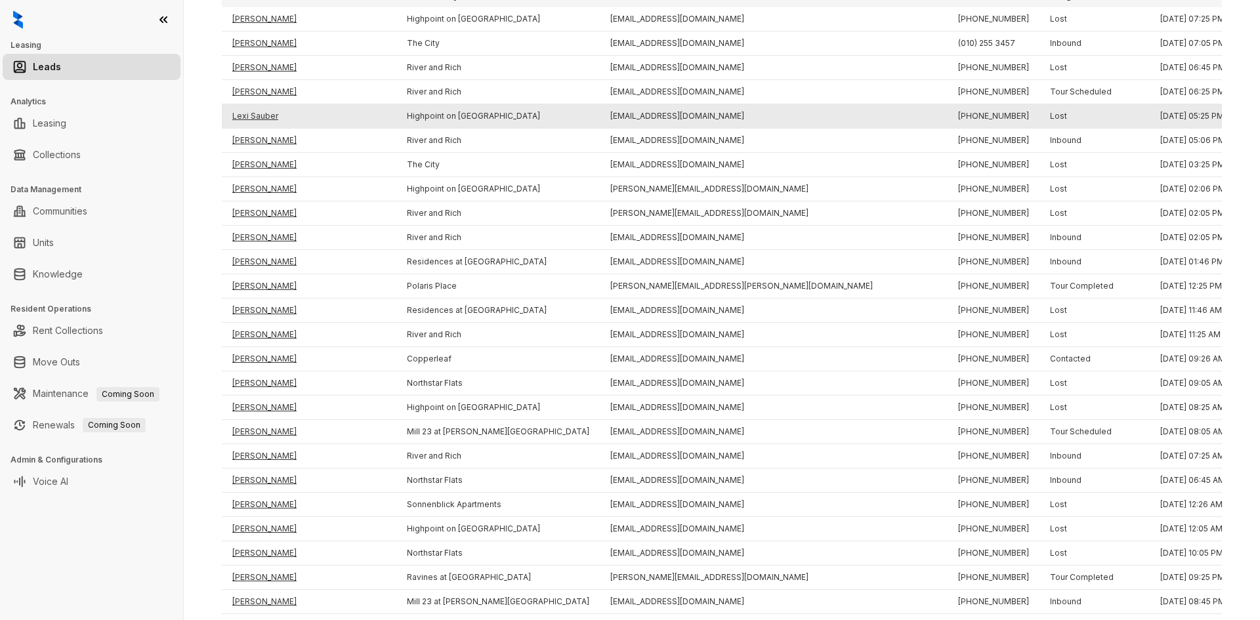
click at [256, 115] on td "Lexi Sauber" at bounding box center [309, 116] width 175 height 24
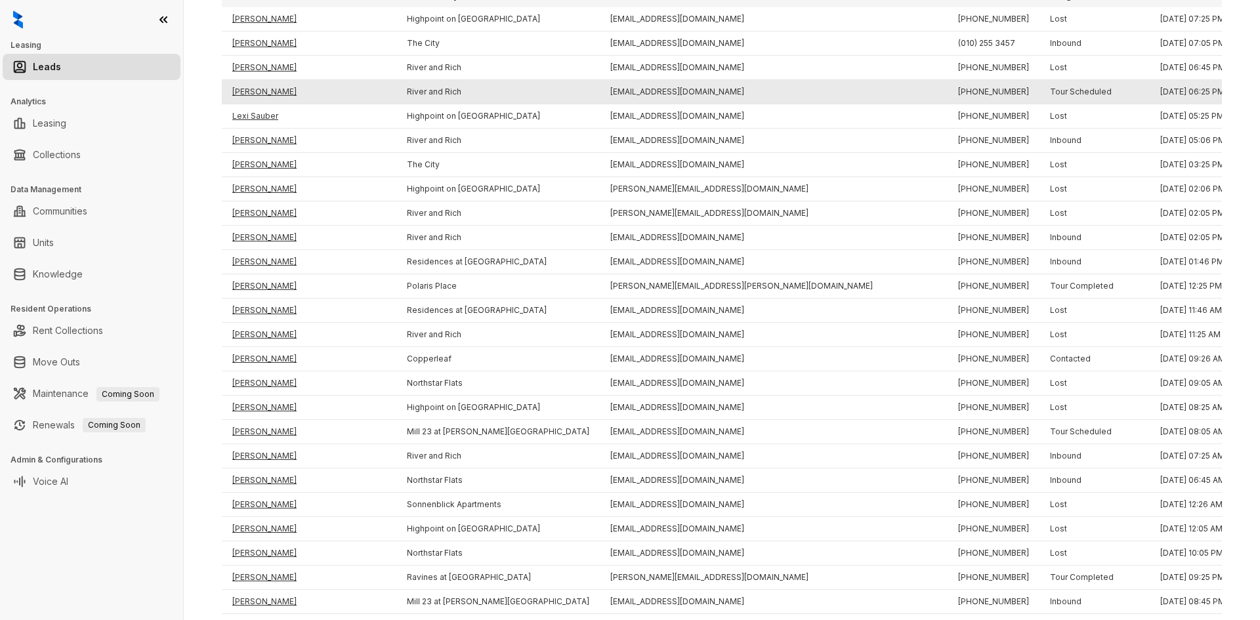
click at [255, 95] on td "[PERSON_NAME]" at bounding box center [309, 92] width 175 height 24
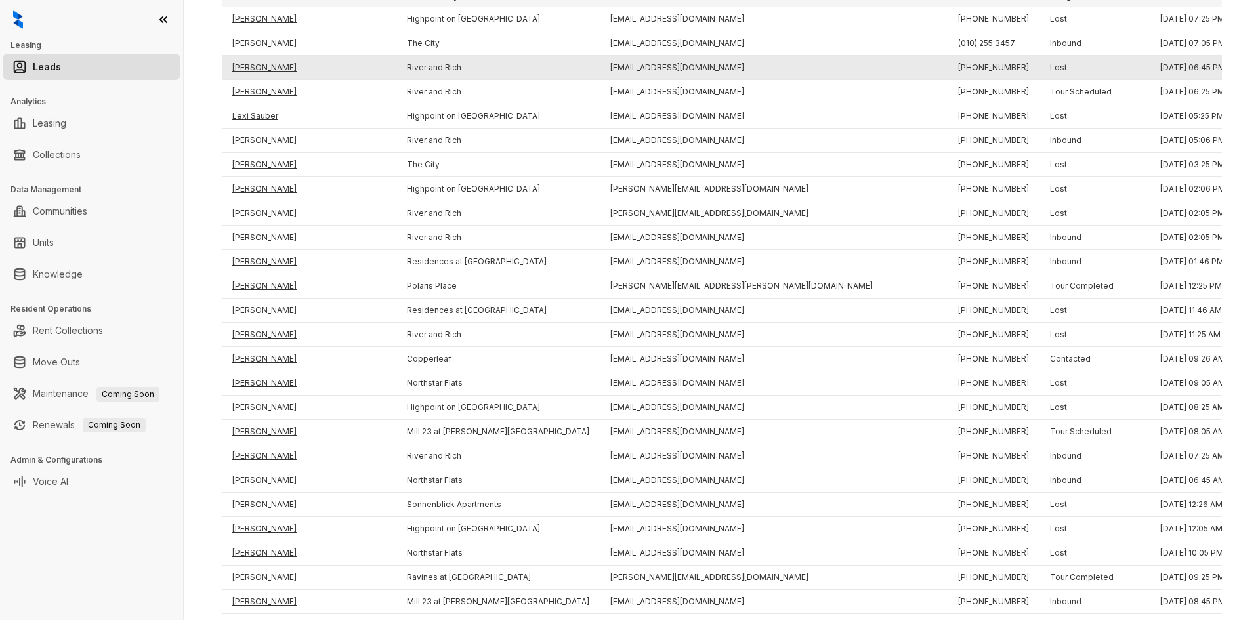
click at [255, 69] on td "[PERSON_NAME]" at bounding box center [309, 68] width 175 height 24
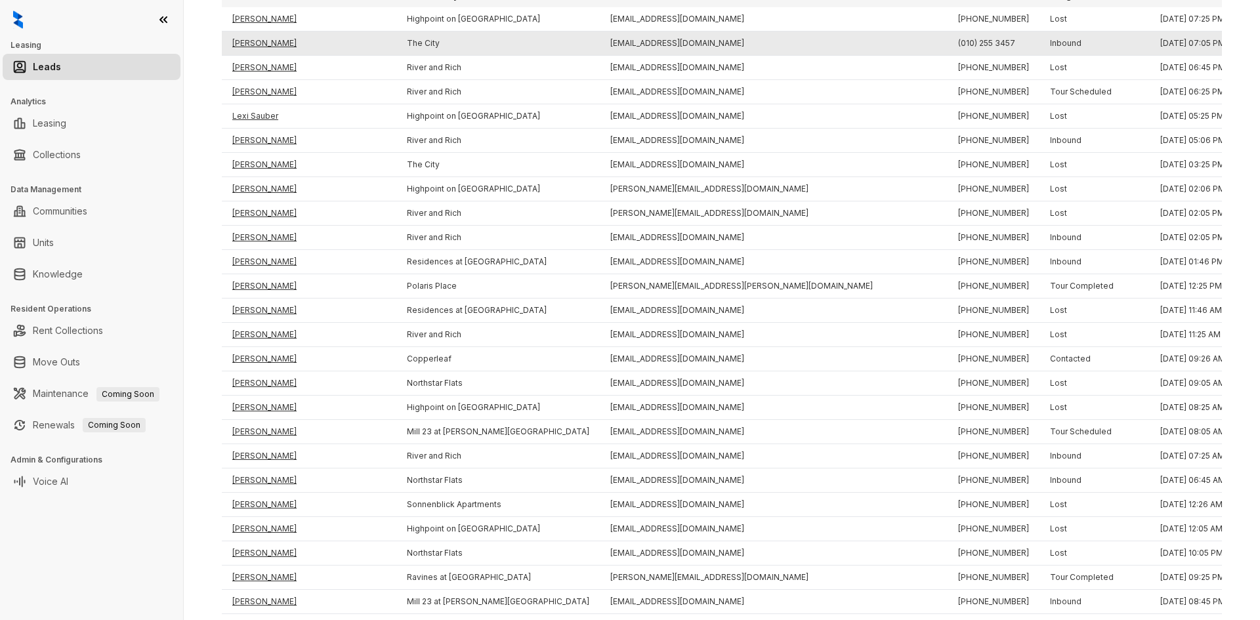
click at [252, 44] on td "[PERSON_NAME]" at bounding box center [309, 43] width 175 height 24
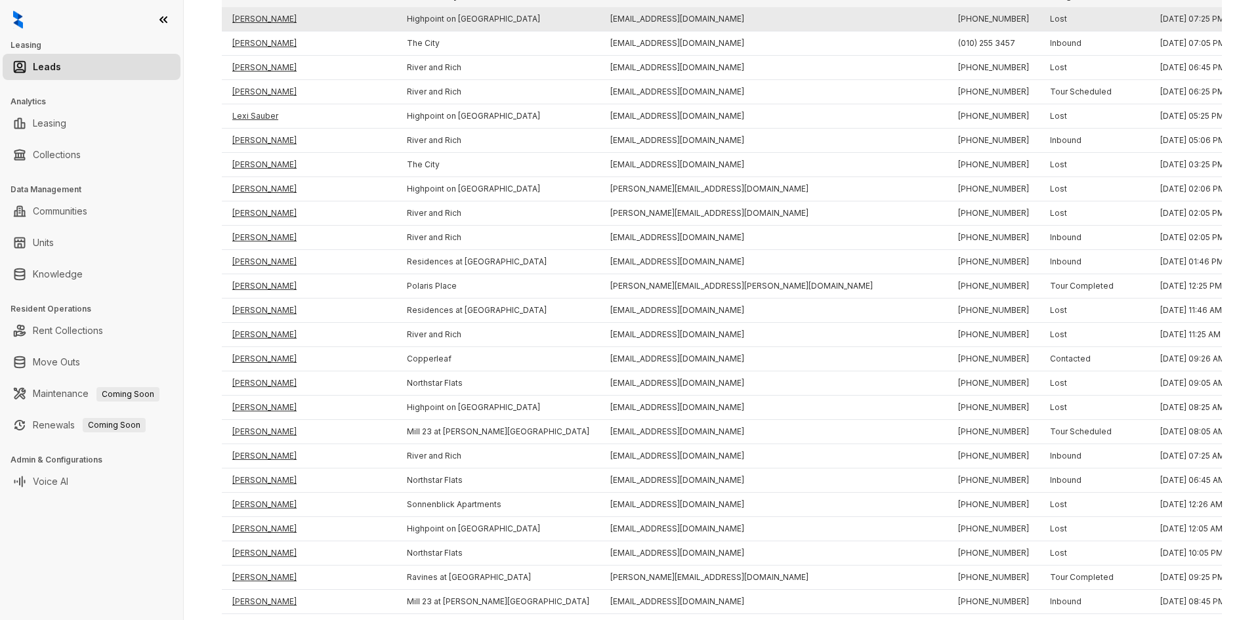
click at [252, 24] on td "[PERSON_NAME]" at bounding box center [309, 19] width 175 height 24
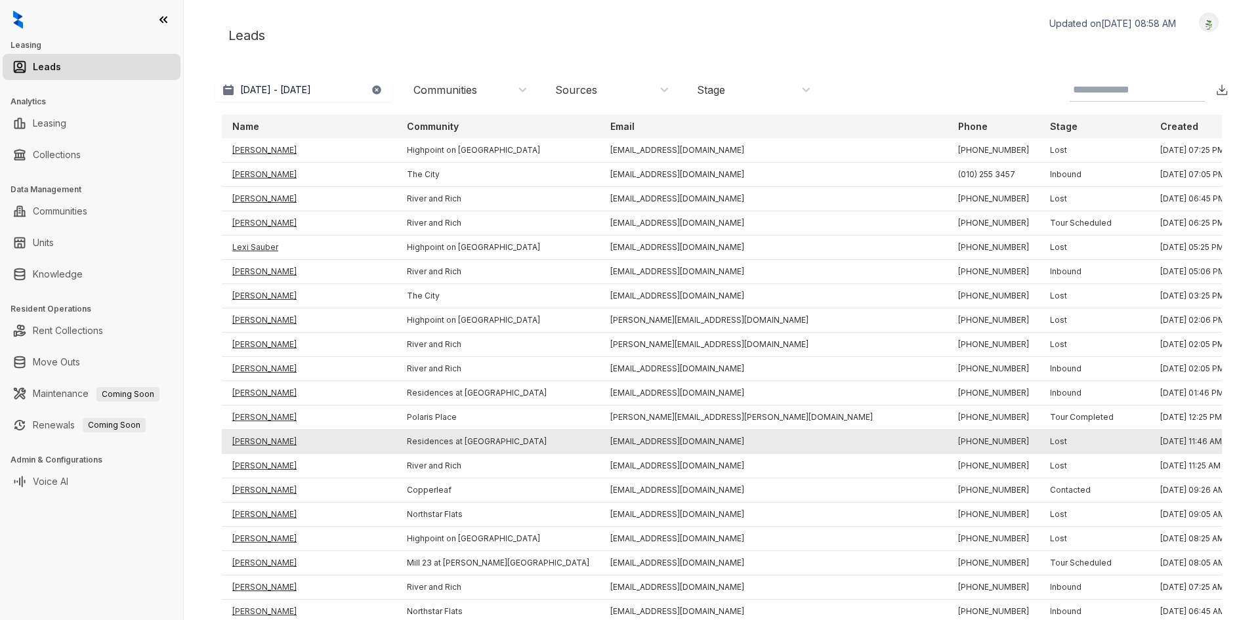
scroll to position [0, 0]
